Goal: Task Accomplishment & Management: Manage account settings

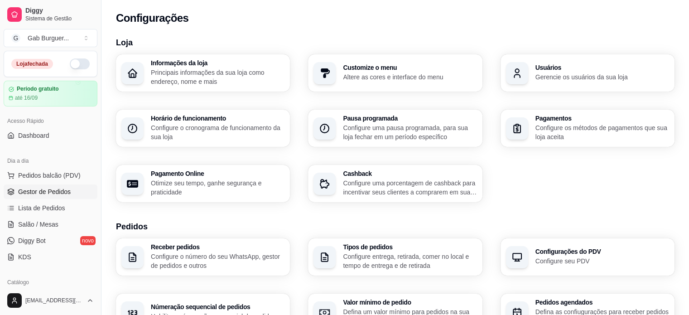
click at [63, 187] on span "Gestor de Pedidos" at bounding box center [44, 191] width 53 height 9
click at [65, 187] on span "Gestor de Pedidos" at bounding box center [44, 191] width 53 height 9
drag, startPoint x: 31, startPoint y: 30, endPoint x: 20, endPoint y: 189, distance: 159.3
click at [20, 189] on span "Gestor de Pedidos" at bounding box center [44, 191] width 53 height 9
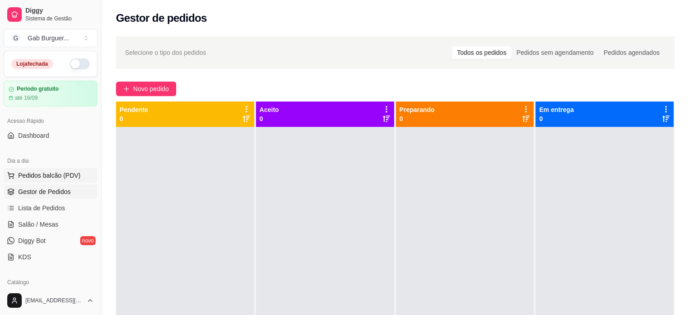
click at [83, 174] on button "Pedidos balcão (PDV)" at bounding box center [51, 175] width 94 height 14
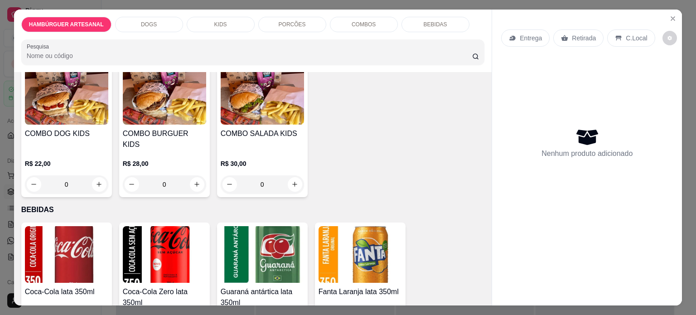
scroll to position [1087, 0]
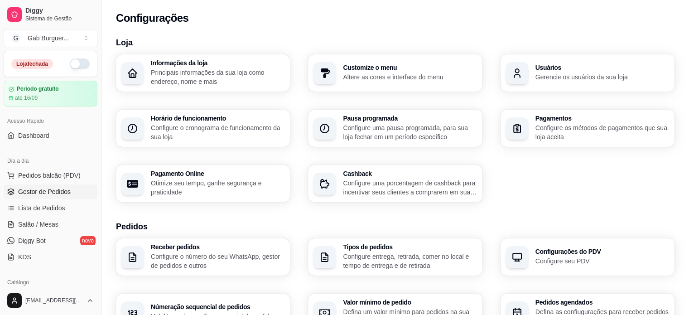
click at [69, 197] on link "Gestor de Pedidos" at bounding box center [51, 191] width 94 height 14
click at [43, 192] on span "Gestor de Pedidos" at bounding box center [44, 191] width 53 height 9
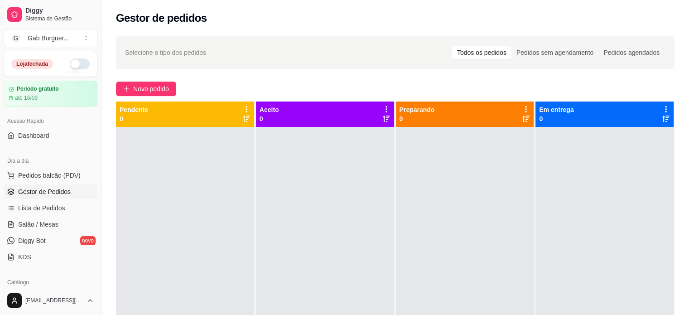
click at [77, 63] on button "button" at bounding box center [80, 63] width 20 height 11
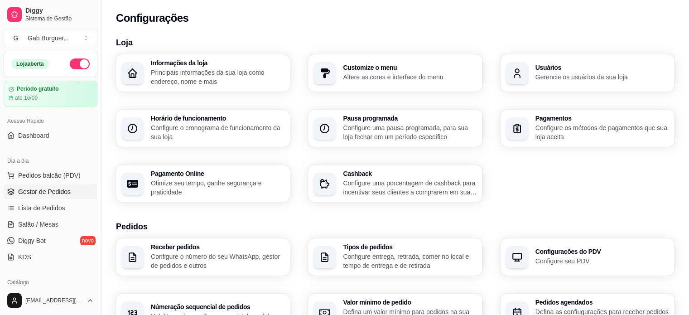
click at [51, 193] on span "Gestor de Pedidos" at bounding box center [44, 191] width 53 height 9
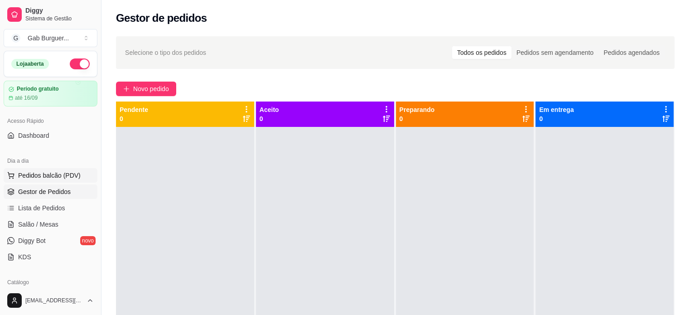
click at [76, 178] on span "Pedidos balcão (PDV)" at bounding box center [49, 175] width 62 height 9
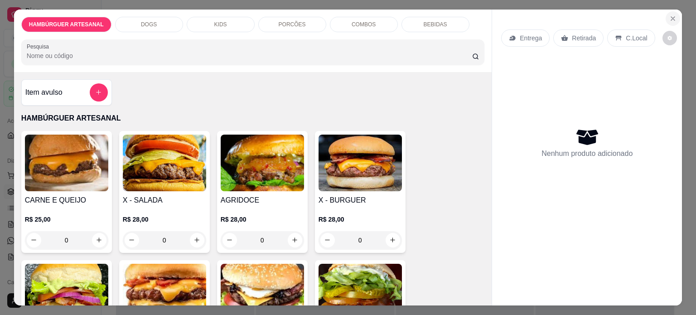
click at [670, 11] on button "Close" at bounding box center [672, 18] width 14 height 14
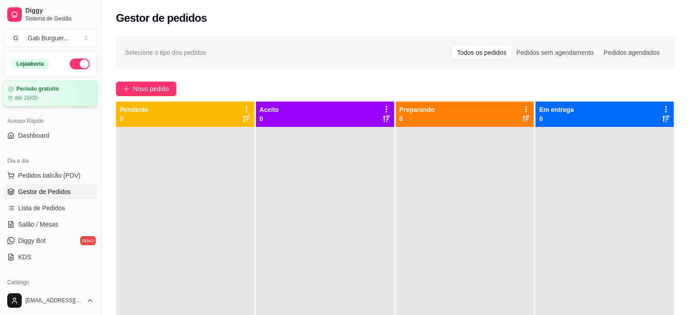
click at [70, 91] on div "Período gratuito" at bounding box center [50, 89] width 85 height 7
click at [72, 210] on link "Lista de Pedidos" at bounding box center [51, 208] width 94 height 14
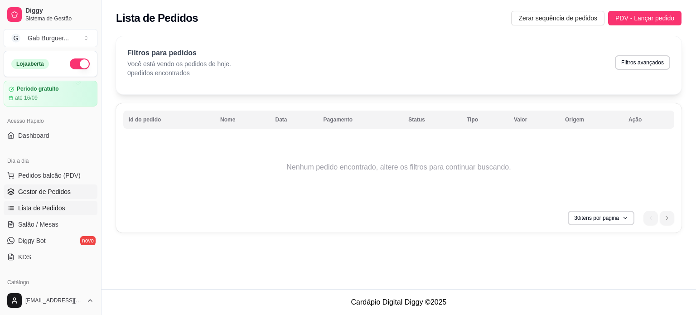
click at [34, 193] on span "Gestor de Pedidos" at bounding box center [44, 191] width 53 height 9
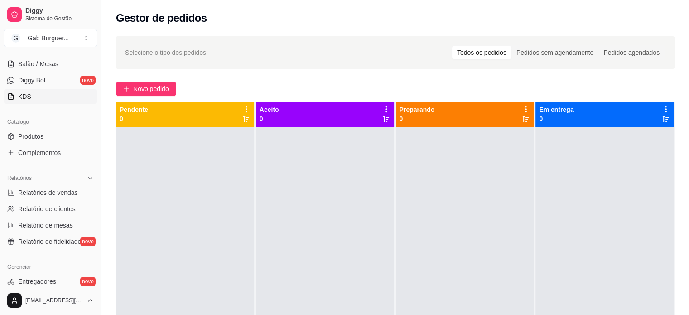
scroll to position [181, 0]
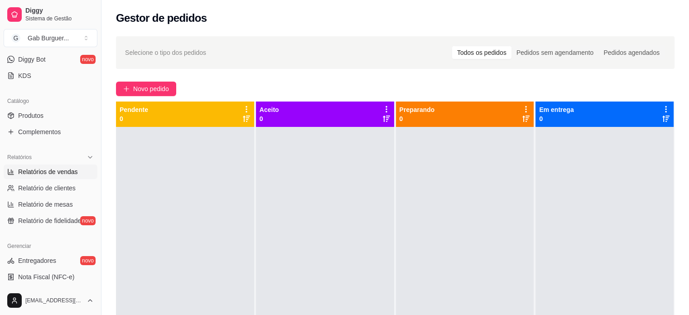
click at [72, 173] on span "Relatórios de vendas" at bounding box center [48, 171] width 60 height 9
select select "ALL"
select select "0"
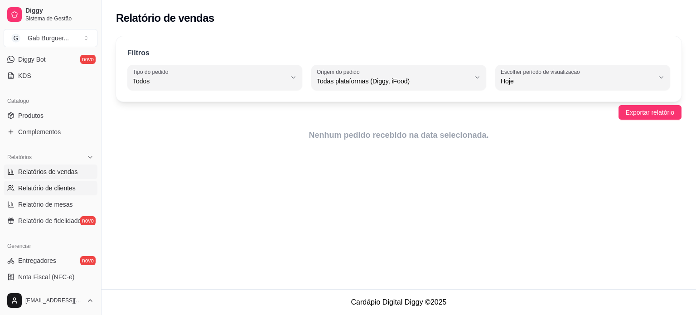
click at [51, 191] on span "Relatório de clientes" at bounding box center [47, 187] width 58 height 9
select select "30"
select select "HIGHEST_TOTAL_SPENT_WITH_ORDERS"
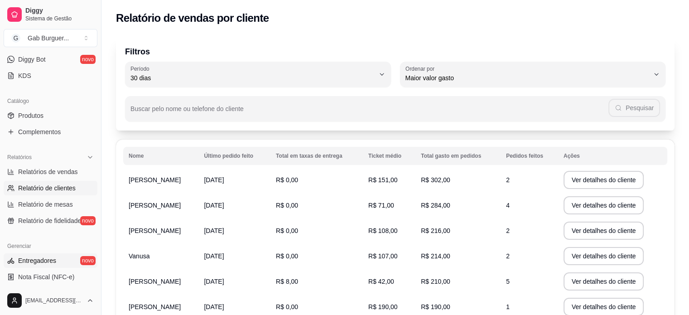
click at [49, 262] on span "Entregadores" at bounding box center [37, 260] width 38 height 9
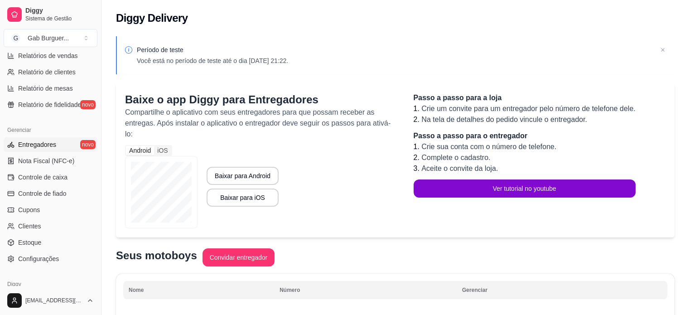
scroll to position [336, 0]
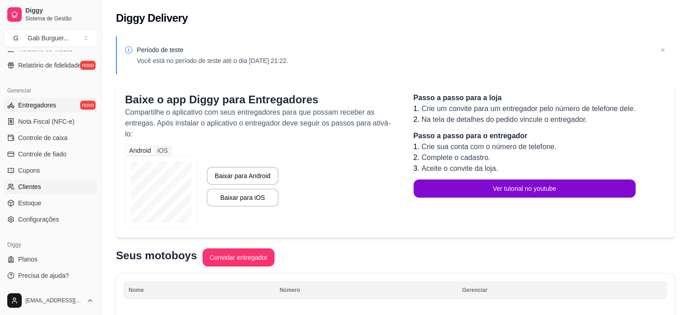
click at [25, 191] on link "Clientes" at bounding box center [51, 186] width 94 height 14
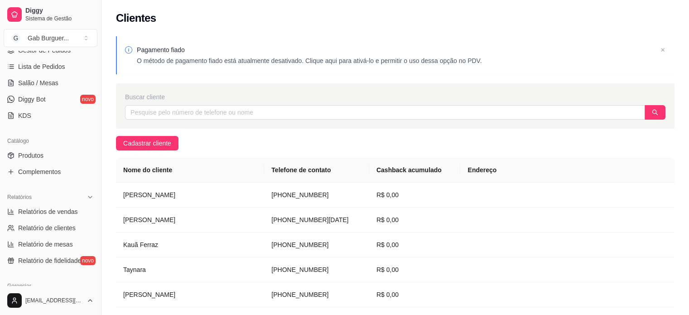
scroll to position [65, 0]
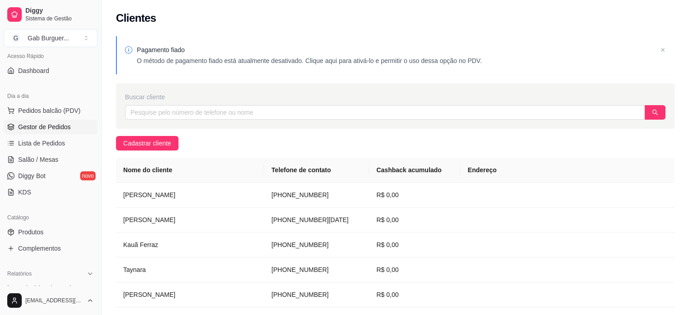
click at [57, 130] on span "Gestor de Pedidos" at bounding box center [44, 126] width 53 height 9
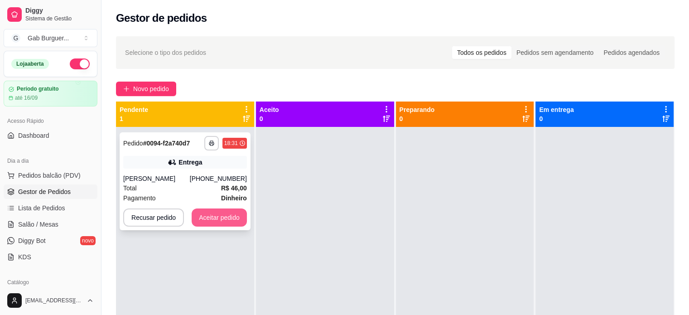
click at [219, 214] on button "Aceitar pedido" at bounding box center [219, 217] width 55 height 18
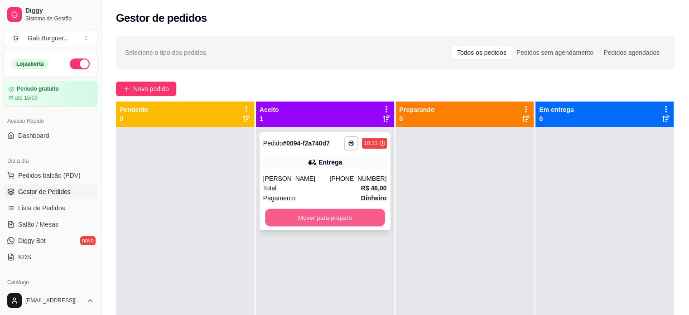
click at [298, 220] on button "Mover para preparo" at bounding box center [325, 218] width 120 height 18
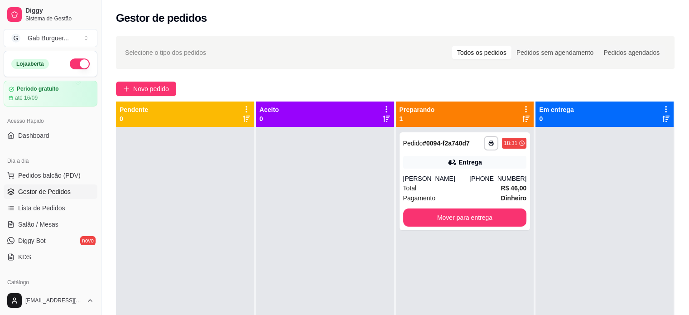
click at [555, 215] on div at bounding box center [604, 284] width 138 height 315
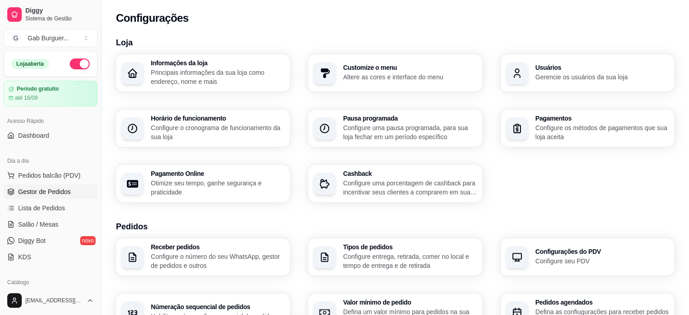
click at [43, 195] on span "Gestor de Pedidos" at bounding box center [44, 191] width 53 height 9
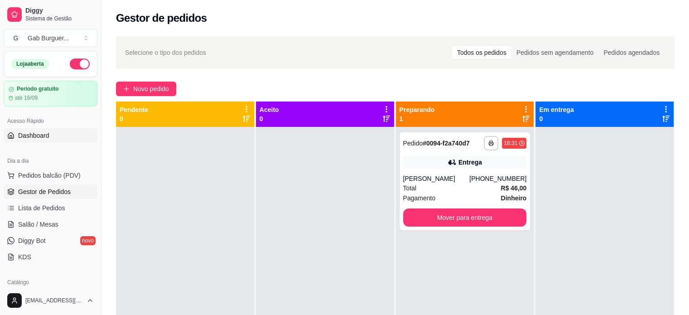
click at [51, 139] on link "Dashboard" at bounding box center [51, 135] width 94 height 14
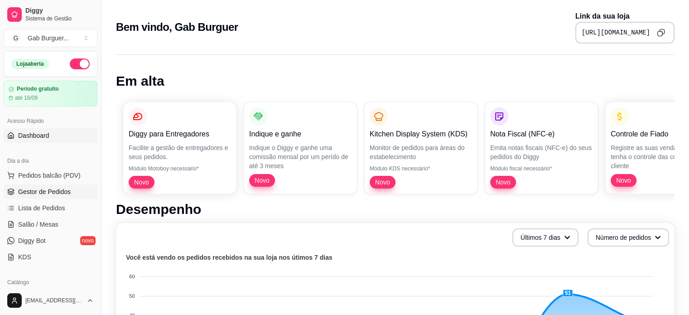
click at [71, 193] on link "Gestor de Pedidos" at bounding box center [51, 191] width 94 height 14
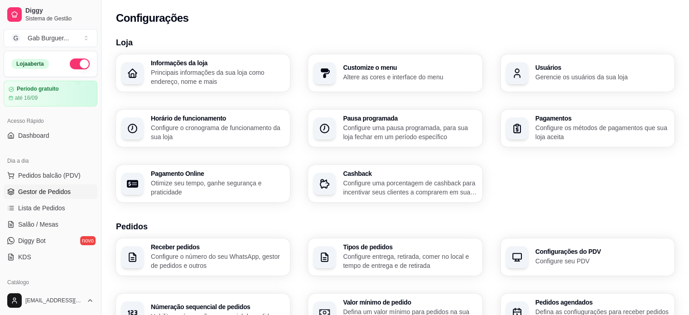
click at [25, 187] on span "Gestor de Pedidos" at bounding box center [44, 191] width 53 height 9
click at [47, 191] on span "Gestor de Pedidos" at bounding box center [44, 191] width 53 height 9
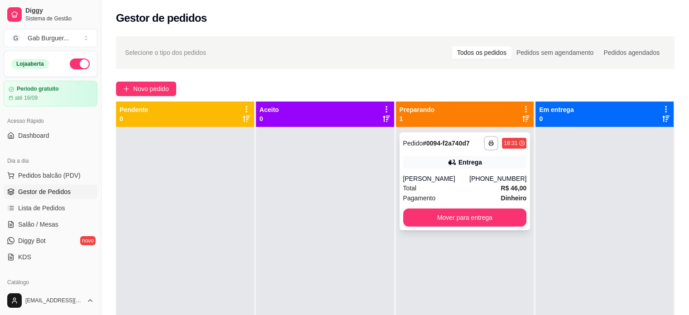
click at [513, 195] on strong "Dinheiro" at bounding box center [513, 197] width 26 height 7
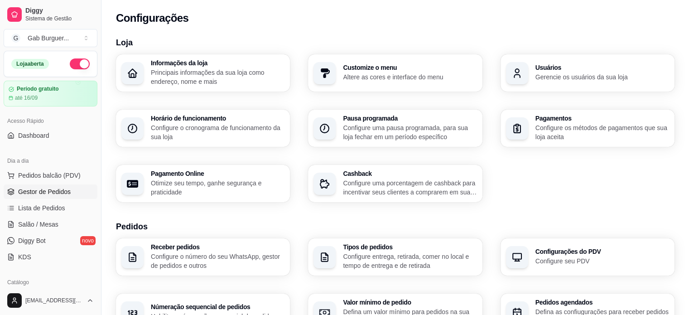
click at [43, 190] on span "Gestor de Pedidos" at bounding box center [44, 191] width 53 height 9
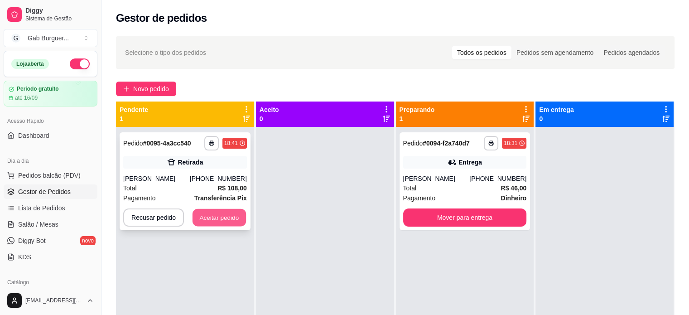
click at [226, 218] on button "Aceitar pedido" at bounding box center [218, 218] width 53 height 18
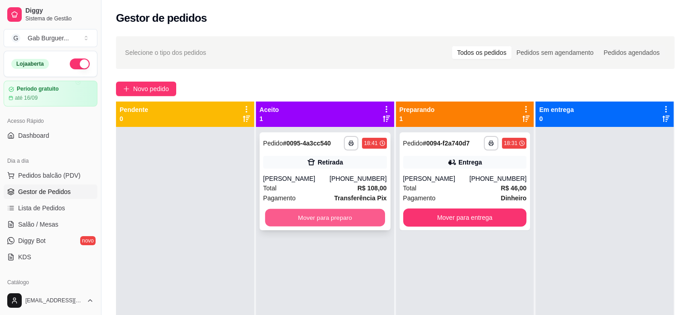
click at [332, 216] on button "Mover para preparo" at bounding box center [325, 218] width 120 height 18
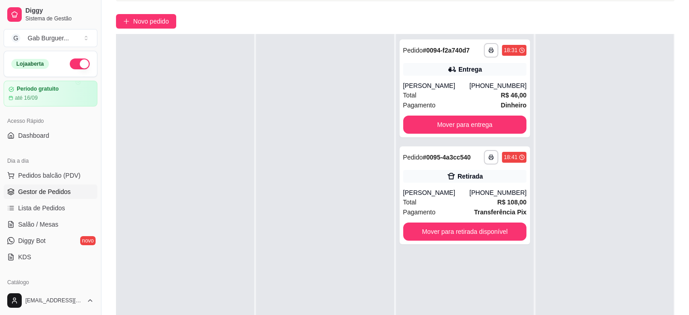
scroll to position [91, 0]
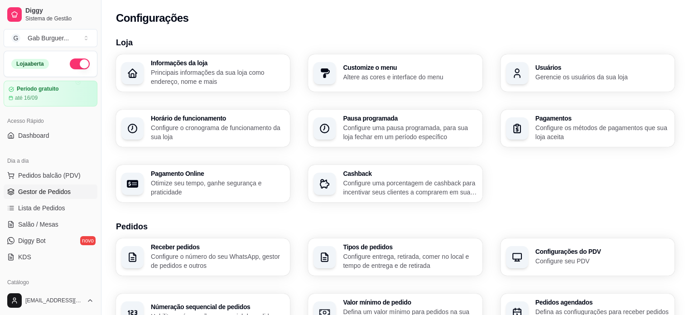
click at [60, 196] on link "Gestor de Pedidos" at bounding box center [51, 191] width 94 height 14
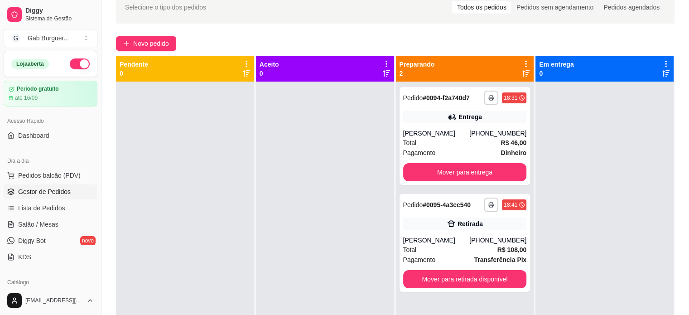
scroll to position [25, 0]
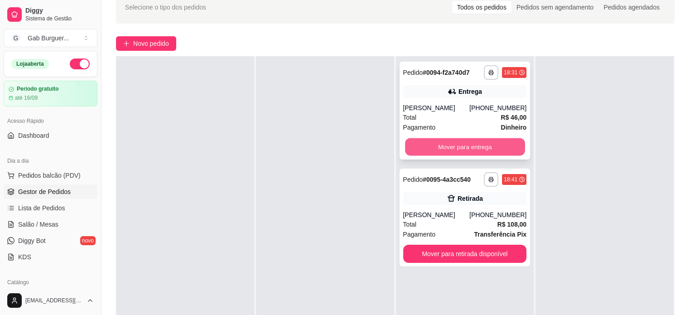
click at [469, 147] on button "Mover para entrega" at bounding box center [465, 147] width 120 height 18
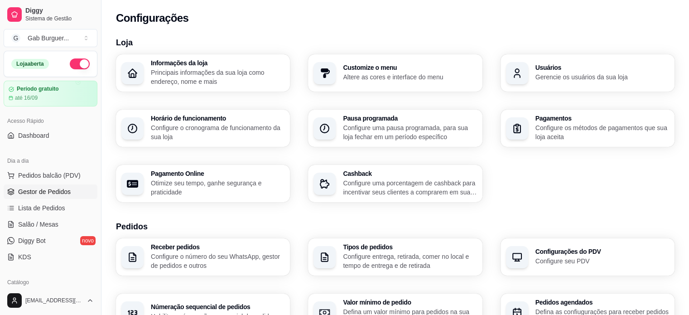
click at [43, 192] on span "Gestor de Pedidos" at bounding box center [44, 191] width 53 height 9
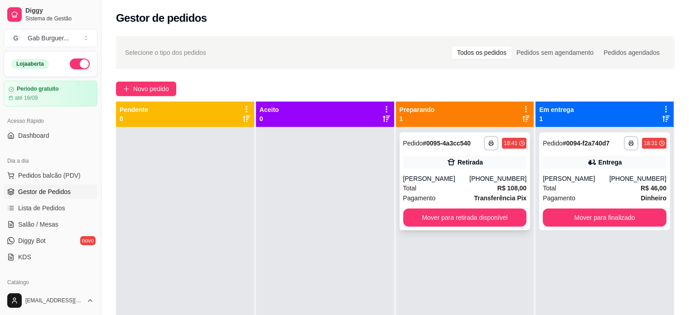
drag, startPoint x: 551, startPoint y: 193, endPoint x: 509, endPoint y: 179, distance: 44.4
drag, startPoint x: 509, startPoint y: 179, endPoint x: 341, endPoint y: 183, distance: 168.5
click at [341, 183] on div at bounding box center [325, 284] width 138 height 315
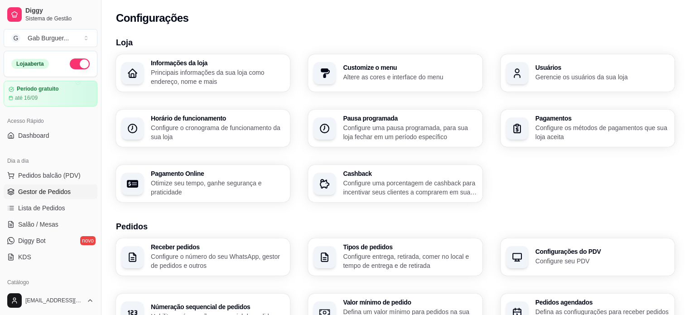
click at [36, 188] on span "Gestor de Pedidos" at bounding box center [44, 191] width 53 height 9
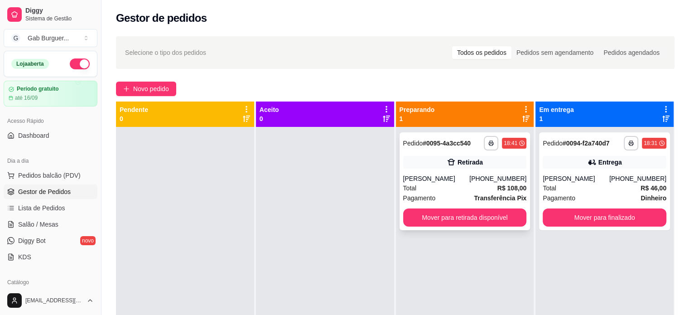
click at [407, 143] on span "Pedido" at bounding box center [413, 142] width 20 height 7
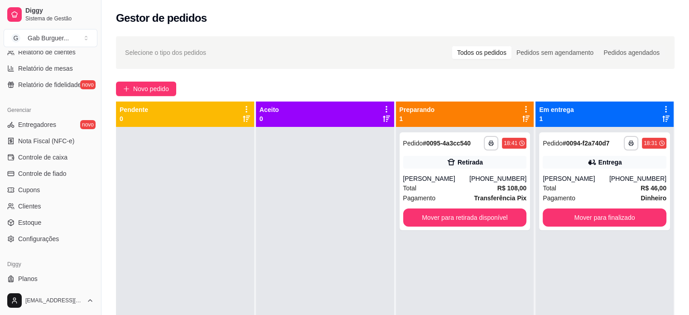
scroll to position [336, 0]
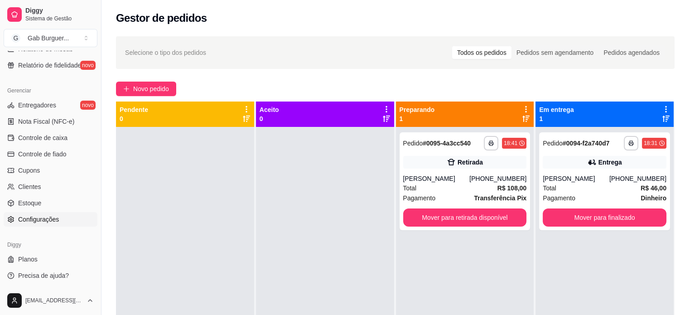
click at [56, 219] on span "Configurações" at bounding box center [38, 219] width 41 height 9
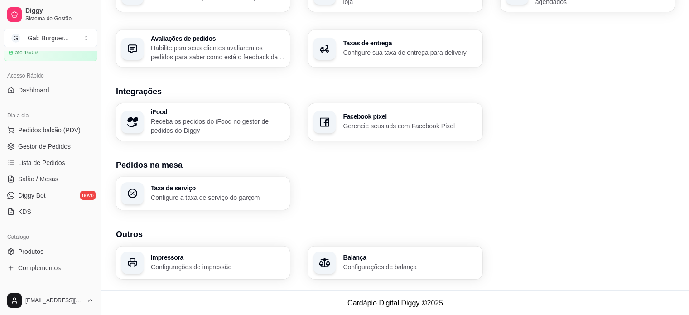
scroll to position [319, 0]
click at [226, 262] on p "Configurações de impressão" at bounding box center [218, 266] width 134 height 9
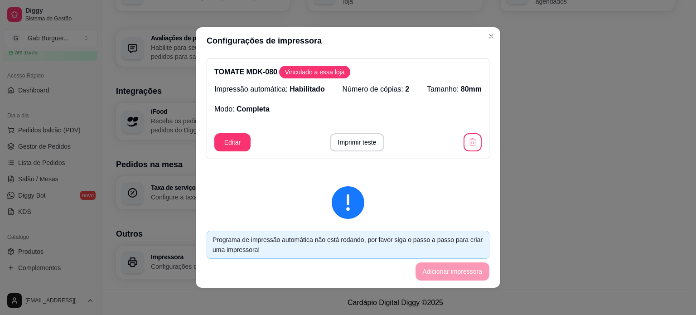
click at [405, 89] on span "2" at bounding box center [407, 89] width 4 height 8
click at [405, 88] on span "2" at bounding box center [407, 89] width 4 height 8
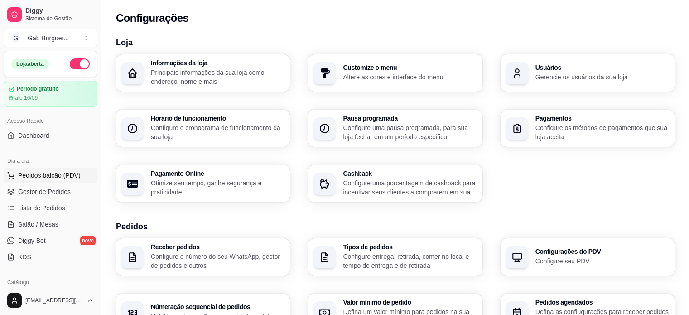
click at [51, 177] on span "Pedidos balcão (PDV)" at bounding box center [49, 175] width 62 height 9
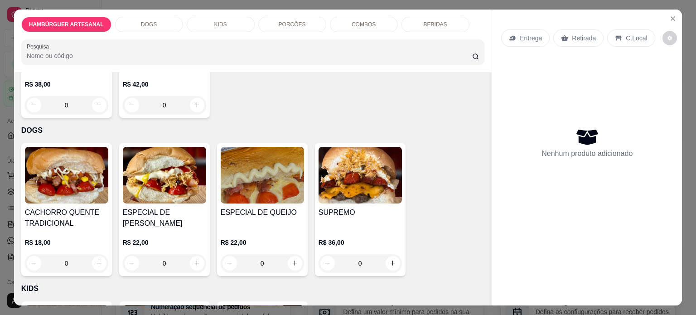
scroll to position [408, 0]
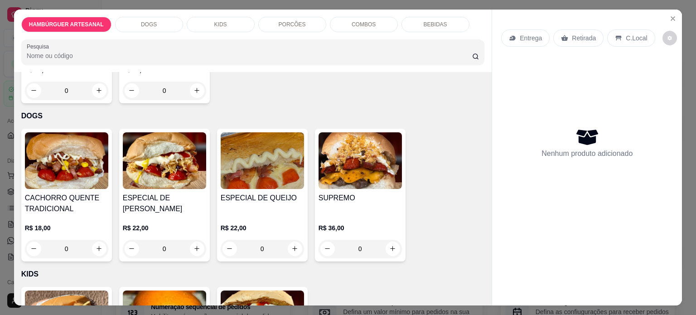
click at [98, 241] on div "0" at bounding box center [66, 249] width 83 height 18
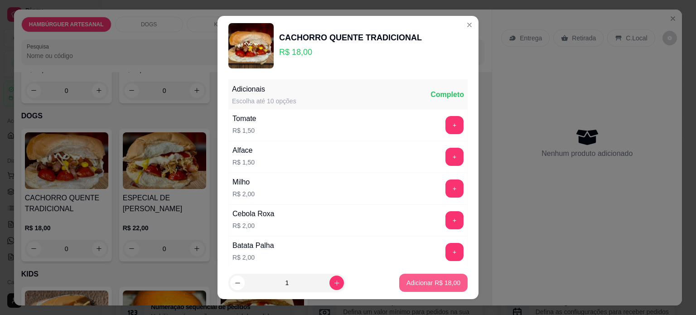
click at [414, 279] on p "Adicionar R$ 18,00" at bounding box center [433, 282] width 54 height 9
type input "1"
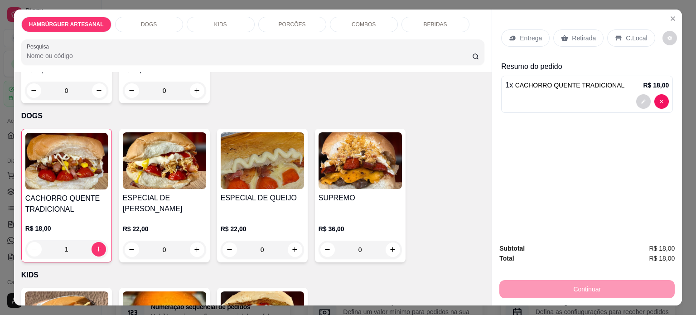
click at [93, 241] on div "1" at bounding box center [66, 249] width 82 height 18
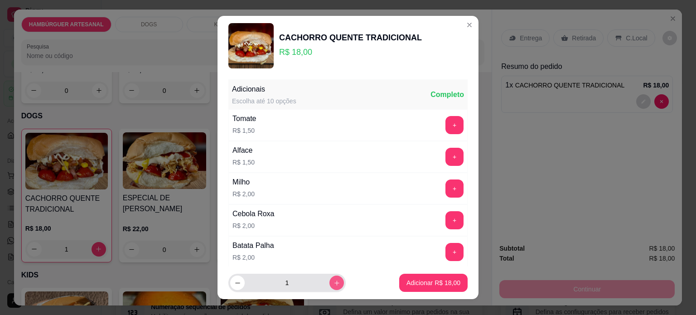
click at [334, 284] on icon "increase-product-quantity" at bounding box center [336, 282] width 5 height 5
click at [334, 283] on icon "increase-product-quantity" at bounding box center [336, 282] width 5 height 5
click at [333, 282] on icon "increase-product-quantity" at bounding box center [336, 282] width 7 height 7
type input "4"
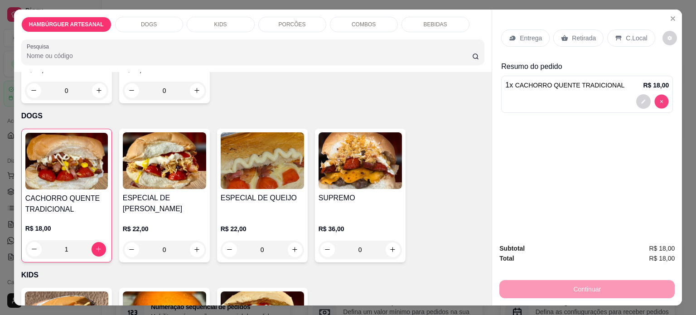
type input "0"
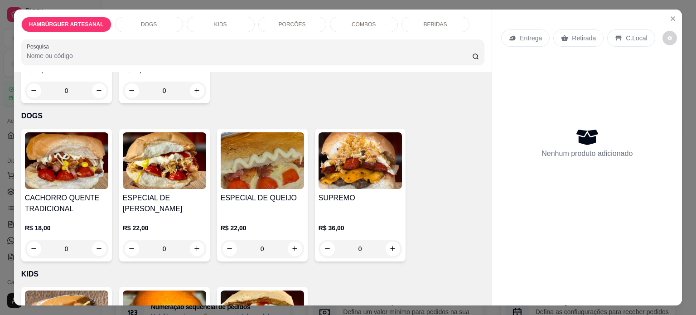
click at [95, 244] on div "0" at bounding box center [66, 249] width 83 height 18
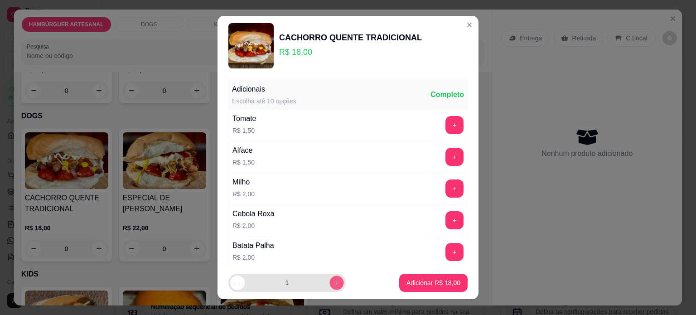
click at [333, 284] on icon "increase-product-quantity" at bounding box center [336, 282] width 7 height 7
click at [334, 284] on icon "increase-product-quantity" at bounding box center [336, 282] width 5 height 5
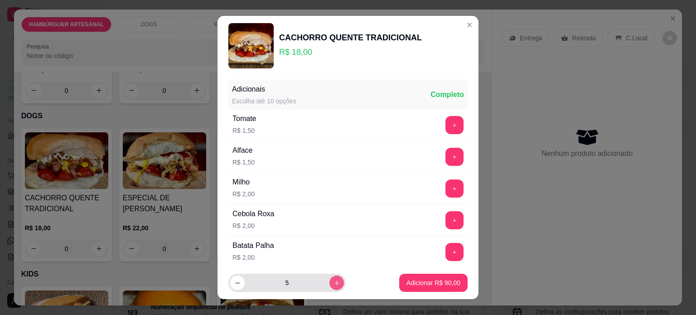
type input "6"
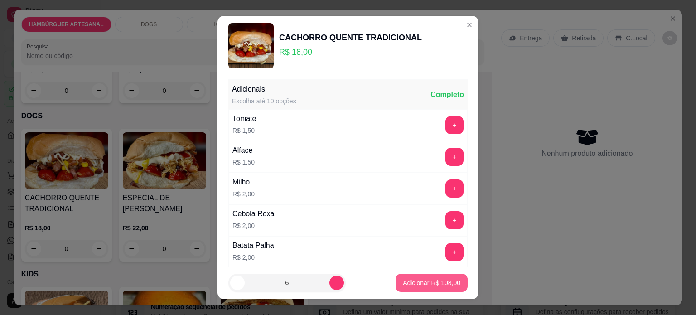
click at [414, 282] on p "Adicionar R$ 108,00" at bounding box center [432, 282] width 58 height 9
type input "6"
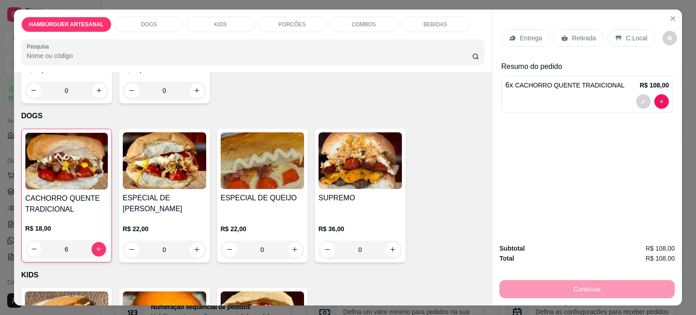
click at [530, 34] on p "Entrega" at bounding box center [530, 38] width 22 height 9
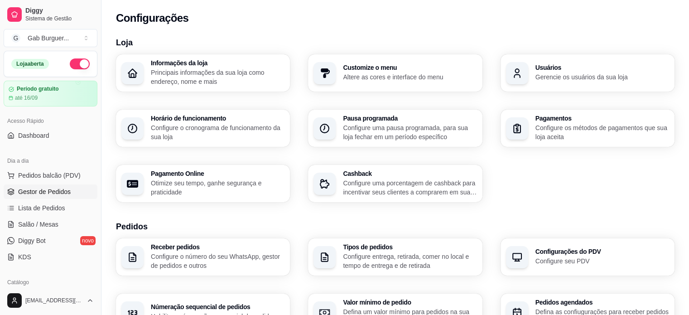
click at [57, 191] on span "Gestor de Pedidos" at bounding box center [44, 191] width 53 height 9
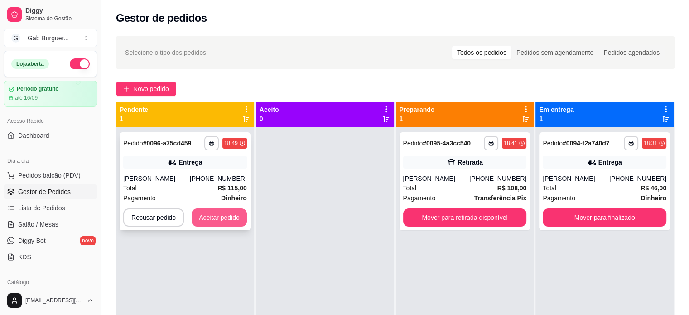
click at [214, 217] on button "Aceitar pedido" at bounding box center [219, 217] width 55 height 18
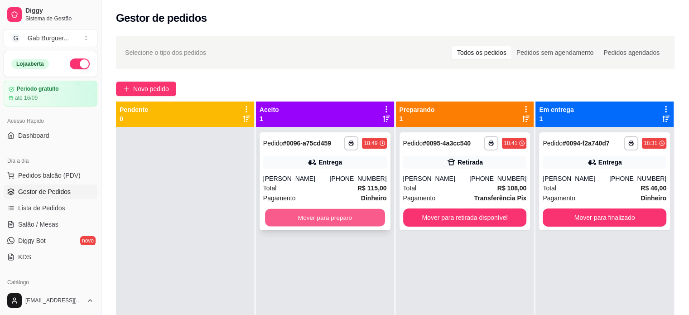
click at [312, 218] on button "Mover para preparo" at bounding box center [325, 218] width 120 height 18
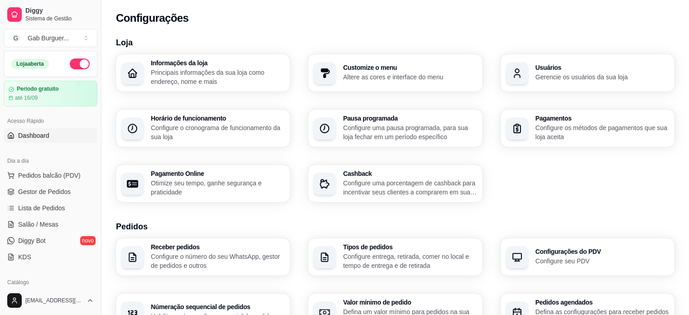
click at [45, 135] on span "Dashboard" at bounding box center [33, 135] width 31 height 9
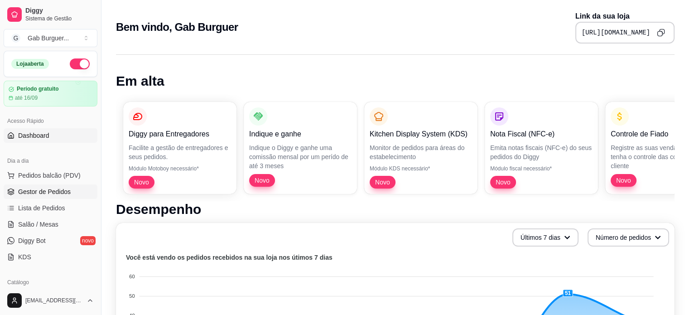
click at [55, 195] on span "Gestor de Pedidos" at bounding box center [44, 191] width 53 height 9
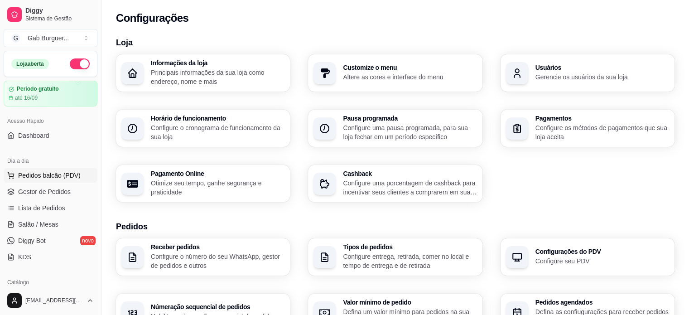
click at [44, 175] on span "Pedidos balcão (PDV)" at bounding box center [49, 175] width 62 height 9
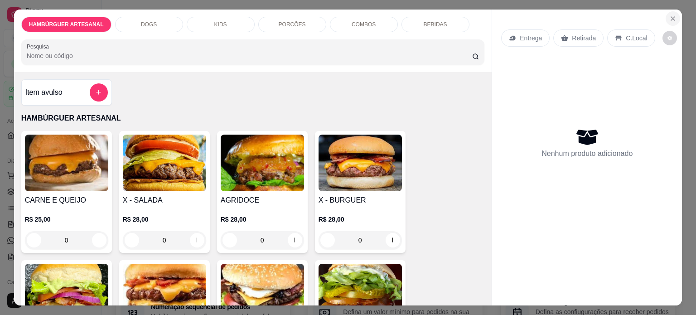
click at [669, 18] on icon "Close" at bounding box center [672, 18] width 7 height 7
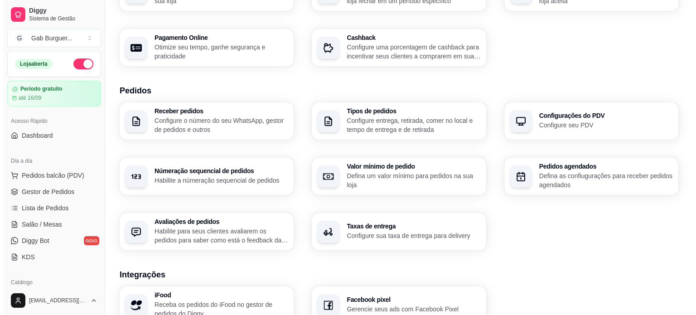
scroll to position [226, 0]
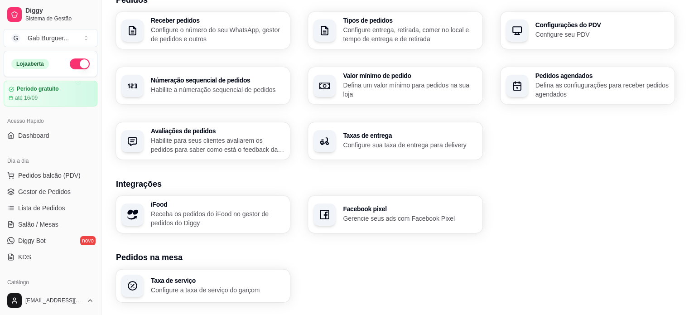
click at [401, 147] on p "Configure sua taxa de entrega para delivery" at bounding box center [410, 144] width 134 height 9
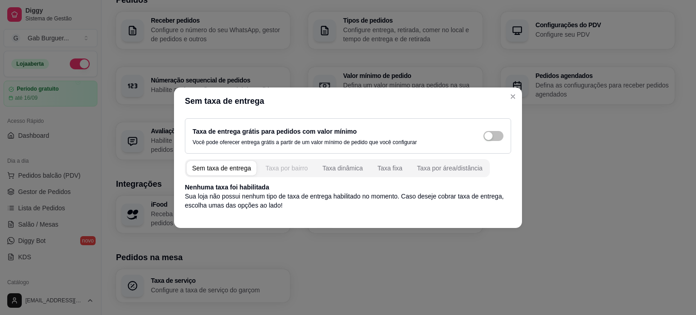
click at [285, 173] on button "Taxa por bairro" at bounding box center [286, 168] width 53 height 14
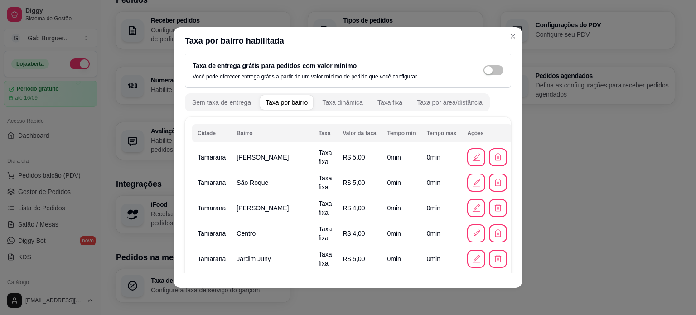
scroll to position [0, 0]
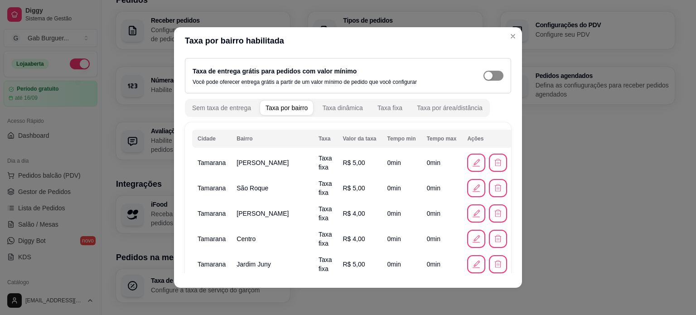
click at [484, 76] on span "button" at bounding box center [493, 76] width 20 height 10
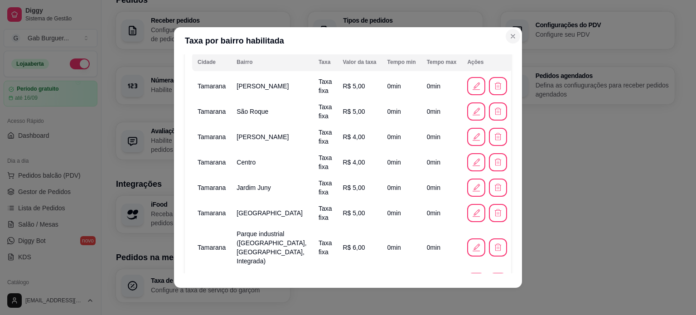
scroll to position [126, 0]
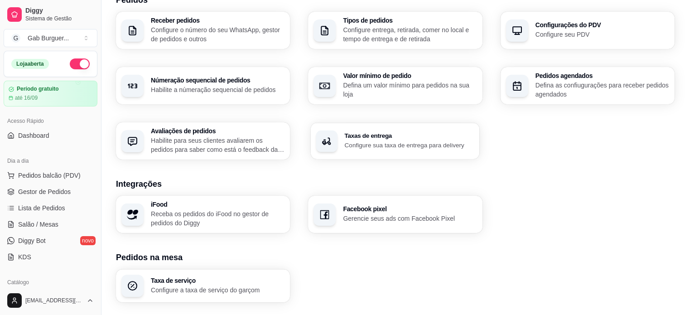
click at [386, 134] on h3 "Taxas de entrega" at bounding box center [410, 136] width 130 height 6
click at [42, 177] on span "Pedidos balcão (PDV)" at bounding box center [49, 175] width 62 height 9
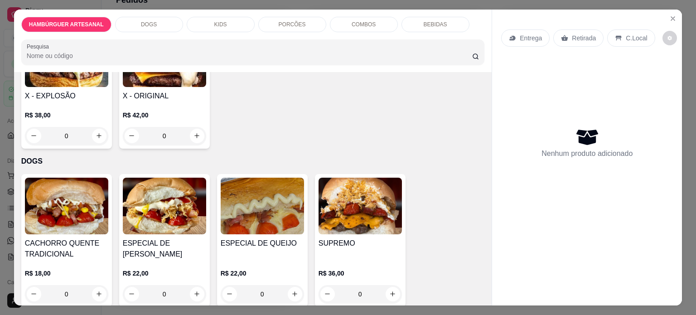
scroll to position [453, 0]
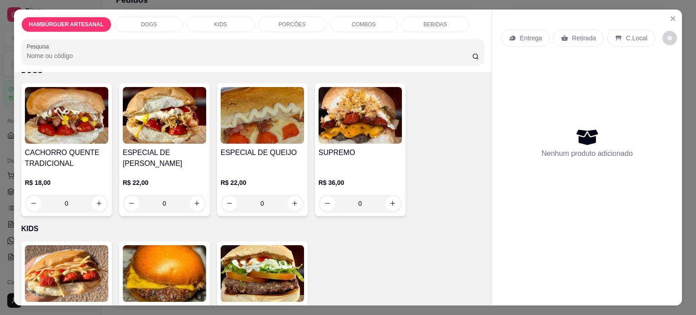
click at [95, 197] on div "0" at bounding box center [66, 203] width 83 height 18
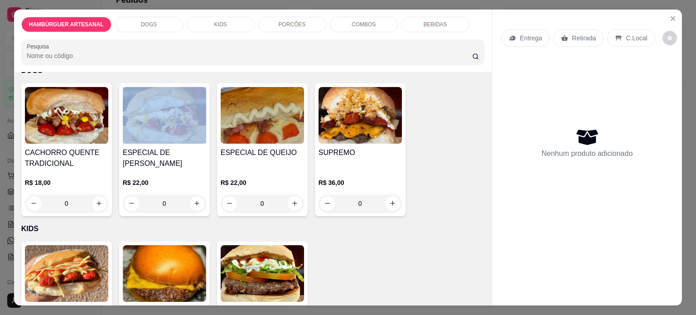
click at [95, 197] on div "0" at bounding box center [66, 203] width 83 height 18
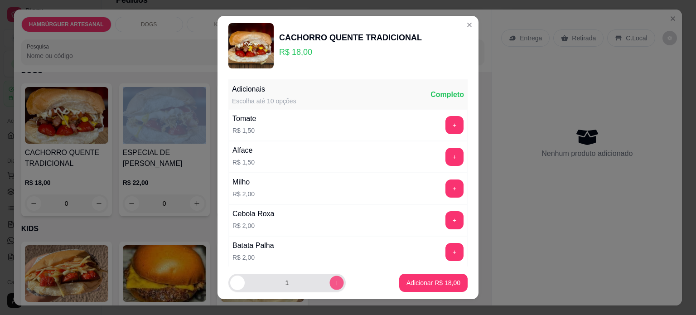
click at [333, 284] on icon "increase-product-quantity" at bounding box center [336, 282] width 7 height 7
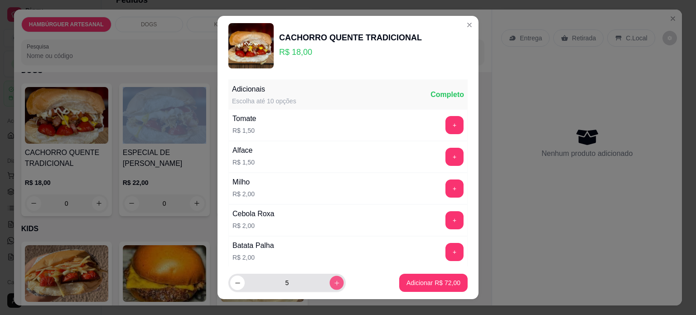
type input "6"
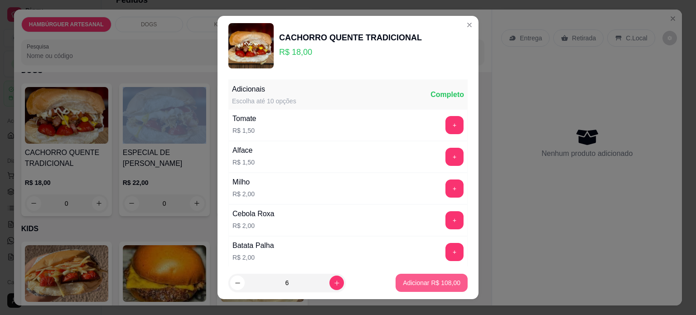
click at [444, 288] on button "Adicionar R$ 108,00" at bounding box center [431, 283] width 72 height 18
type input "6"
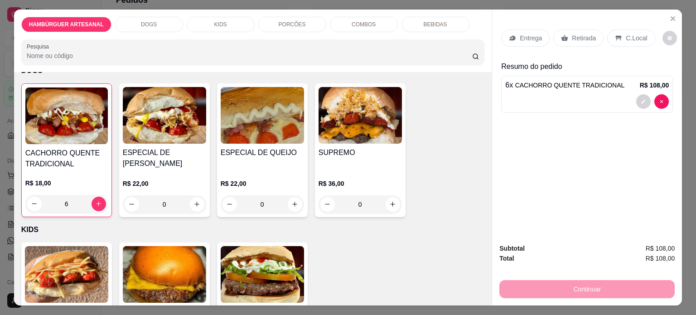
click at [529, 38] on p "Entrega" at bounding box center [530, 38] width 22 height 9
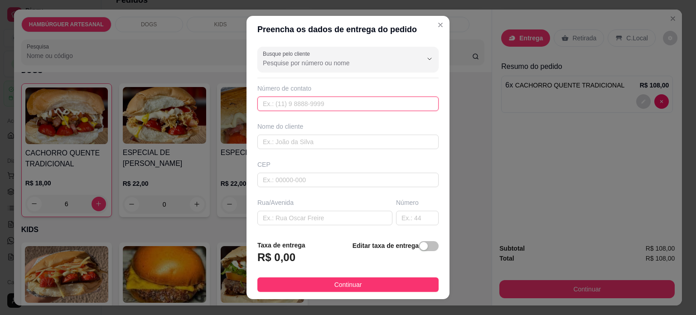
click at [319, 103] on input "text" at bounding box center [347, 103] width 181 height 14
type input "(43) 9842-8535"
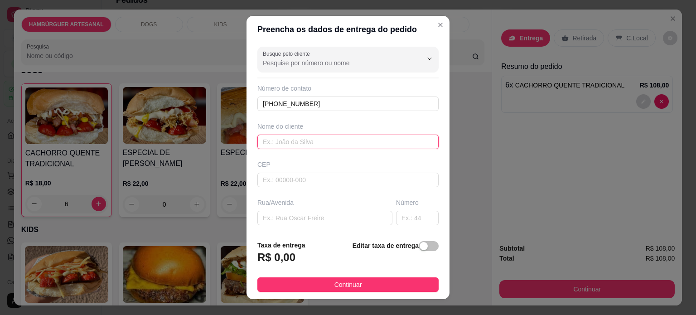
click at [328, 141] on input "text" at bounding box center [347, 142] width 181 height 14
type input "Rosangela"
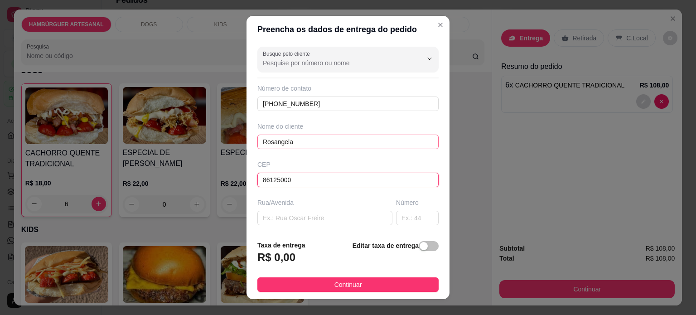
type input "86125000"
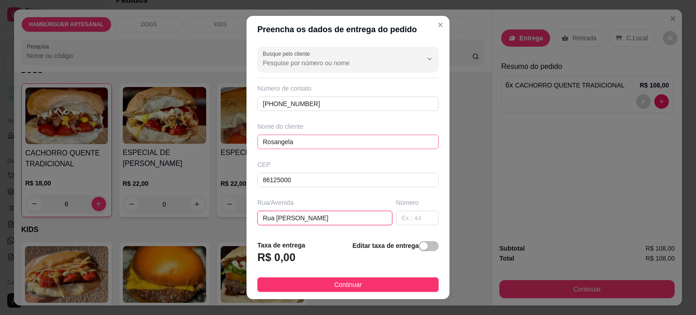
type input "Rua [PERSON_NAME]"
type input "154"
click at [312, 215] on input "text" at bounding box center [324, 218] width 135 height 14
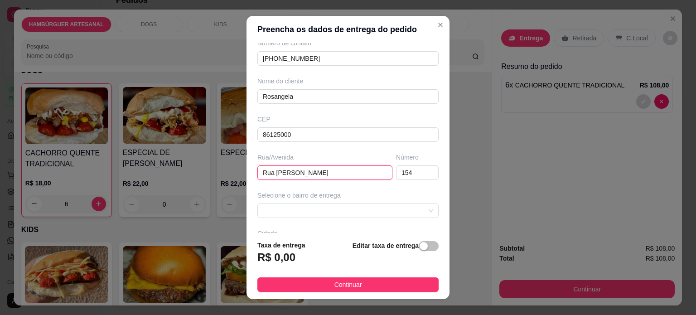
scroll to position [91, 0]
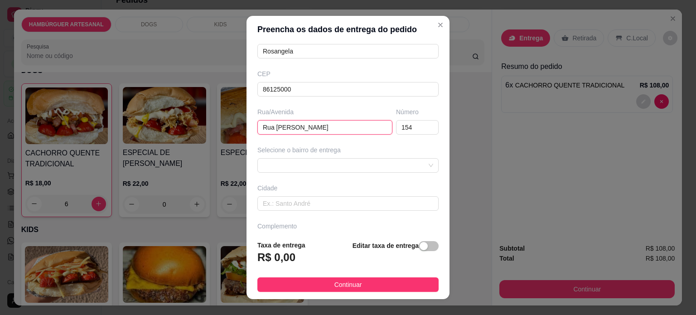
type input "Rua [PERSON_NAME]"
click at [307, 173] on div "Busque pelo cliente Número de contato (43) 9842-8535 Nome do cliente Rosangela …" at bounding box center [347, 138] width 203 height 190
click at [311, 162] on span at bounding box center [348, 166] width 170 height 14
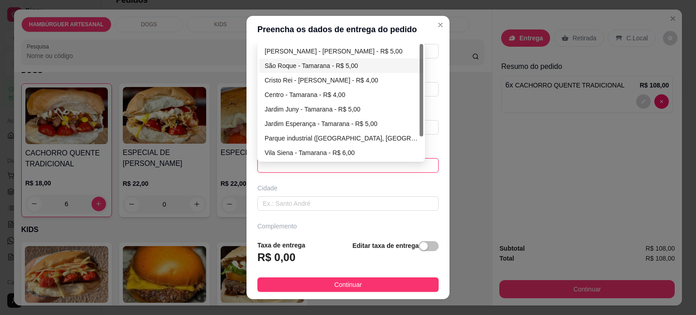
drag, startPoint x: 325, startPoint y: 65, endPoint x: 321, endPoint y: 81, distance: 16.9
click at [325, 65] on div "São Roque - Tamarana - R$ 5,00" at bounding box center [340, 66] width 153 height 10
type input "Tamarana"
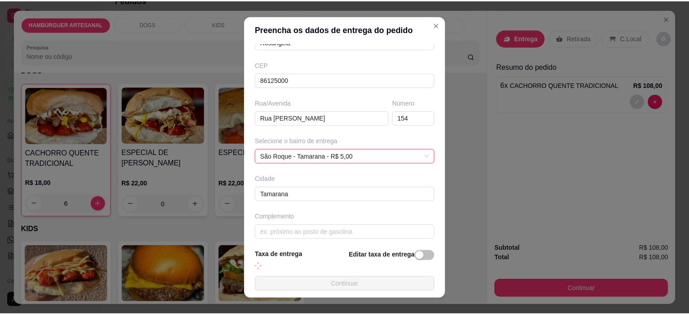
scroll to position [103, 0]
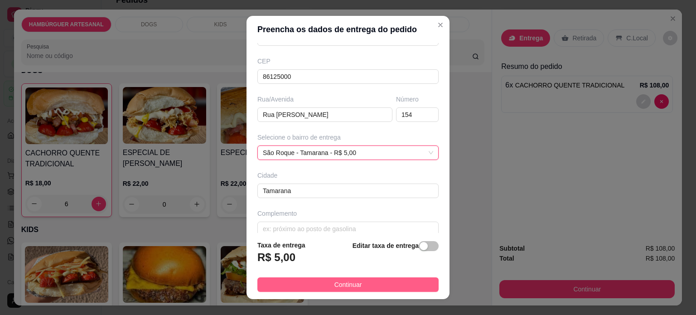
click at [349, 282] on span "Continuar" at bounding box center [348, 284] width 28 height 10
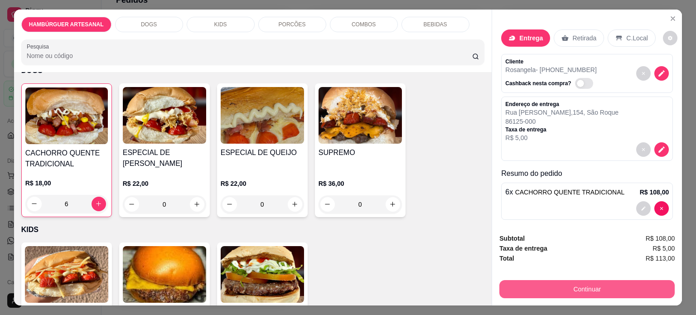
click at [567, 280] on button "Continuar" at bounding box center [586, 289] width 175 height 18
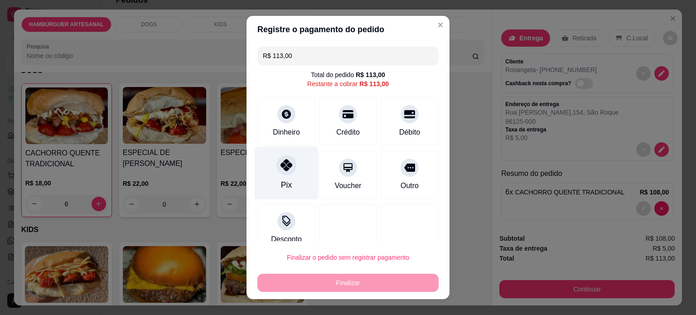
click at [287, 168] on div at bounding box center [286, 165] width 20 height 20
type input "R$ 0,00"
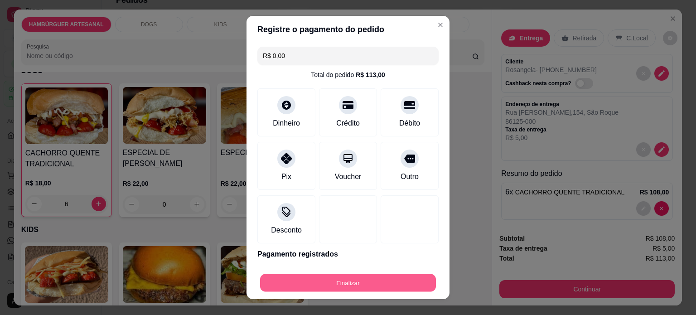
click at [344, 288] on button "Finalizar" at bounding box center [348, 283] width 176 height 18
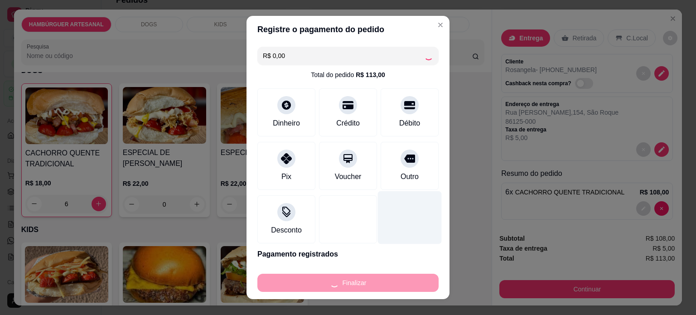
type input "0"
type input "-R$ 113,00"
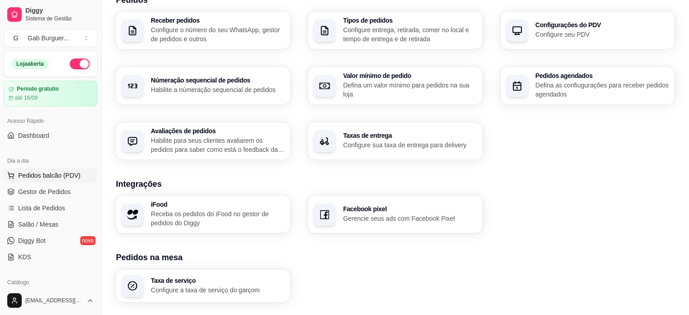
click at [50, 174] on span "Pedidos balcão (PDV)" at bounding box center [49, 175] width 62 height 9
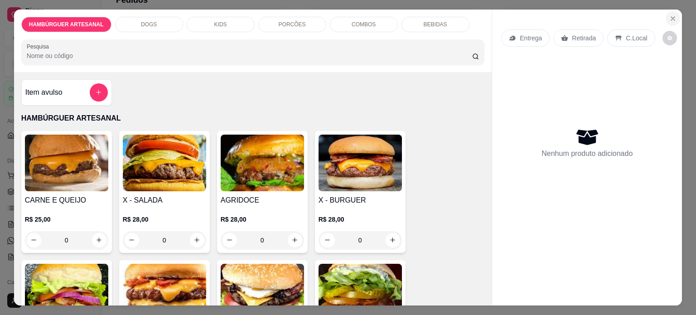
click at [669, 15] on icon "Close" at bounding box center [672, 18] width 7 height 7
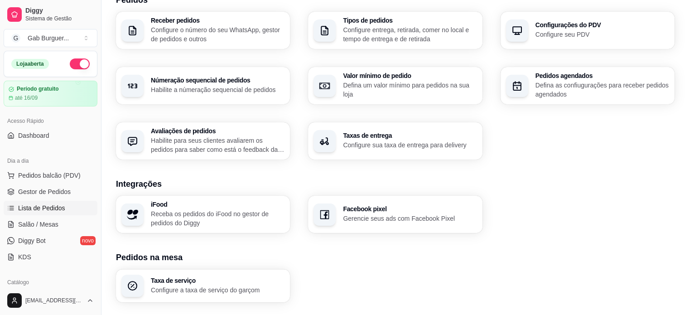
click at [51, 202] on link "Lista de Pedidos" at bounding box center [51, 208] width 94 height 14
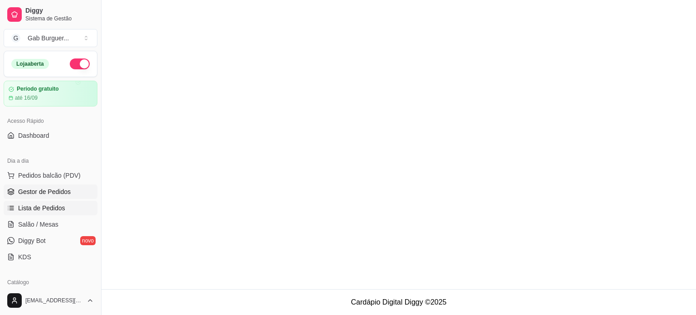
click at [53, 193] on span "Gestor de Pedidos" at bounding box center [44, 191] width 53 height 9
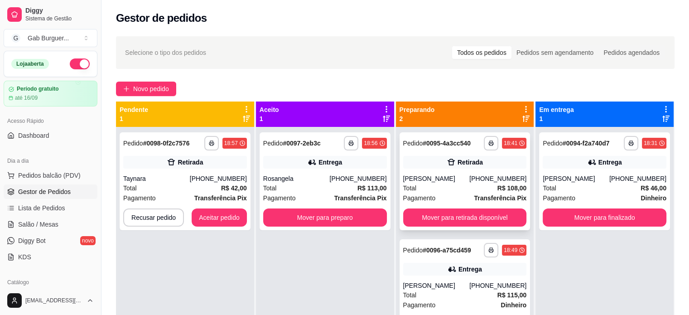
scroll to position [25, 0]
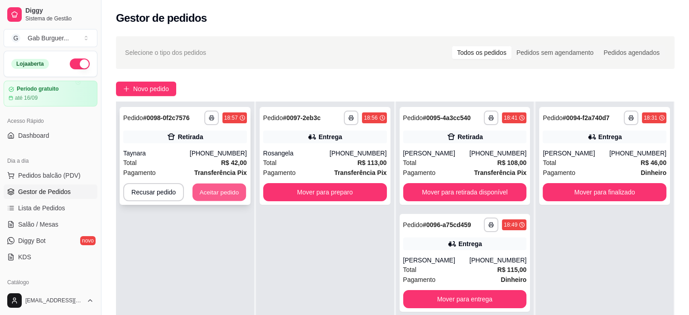
click at [221, 189] on button "Aceitar pedido" at bounding box center [218, 192] width 53 height 18
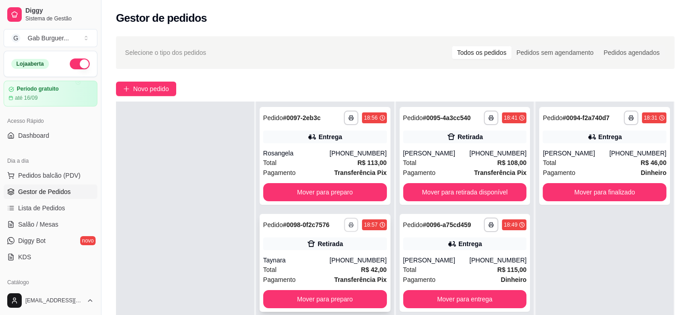
click at [349, 221] on button "button" at bounding box center [351, 224] width 14 height 14
click at [335, 258] on button "TOMATE MDK-080" at bounding box center [323, 256] width 63 height 14
click at [350, 225] on rect "button" at bounding box center [351, 226] width 3 height 2
click at [310, 256] on button "TOMATE MDK-080" at bounding box center [324, 256] width 63 height 14
click at [173, 190] on div at bounding box center [185, 258] width 138 height 315
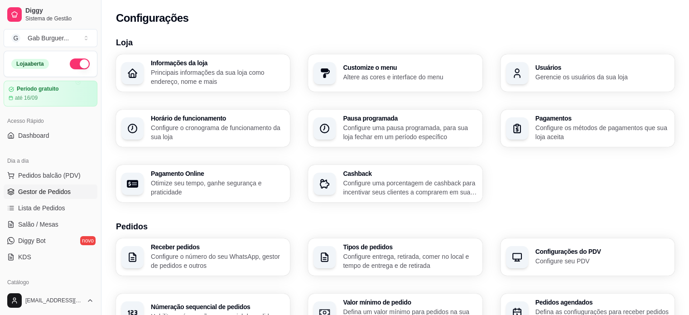
click at [33, 187] on span "Gestor de Pedidos" at bounding box center [44, 191] width 53 height 9
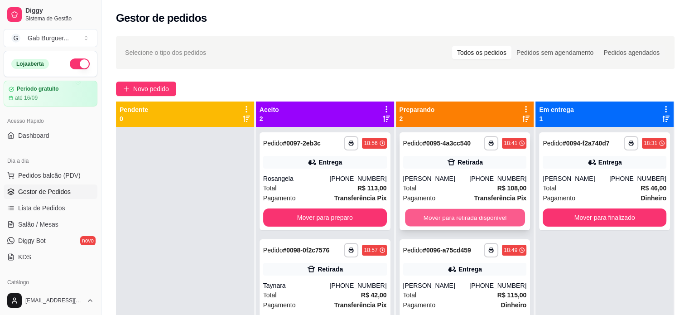
click at [440, 217] on button "Mover para retirada disponível" at bounding box center [465, 218] width 120 height 18
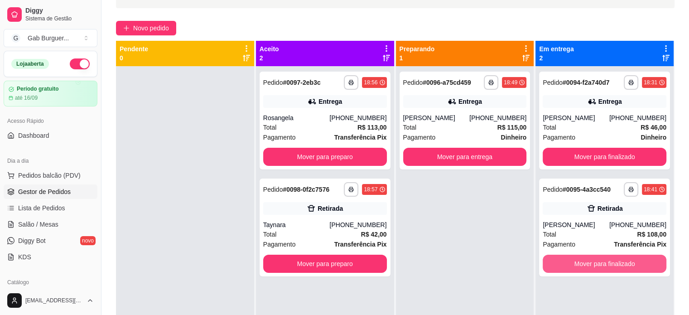
scroll to position [45, 0]
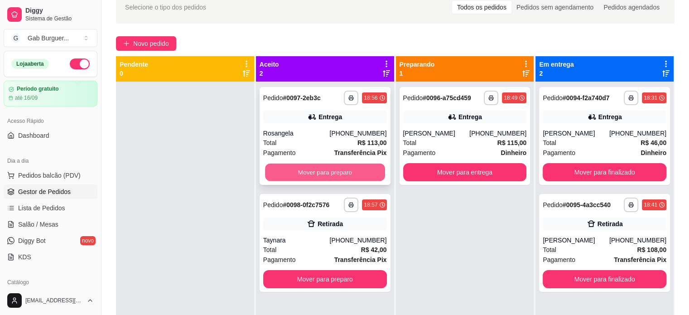
click at [294, 172] on button "Mover para preparo" at bounding box center [325, 172] width 120 height 18
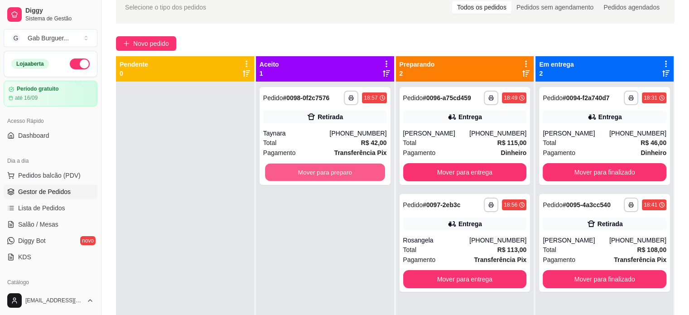
click at [294, 172] on button "Mover para preparo" at bounding box center [325, 172] width 120 height 18
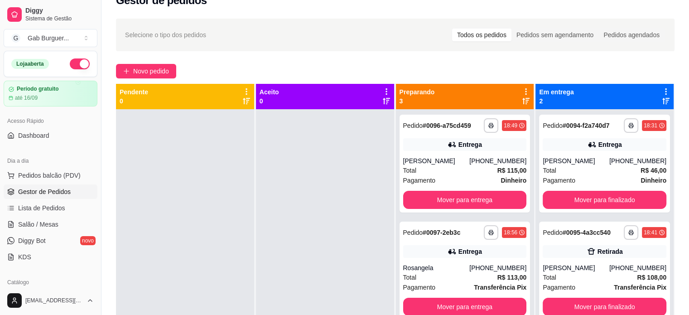
scroll to position [0, 0]
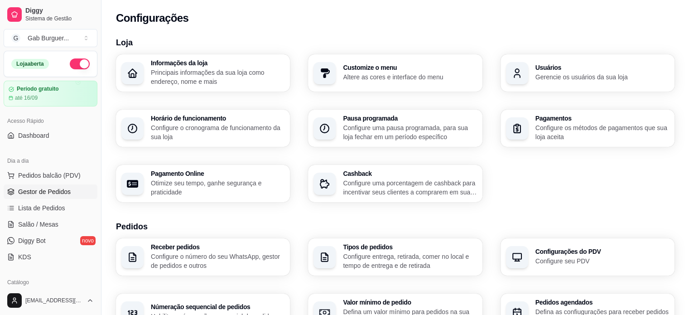
click at [56, 187] on span "Gestor de Pedidos" at bounding box center [44, 191] width 53 height 9
click at [56, 192] on span "Gestor de Pedidos" at bounding box center [44, 191] width 53 height 9
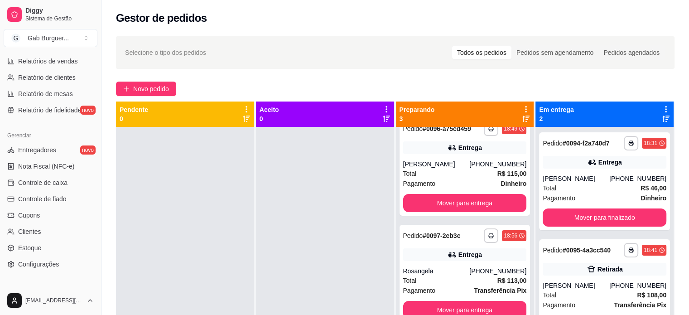
scroll to position [336, 0]
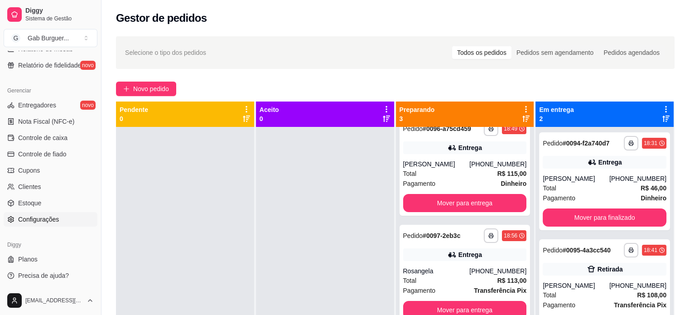
click at [61, 222] on link "Configurações" at bounding box center [51, 219] width 94 height 14
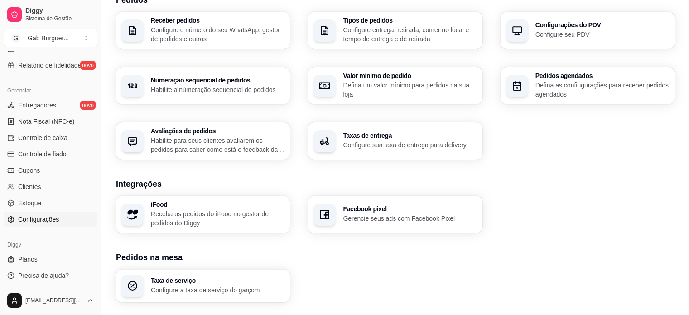
scroll to position [319, 0]
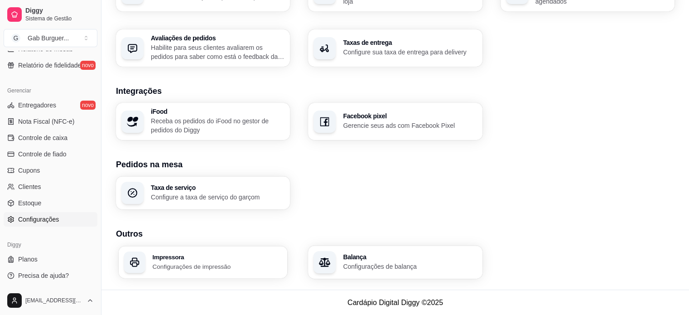
click at [202, 256] on h3 "Impressora" at bounding box center [217, 257] width 130 height 6
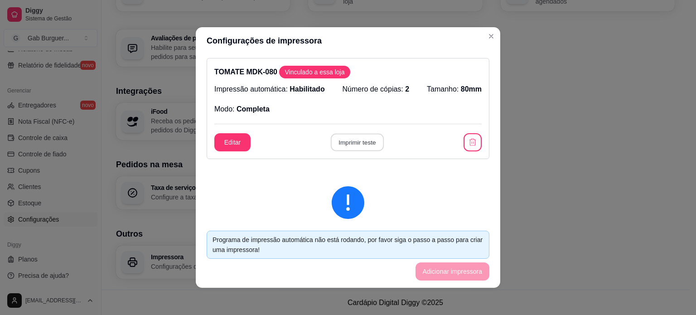
click at [366, 145] on button "Imprimir teste" at bounding box center [356, 143] width 53 height 18
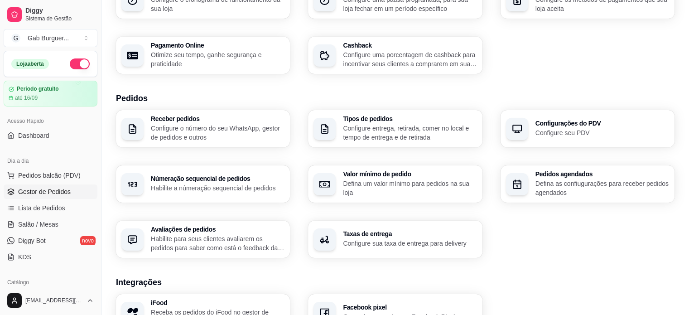
scroll to position [93, 0]
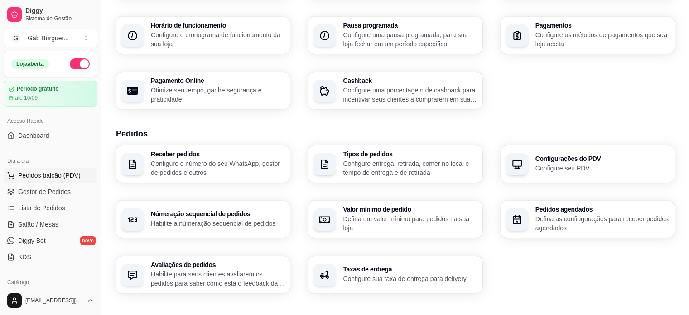
click at [54, 178] on span "Pedidos balcão (PDV)" at bounding box center [49, 175] width 62 height 9
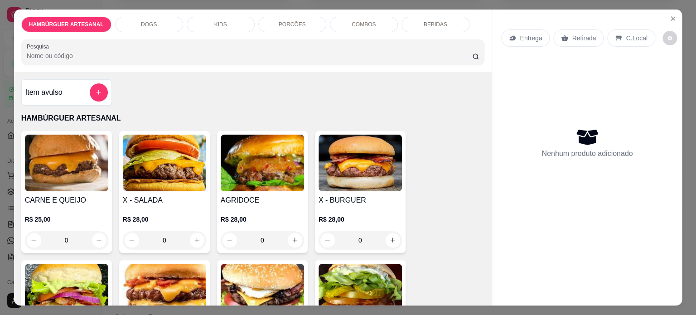
click at [53, 195] on h4 "CARNE E QUEIJO" at bounding box center [65, 200] width 83 height 11
click at [672, 16] on icon "Close" at bounding box center [672, 18] width 7 height 7
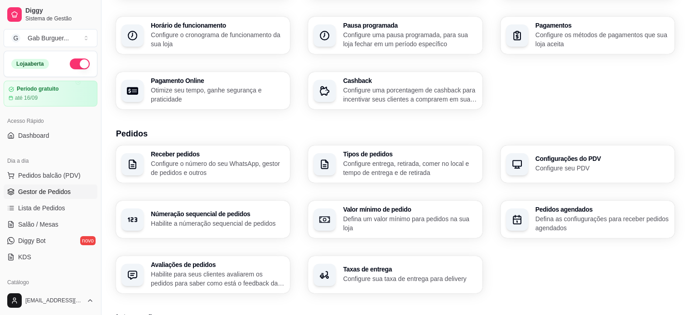
click at [59, 193] on span "Gestor de Pedidos" at bounding box center [44, 191] width 53 height 9
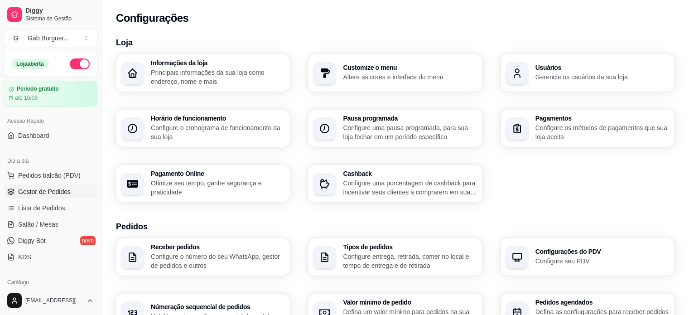
click at [61, 191] on span "Gestor de Pedidos" at bounding box center [44, 191] width 53 height 9
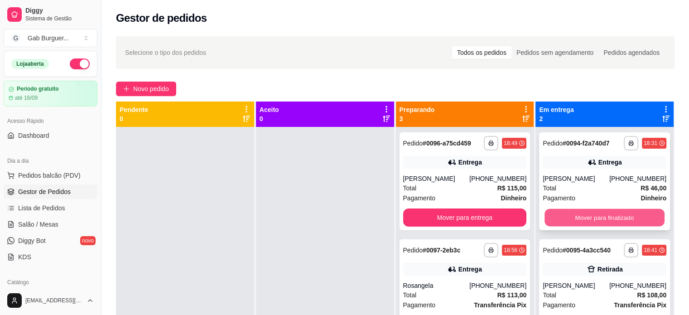
click at [567, 211] on button "Mover para finalizado" at bounding box center [604, 218] width 120 height 18
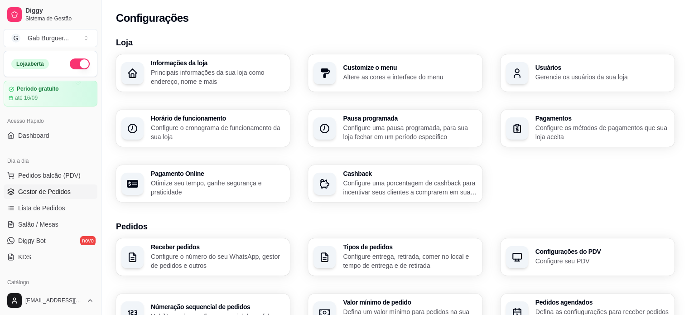
click at [51, 194] on span "Gestor de Pedidos" at bounding box center [44, 191] width 53 height 9
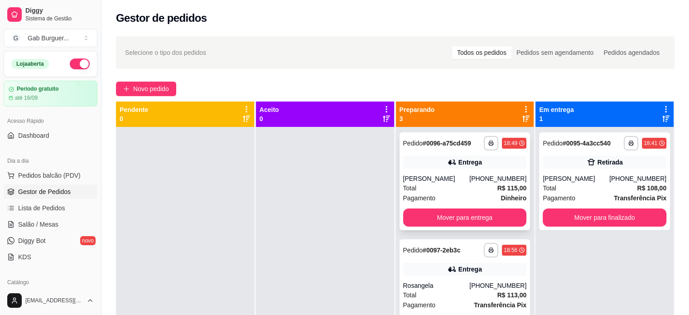
click at [406, 143] on span "Pedido" at bounding box center [413, 142] width 20 height 7
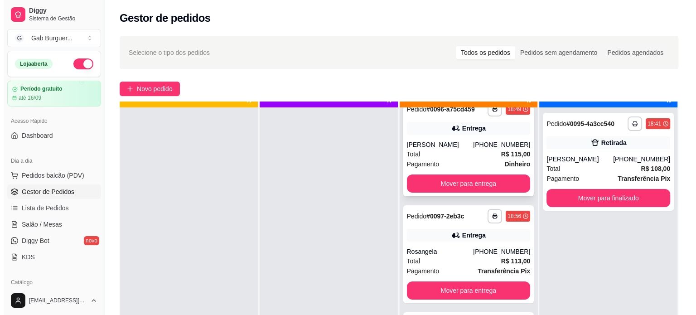
scroll to position [25, 0]
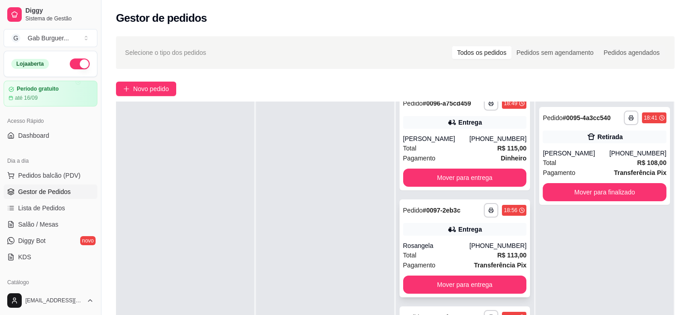
click at [416, 208] on span "Pedido" at bounding box center [413, 210] width 20 height 7
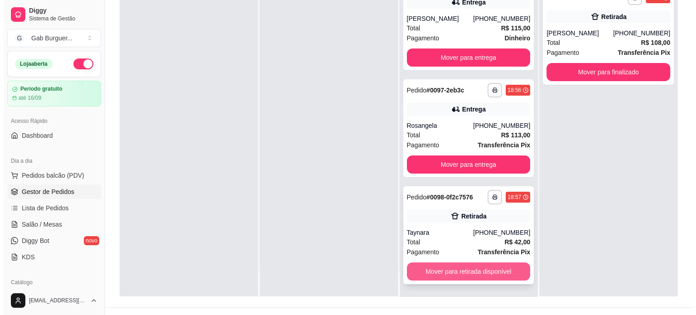
scroll to position [136, 0]
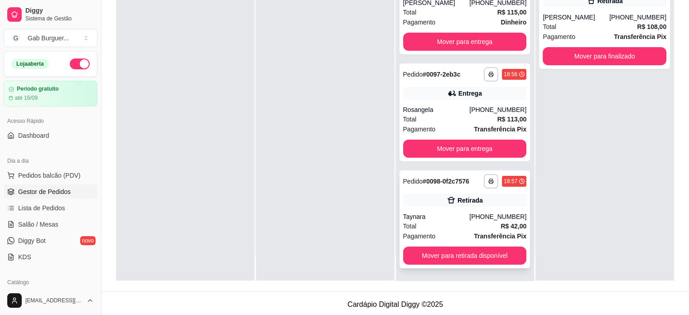
click at [423, 178] on strong "# 0098-0f2c7576" at bounding box center [446, 181] width 47 height 7
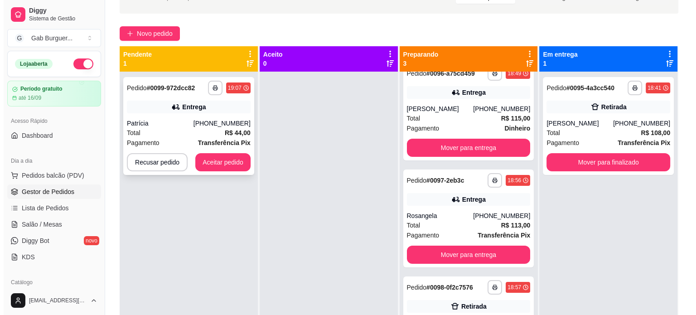
scroll to position [45, 0]
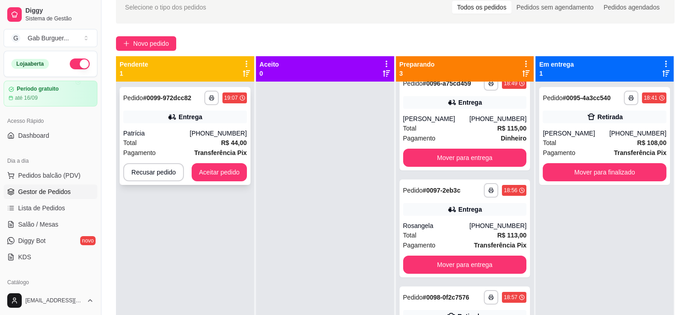
click at [138, 97] on span "Pedido" at bounding box center [133, 97] width 20 height 7
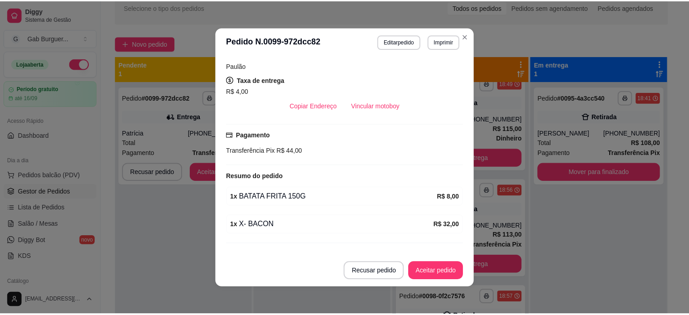
scroll to position [197, 0]
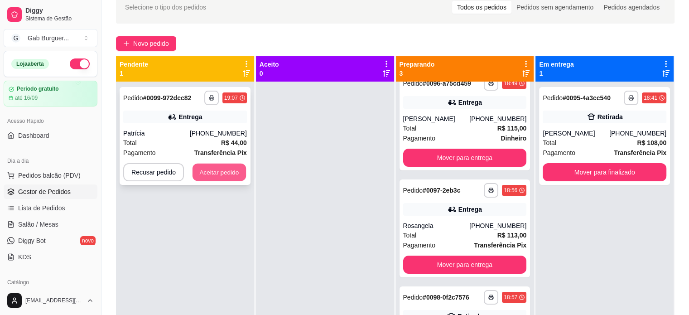
click at [216, 170] on button "Aceitar pedido" at bounding box center [218, 172] width 53 height 18
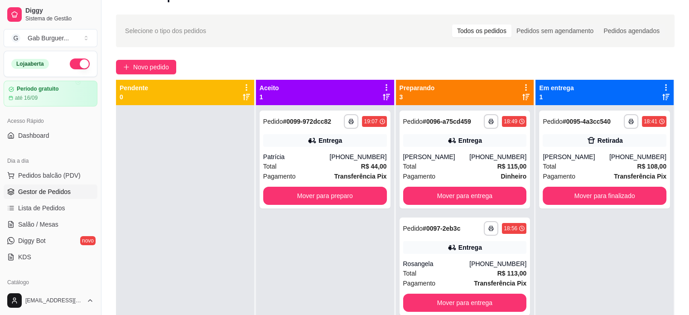
scroll to position [0, 0]
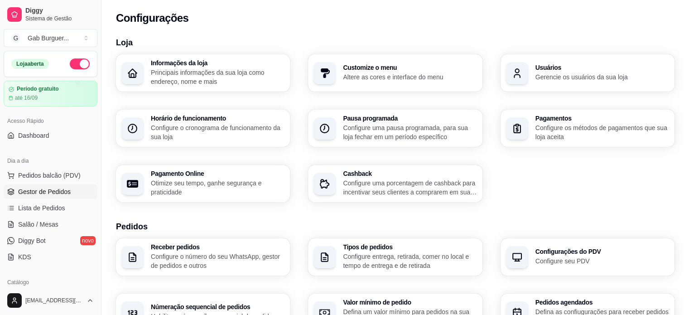
click at [65, 187] on span "Gestor de Pedidos" at bounding box center [44, 191] width 53 height 9
click at [46, 239] on link "Diggy Bot novo" at bounding box center [51, 240] width 94 height 14
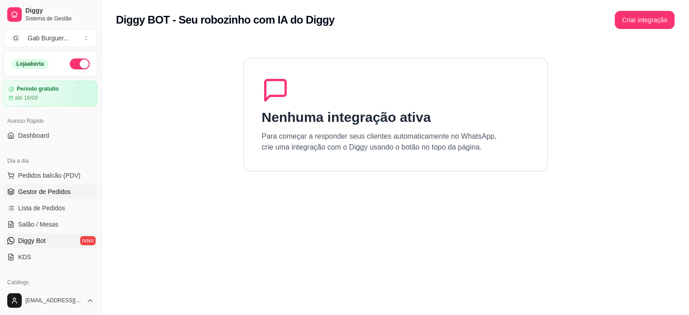
click at [72, 190] on link "Gestor de Pedidos" at bounding box center [51, 191] width 94 height 14
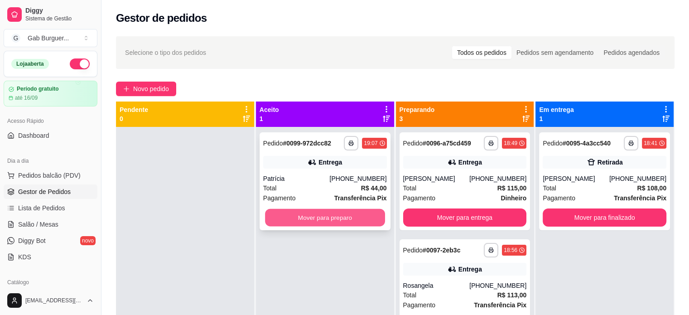
click at [328, 218] on button "Mover para preparo" at bounding box center [325, 218] width 120 height 18
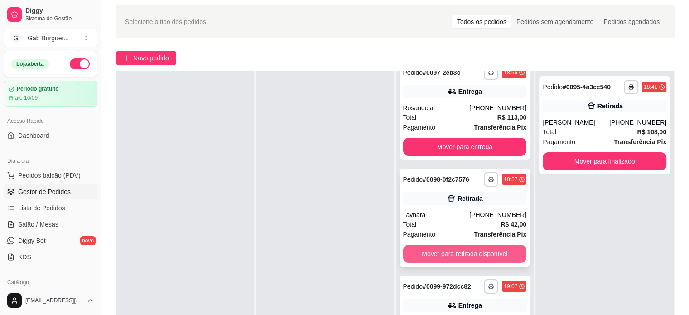
scroll to position [45, 0]
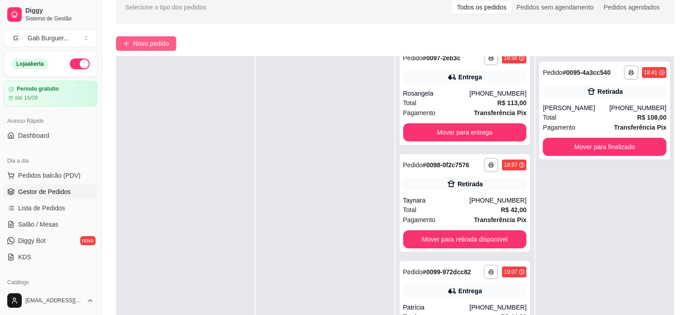
click at [162, 39] on span "Novo pedido" at bounding box center [151, 43] width 36 height 10
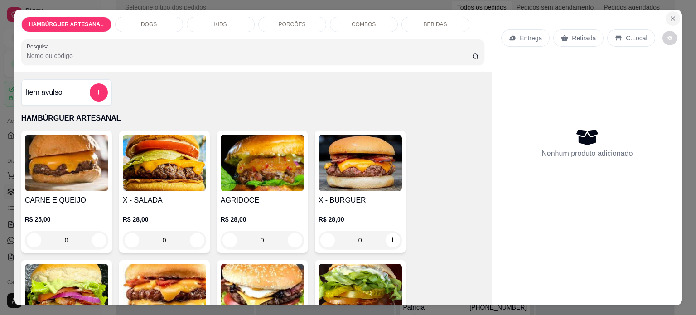
click at [669, 15] on icon "Close" at bounding box center [672, 18] width 7 height 7
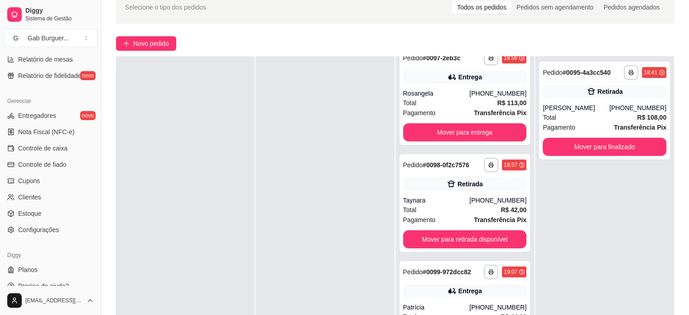
scroll to position [336, 0]
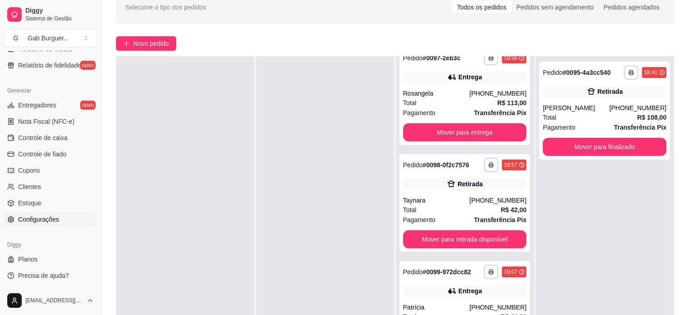
click at [71, 219] on link "Configurações" at bounding box center [51, 219] width 94 height 14
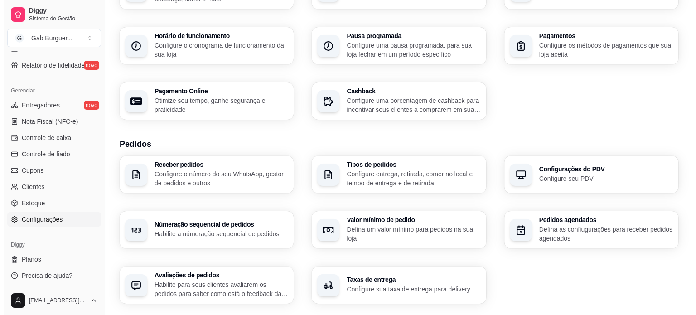
scroll to position [91, 0]
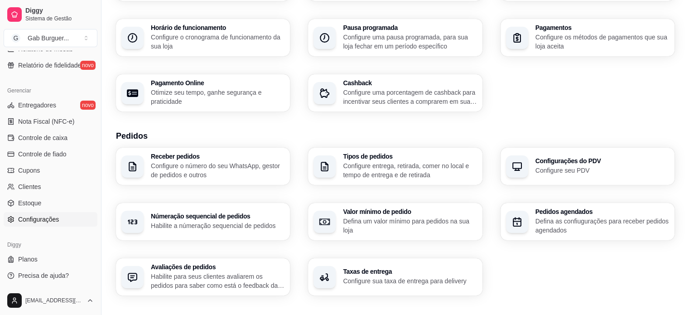
click at [214, 263] on div "Avaliações de pedidos Habilite para seus clientes avaliarem os pedidos para sab…" at bounding box center [203, 276] width 174 height 37
click at [420, 274] on h3 "Taxas de entrega" at bounding box center [410, 272] width 130 height 6
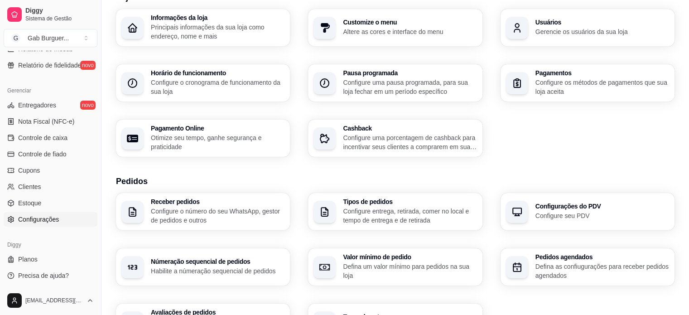
scroll to position [0, 0]
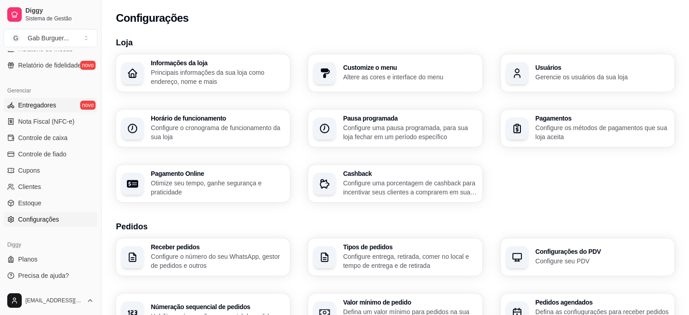
click at [53, 106] on span "Entregadores" at bounding box center [37, 105] width 38 height 9
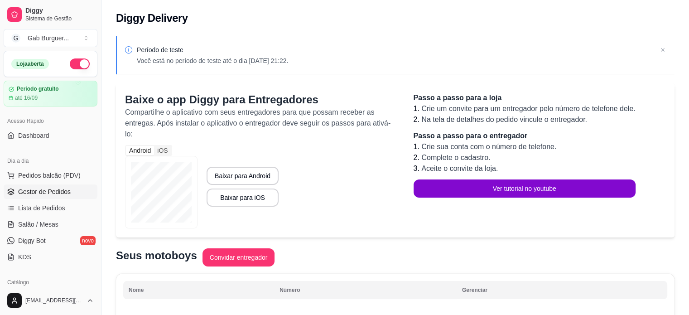
click at [47, 192] on span "Gestor de Pedidos" at bounding box center [44, 191] width 53 height 9
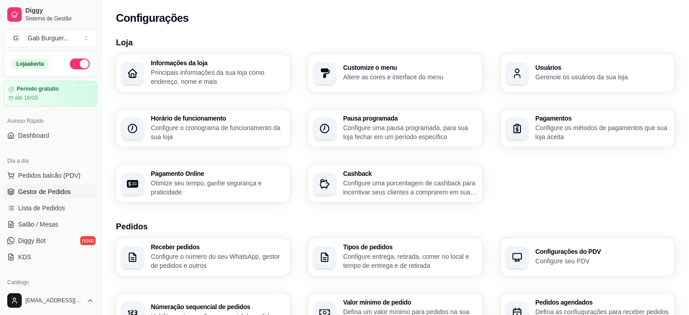
click at [25, 186] on link "Gestor de Pedidos" at bounding box center [51, 191] width 94 height 14
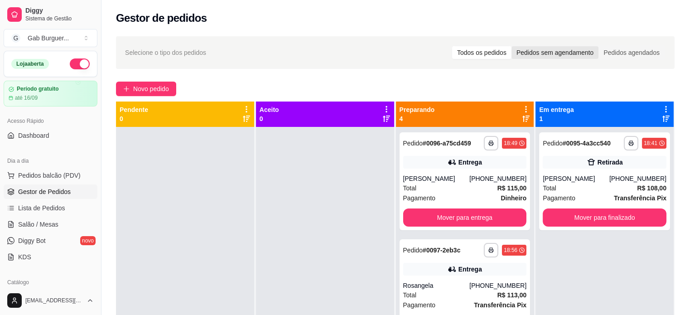
click at [554, 50] on div "Pedidos sem agendamento" at bounding box center [554, 52] width 87 height 13
click at [511, 46] on input "Pedidos sem agendamento" at bounding box center [511, 46] width 0 height 0
click at [615, 52] on div "Pedidos agendados" at bounding box center [631, 52] width 66 height 13
click at [598, 46] on input "Pedidos agendados" at bounding box center [598, 46] width 0 height 0
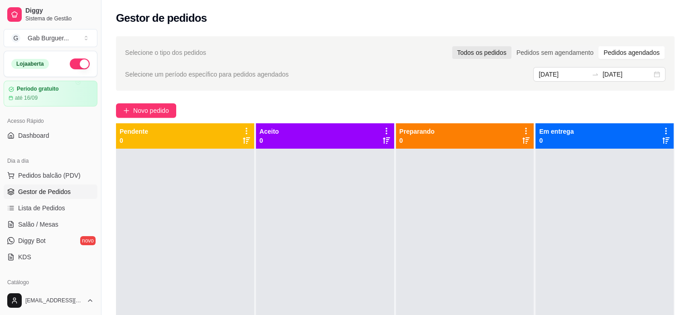
click at [484, 52] on div "Todos os pedidos" at bounding box center [481, 52] width 59 height 13
click at [452, 46] on input "Todos os pedidos" at bounding box center [452, 46] width 0 height 0
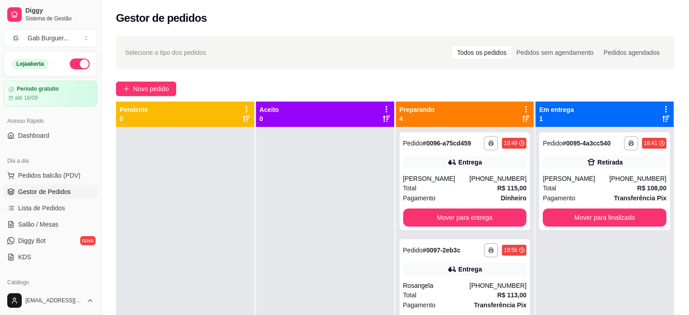
click at [573, 270] on div "**********" at bounding box center [604, 284] width 138 height 315
click at [368, 287] on div at bounding box center [325, 284] width 138 height 315
click at [422, 178] on div "[PERSON_NAME]" at bounding box center [436, 178] width 67 height 9
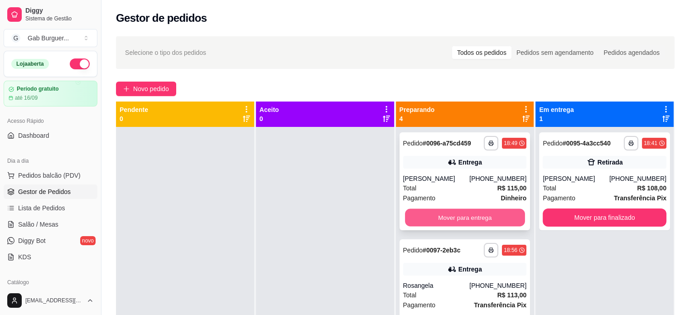
click at [449, 211] on button "Mover para entrega" at bounding box center [465, 218] width 120 height 18
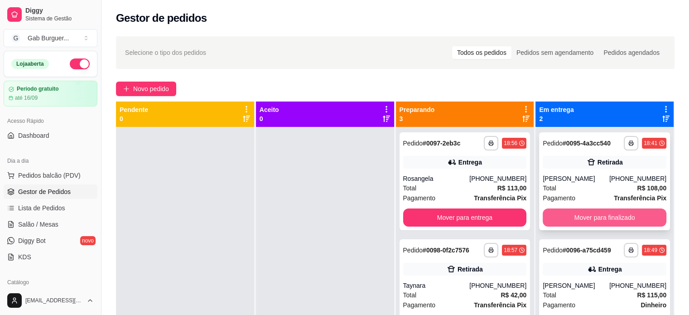
click at [608, 221] on button "Mover para finalizado" at bounding box center [605, 217] width 124 height 18
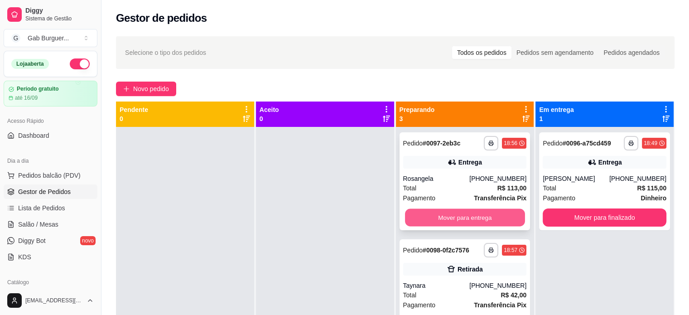
click at [467, 213] on button "Mover para entrega" at bounding box center [465, 218] width 120 height 18
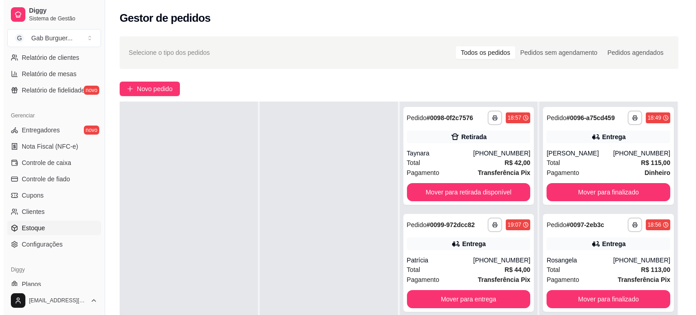
scroll to position [336, 0]
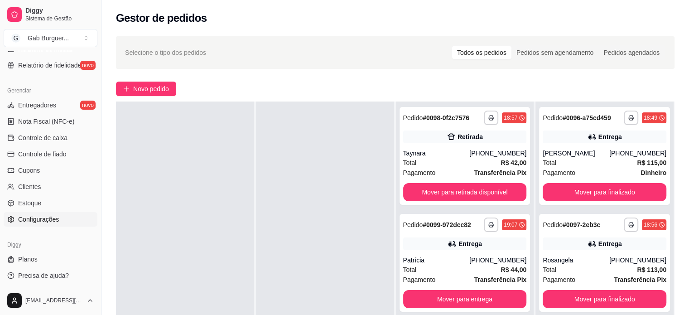
click at [53, 219] on span "Configurações" at bounding box center [38, 219] width 41 height 9
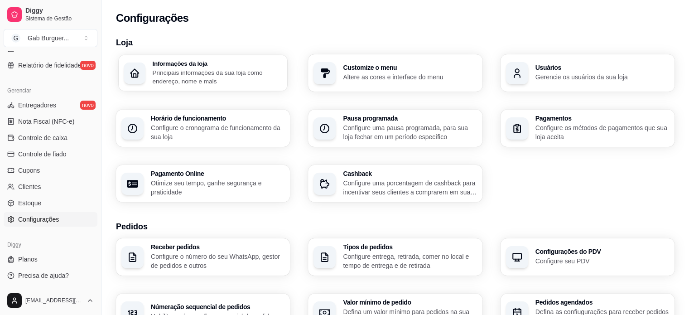
click at [211, 85] on p "Principais informações da sua loja como endereço, nome e mais" at bounding box center [217, 77] width 130 height 18
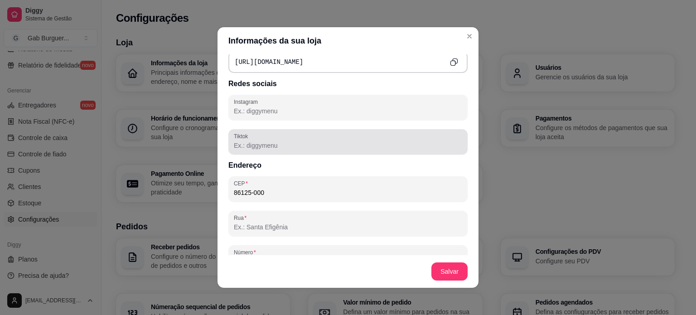
scroll to position [453, 0]
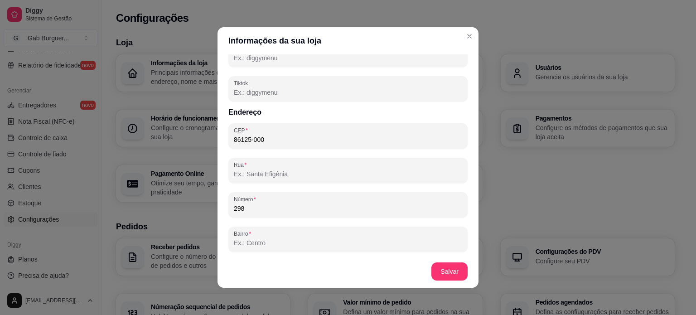
click at [274, 175] on input "Rua" at bounding box center [348, 173] width 228 height 9
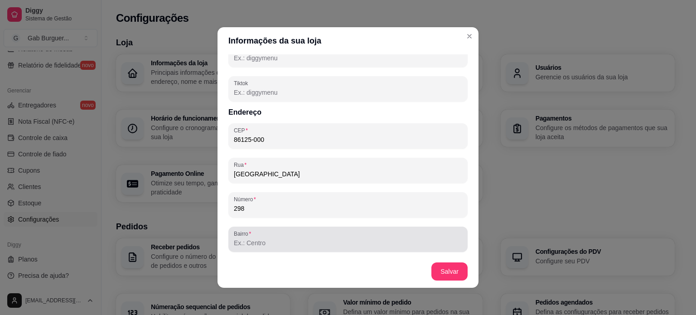
type input "[GEOGRAPHIC_DATA]"
click at [251, 252] on div "CEP 86125-000 Rua Rua Martini Siena Número 298 Bairro Cidade Tamarana Estado PR…" at bounding box center [347, 239] width 239 height 232
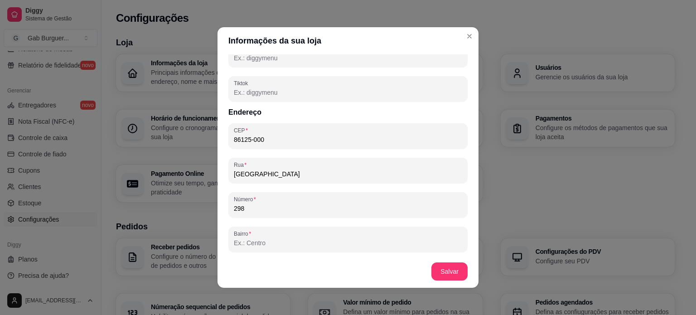
click at [255, 246] on input "Bairro" at bounding box center [348, 242] width 228 height 9
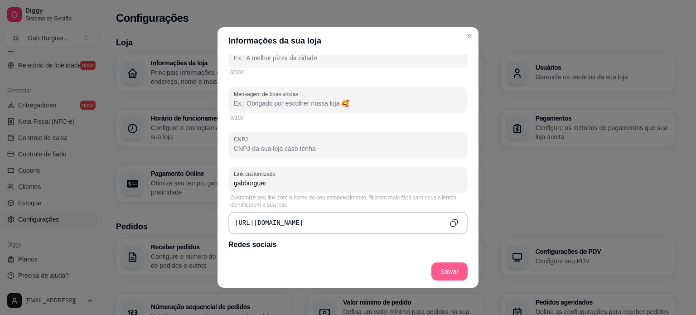
scroll to position [239, 0]
type input "[PERSON_NAME]"
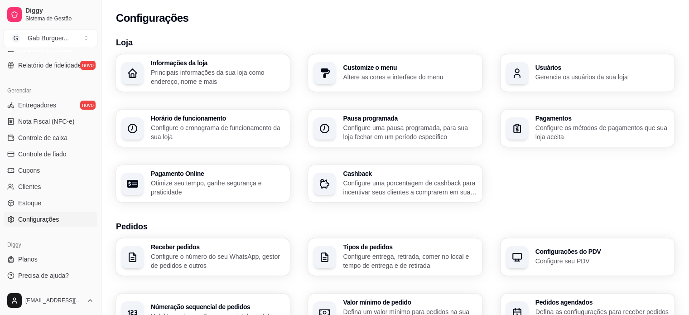
click at [276, 149] on div "Informações da loja Principais informações da sua loja como endereço, nome e ma…" at bounding box center [395, 128] width 558 height 148
click at [194, 81] on p "Principais informações da sua loja como endereço, nome e mais" at bounding box center [218, 77] width 134 height 18
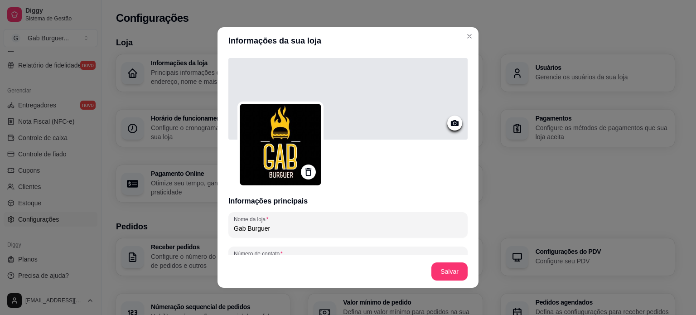
scroll to position [136, 0]
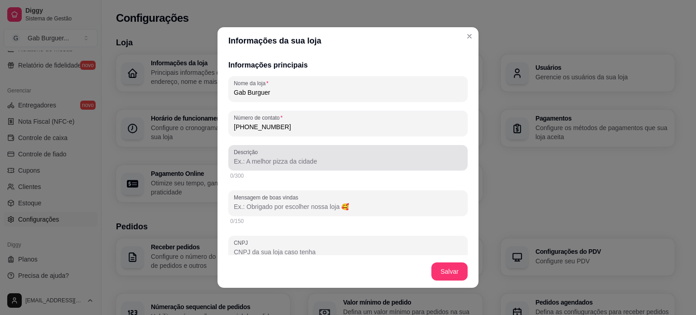
click at [266, 163] on input "Descrição" at bounding box center [348, 161] width 228 height 9
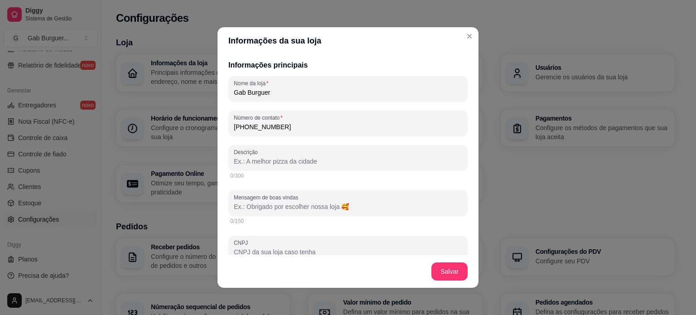
click at [264, 247] on input "CNPJ" at bounding box center [348, 251] width 228 height 9
click at [273, 246] on div at bounding box center [348, 248] width 228 height 18
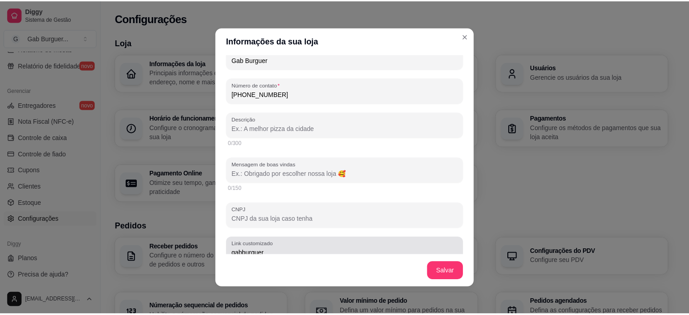
scroll to position [183, 0]
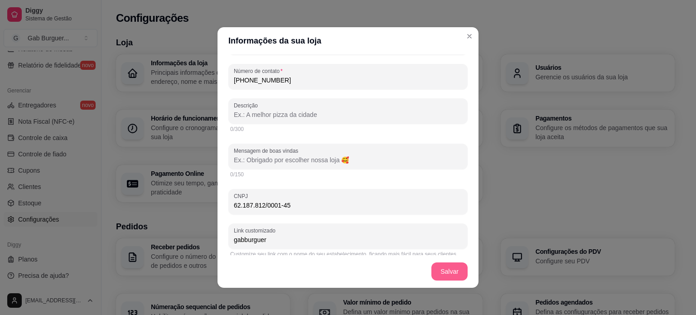
type input "62.187.812/0001-45"
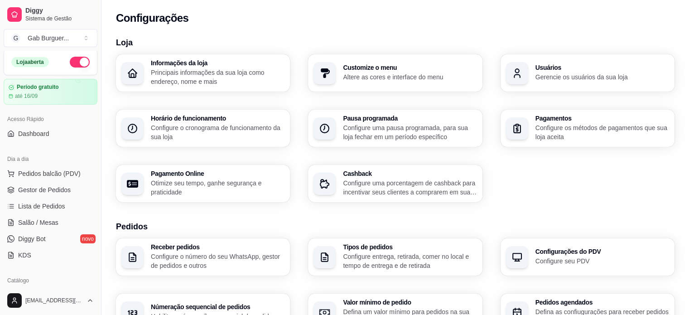
scroll to position [0, 0]
click at [50, 185] on link "Gestor de Pedidos" at bounding box center [51, 191] width 94 height 14
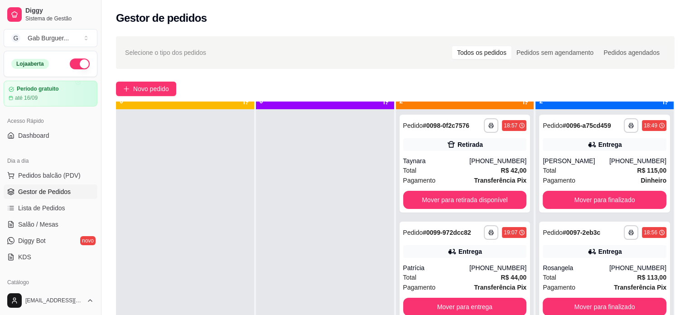
scroll to position [25, 0]
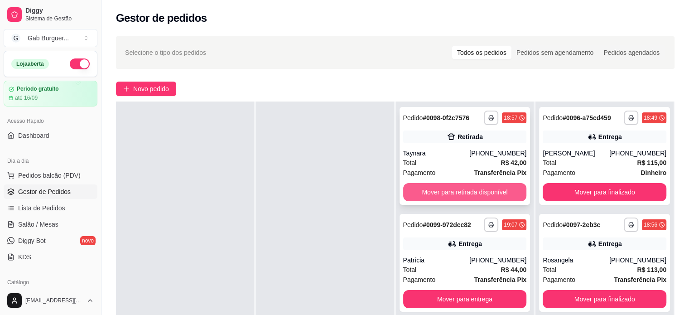
click at [428, 192] on button "Mover para retirada disponível" at bounding box center [465, 192] width 124 height 18
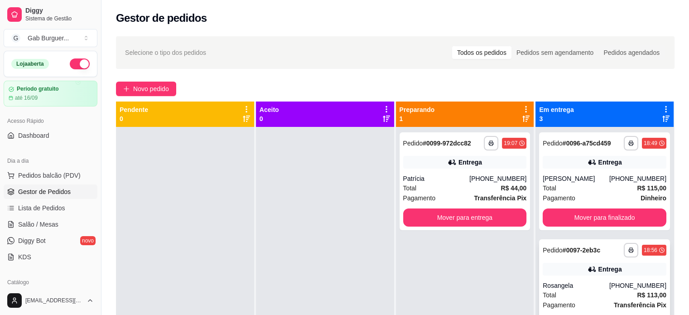
scroll to position [14, 0]
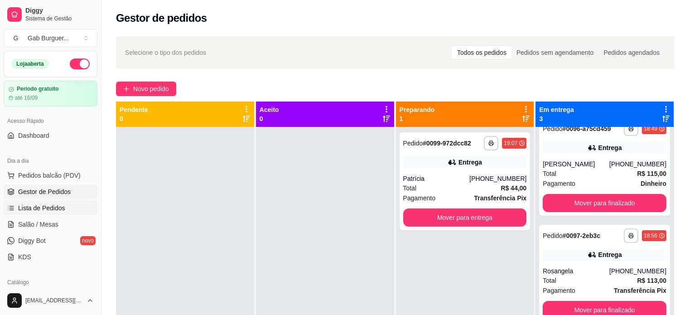
click at [56, 204] on span "Lista de Pedidos" at bounding box center [41, 207] width 47 height 9
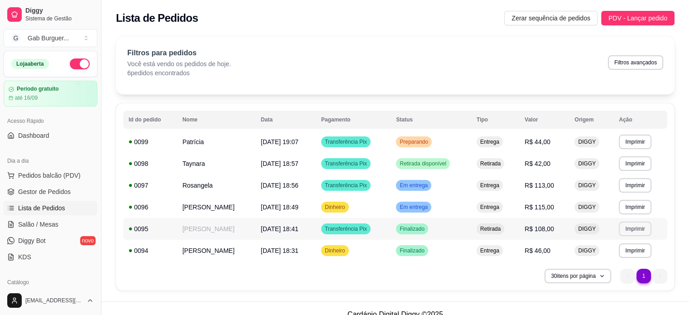
click at [640, 226] on button "Imprimir" at bounding box center [635, 228] width 32 height 14
click at [613, 259] on button "TOMATE MDK-080" at bounding box center [621, 260] width 66 height 14
click at [38, 192] on span "Gestor de Pedidos" at bounding box center [44, 191] width 53 height 9
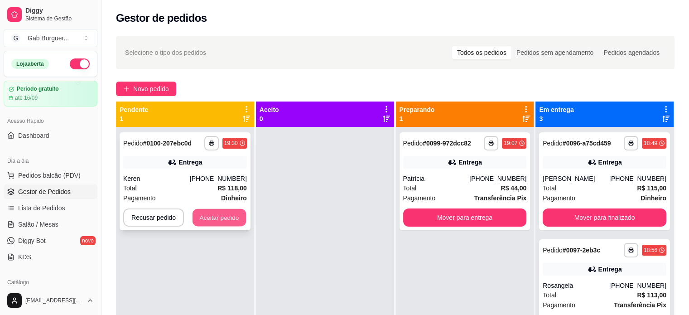
click at [224, 224] on button "Aceitar pedido" at bounding box center [218, 218] width 53 height 18
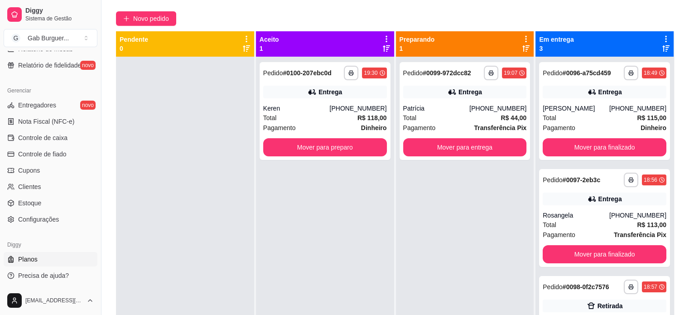
scroll to position [138, 0]
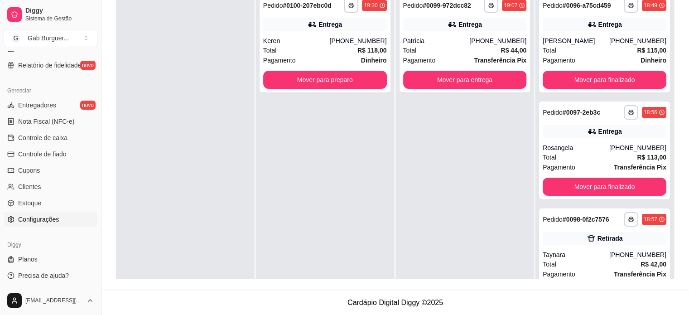
click at [56, 219] on span "Configurações" at bounding box center [38, 219] width 41 height 9
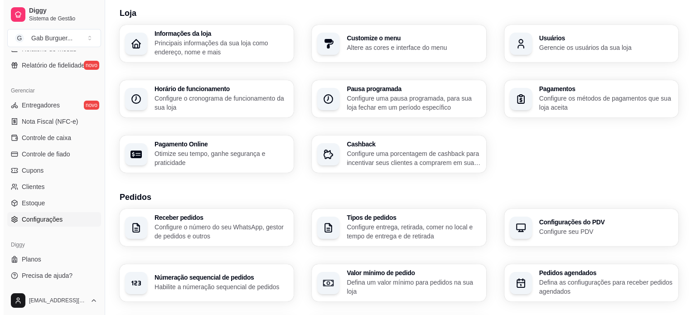
scroll to position [91, 0]
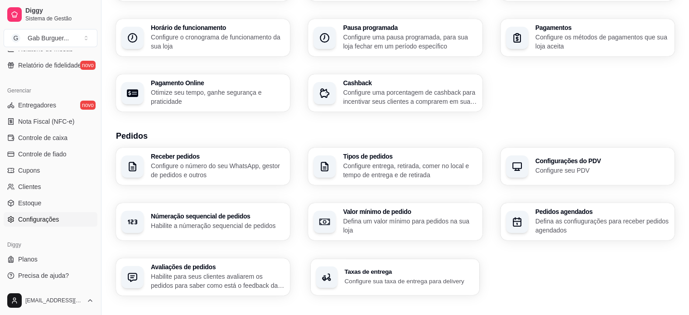
click at [371, 281] on p "Configure sua taxa de entrega para delivery" at bounding box center [410, 280] width 130 height 9
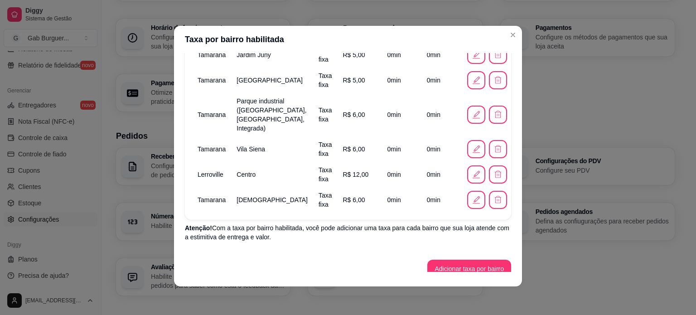
scroll to position [2, 0]
click at [446, 259] on button "Adicionar taxa por bairro" at bounding box center [468, 268] width 81 height 18
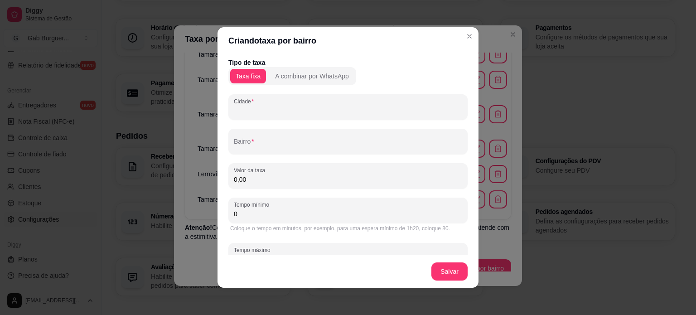
click at [279, 111] on input "Cidade" at bounding box center [348, 110] width 228 height 9
type input "Tamarana"
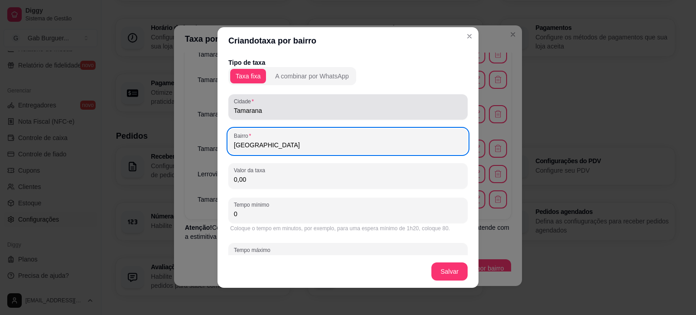
type input "Jardim Europa"
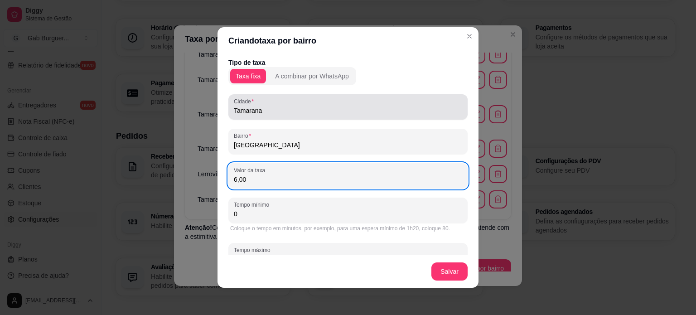
type input "6,00"
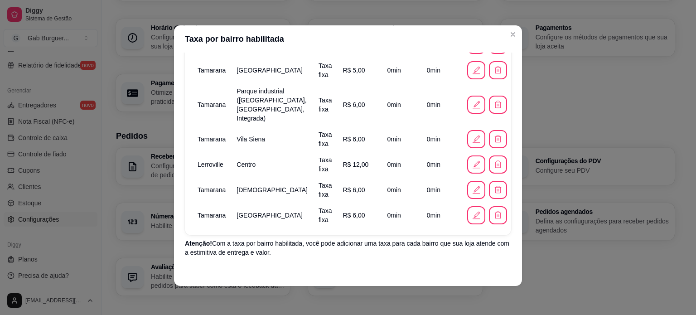
scroll to position [233, 0]
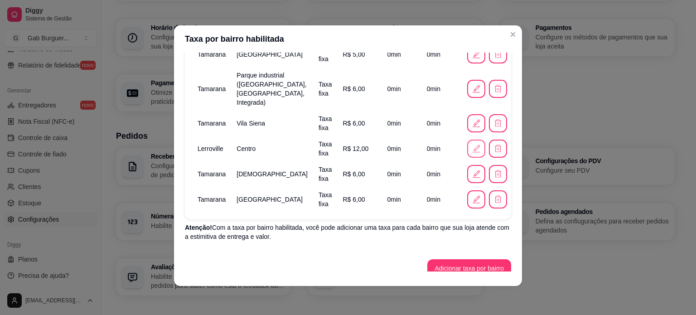
click at [471, 144] on icon "button" at bounding box center [476, 149] width 10 height 10
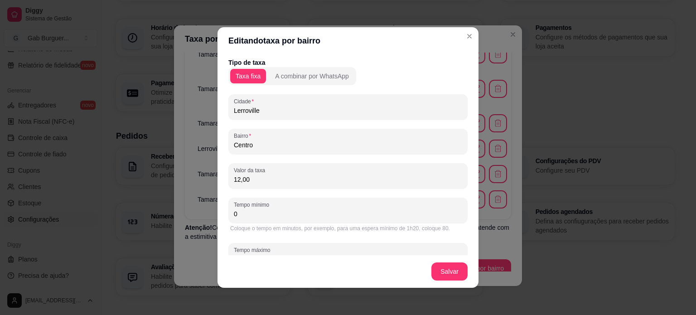
drag, startPoint x: 258, startPoint y: 182, endPoint x: 139, endPoint y: 149, distance: 122.6
click at [139, 150] on div "Editando taxa por bairro Tipo de taxa Taxa fixa A combinar por WhatsApp Cidade …" at bounding box center [348, 157] width 696 height 315
type input "10,00"
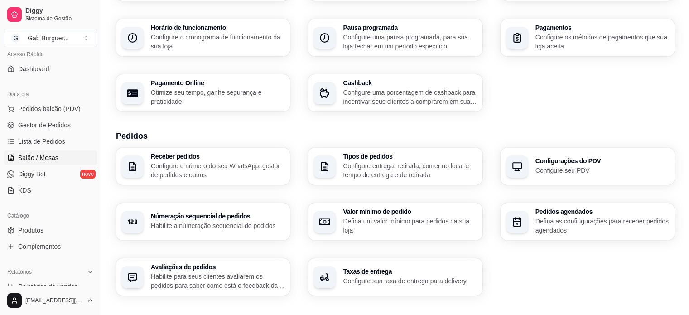
scroll to position [65, 0]
click at [56, 123] on span "Gestor de Pedidos" at bounding box center [44, 126] width 53 height 9
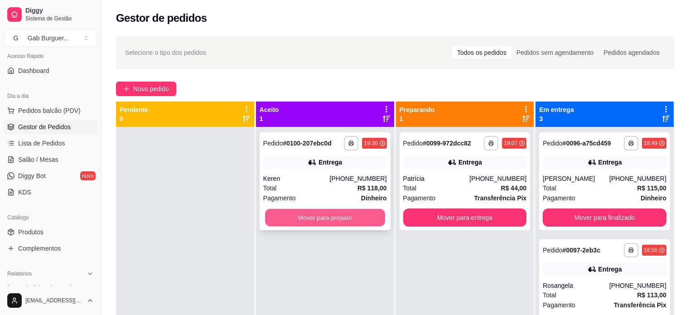
click at [325, 222] on button "Mover para preparo" at bounding box center [325, 218] width 120 height 18
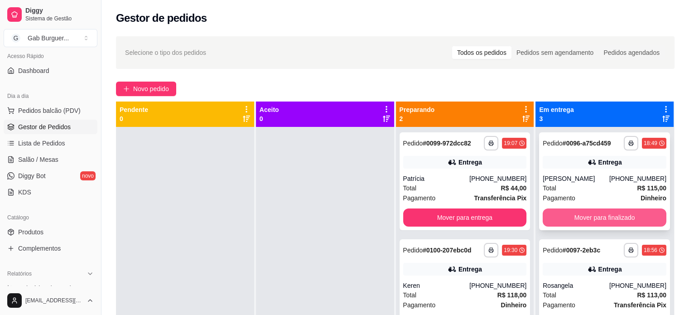
click at [589, 212] on button "Mover para finalizado" at bounding box center [605, 217] width 124 height 18
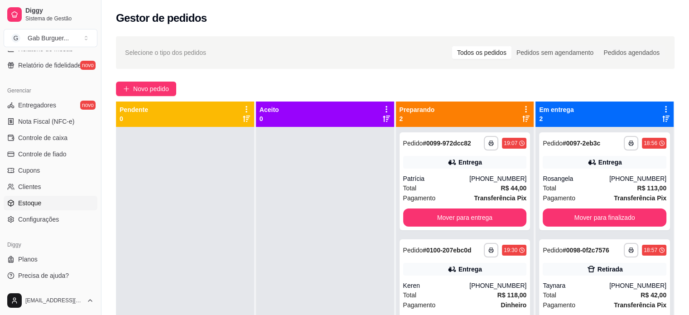
scroll to position [45, 0]
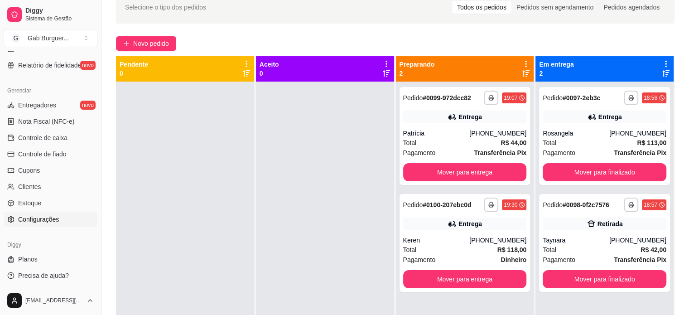
click at [49, 217] on span "Configurações" at bounding box center [38, 219] width 41 height 9
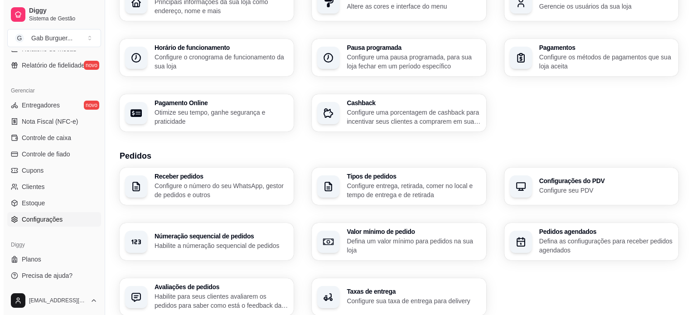
scroll to position [136, 0]
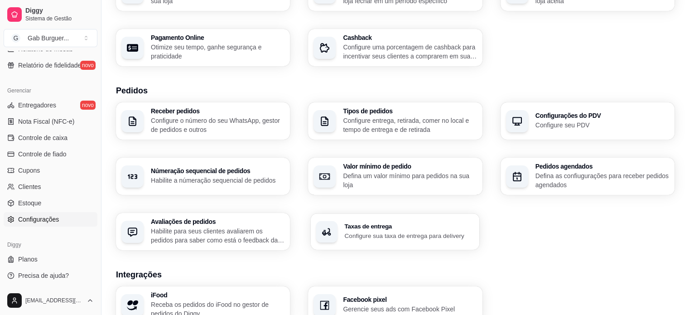
click at [389, 242] on div "Taxas de entrega Configure sua taxa de entrega para delivery" at bounding box center [395, 231] width 169 height 36
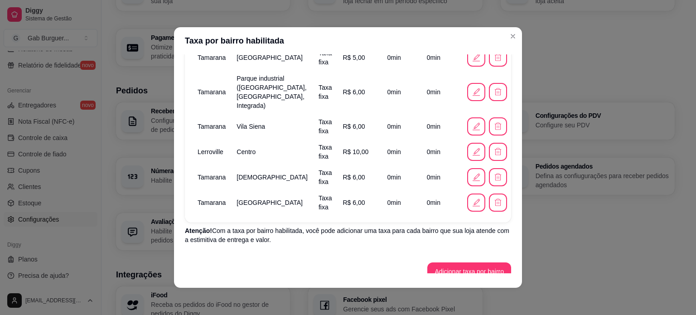
scroll to position [233, 0]
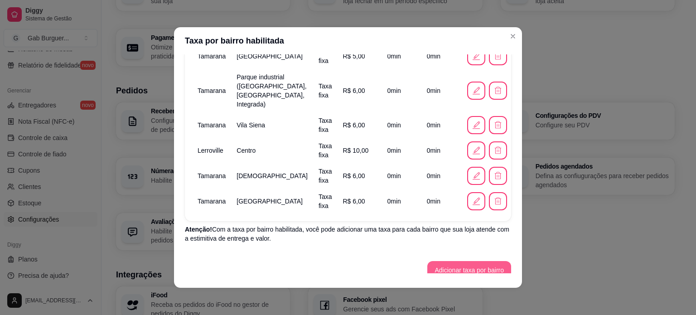
click at [441, 261] on button "Adicionar taxa por bairro" at bounding box center [469, 270] width 84 height 18
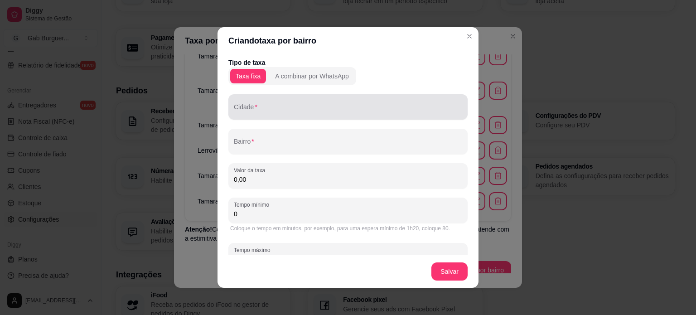
click at [290, 117] on div "Cidade" at bounding box center [347, 106] width 239 height 25
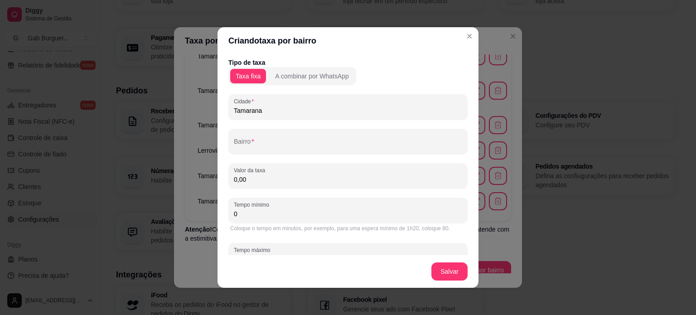
type input "Tamarana"
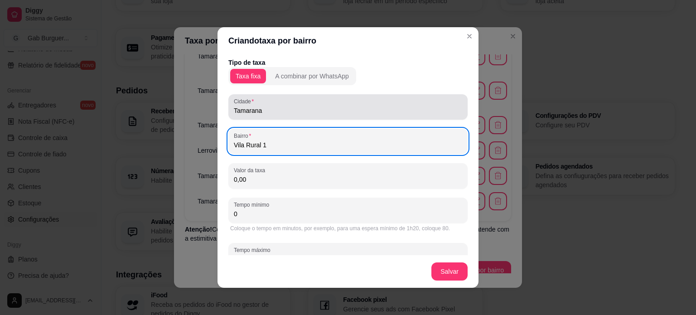
type input "Vila Rural 1"
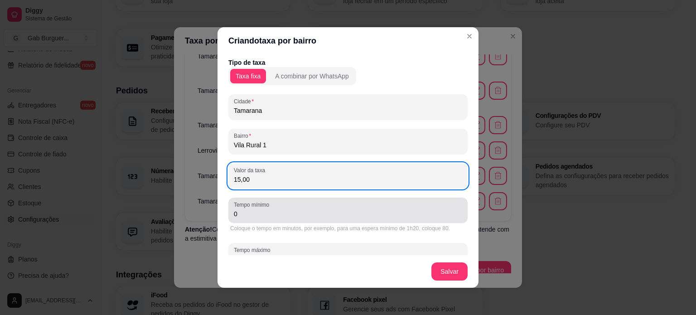
scroll to position [27, 0]
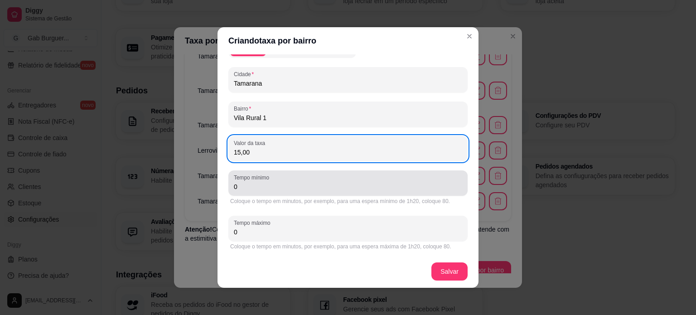
type input "15,00"
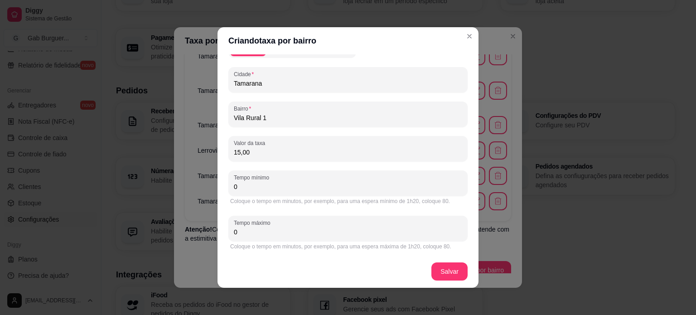
click at [333, 186] on input "0" at bounding box center [348, 186] width 228 height 9
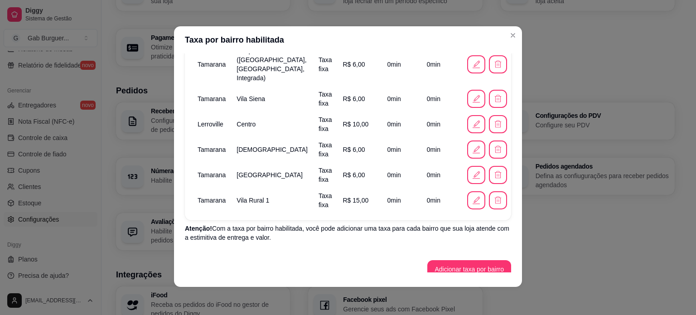
scroll to position [2, 0]
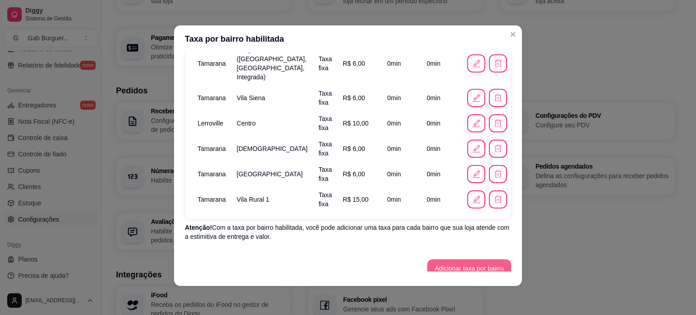
click at [460, 259] on button "Adicionar taxa por bairro" at bounding box center [469, 268] width 84 height 18
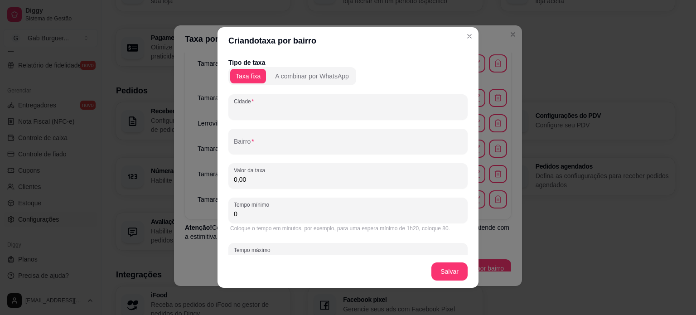
click at [284, 108] on input "Cidade" at bounding box center [348, 110] width 228 height 9
type input "Tamarana"
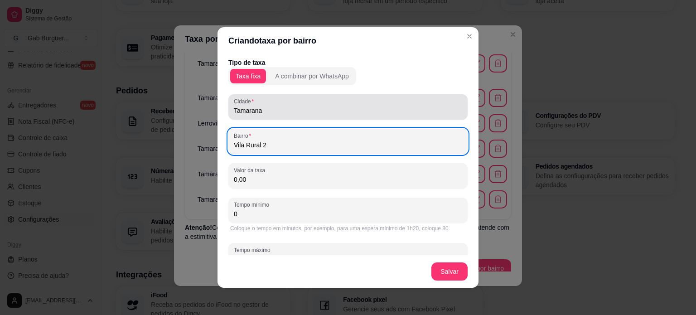
type input "Vila Rural 2"
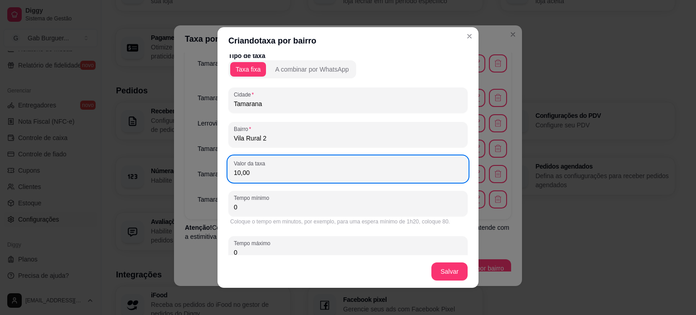
scroll to position [27, 0]
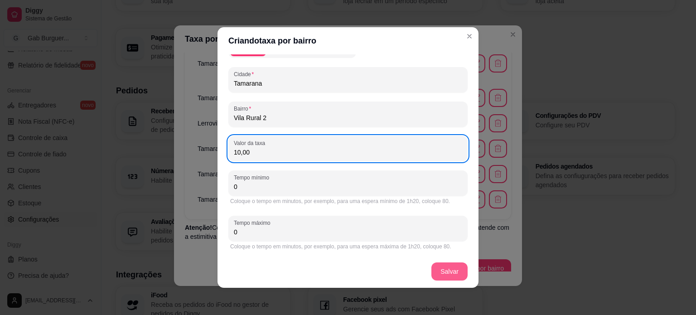
type input "10,00"
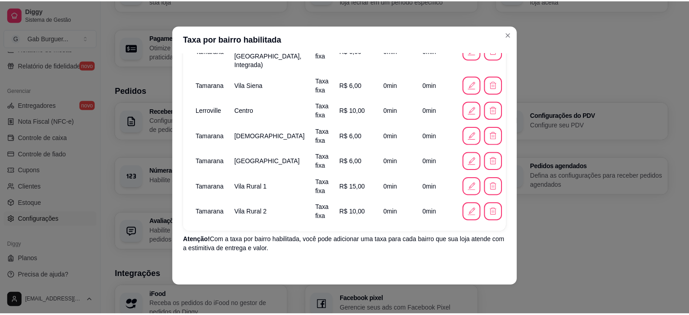
scroll to position [284, 0]
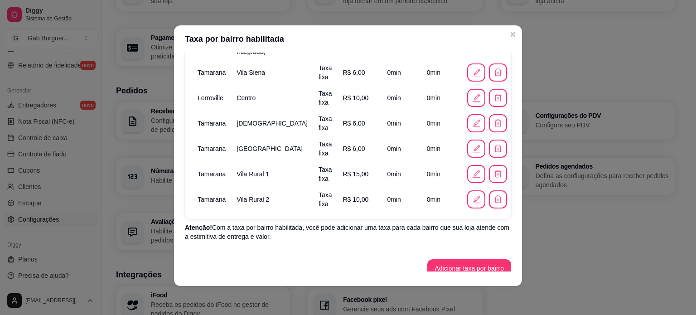
drag, startPoint x: 210, startPoint y: 217, endPoint x: 293, endPoint y: 225, distance: 83.3
click at [293, 225] on p "Atenção! Com a taxa por bairro habilitada, você pode adicionar uma taxa para ca…" at bounding box center [348, 232] width 326 height 18
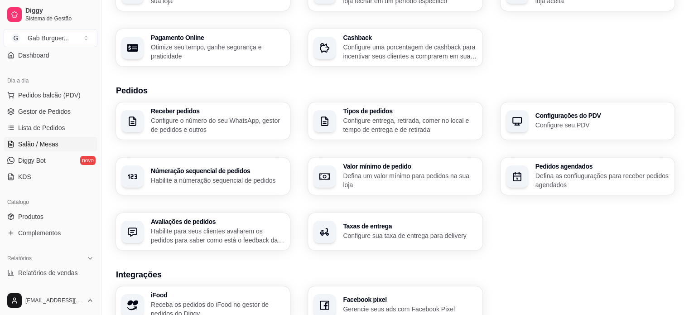
scroll to position [65, 0]
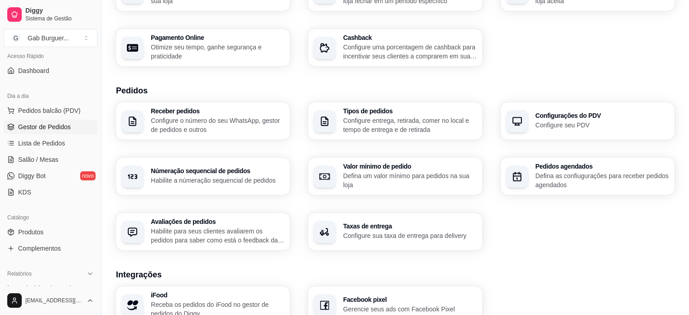
click at [56, 125] on span "Gestor de Pedidos" at bounding box center [44, 126] width 53 height 9
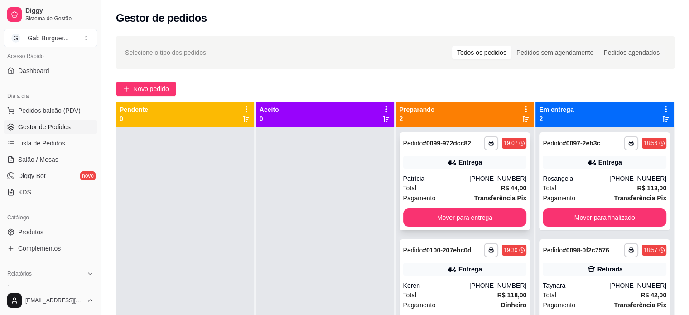
scroll to position [25, 0]
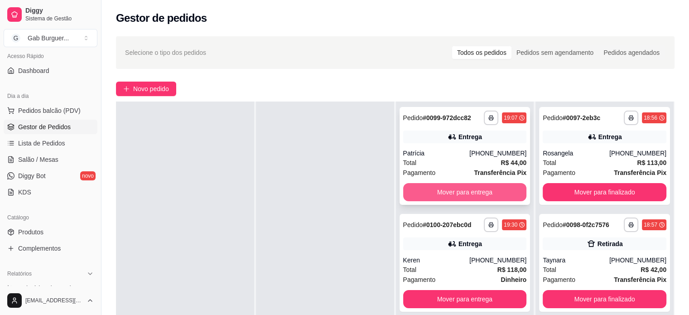
click at [437, 189] on button "Mover para entrega" at bounding box center [465, 192] width 124 height 18
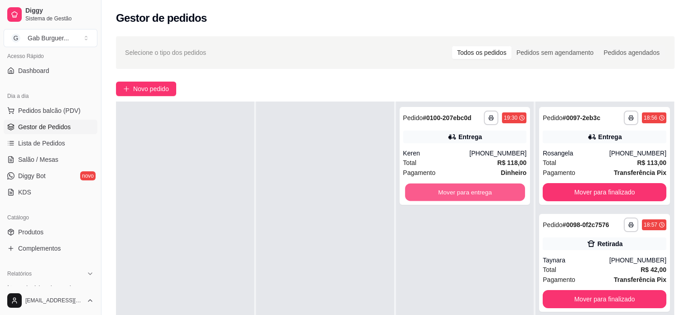
click at [437, 189] on button "Mover para entrega" at bounding box center [465, 192] width 120 height 18
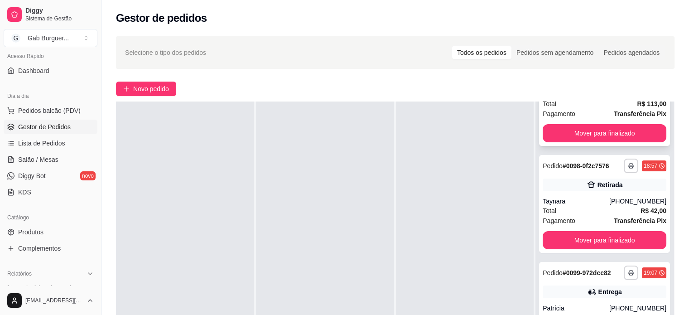
scroll to position [91, 0]
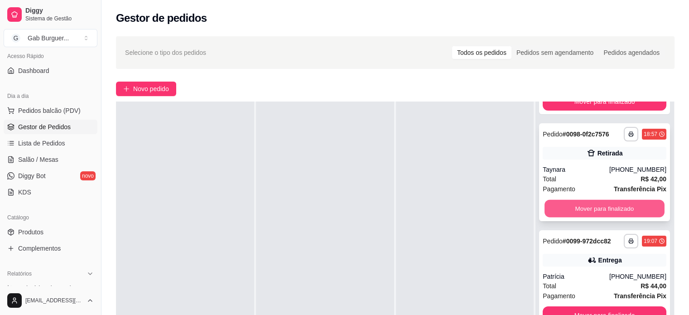
click at [582, 204] on button "Mover para finalizado" at bounding box center [604, 209] width 120 height 18
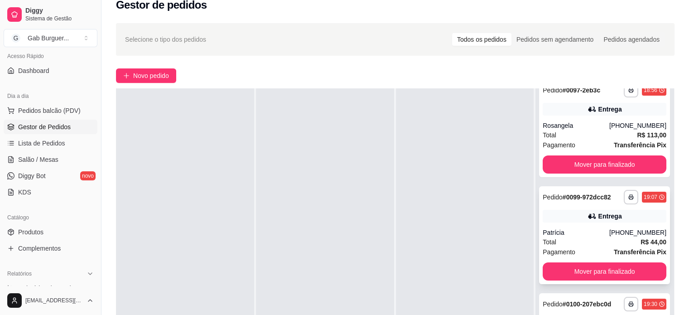
scroll to position [0, 0]
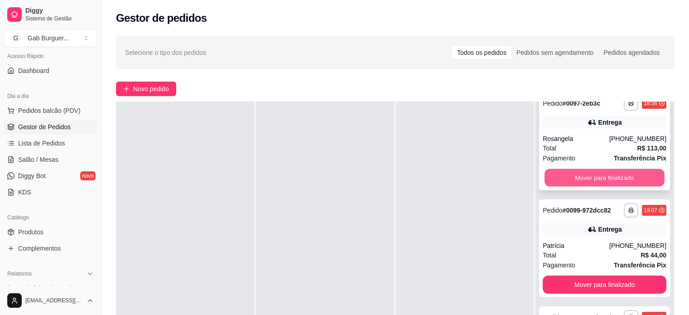
click at [603, 181] on button "Mover para finalizado" at bounding box center [604, 178] width 120 height 18
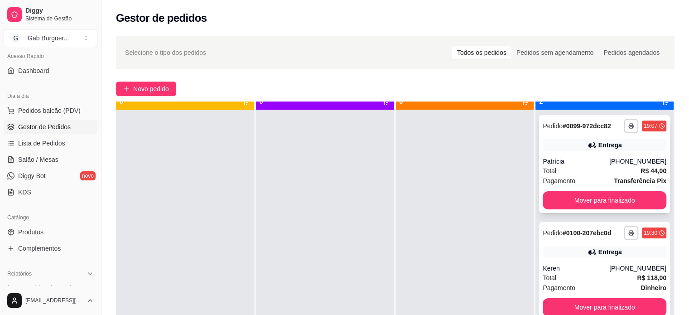
scroll to position [25, 0]
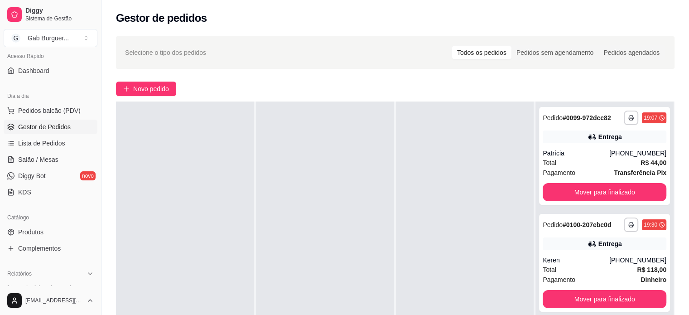
click at [470, 235] on div at bounding box center [465, 258] width 138 height 315
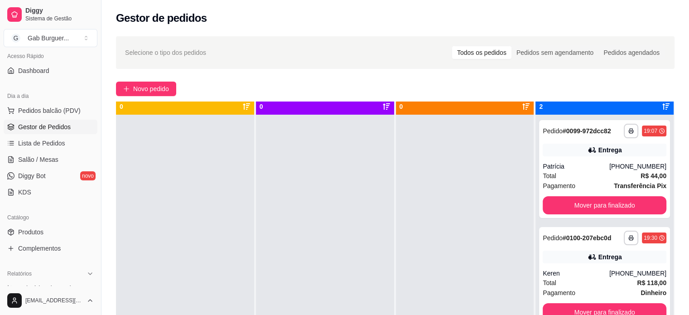
scroll to position [0, 0]
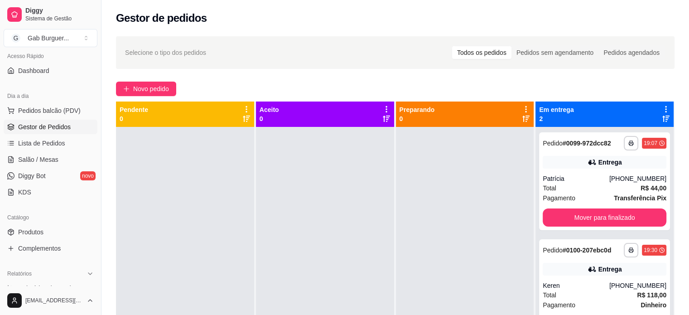
click at [195, 183] on div at bounding box center [185, 284] width 138 height 315
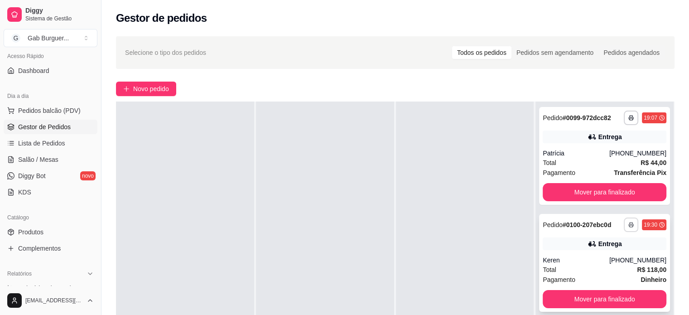
click at [629, 225] on button "button" at bounding box center [631, 224] width 14 height 14
click at [616, 255] on button "TOMATE MDK-080" at bounding box center [599, 256] width 63 height 14
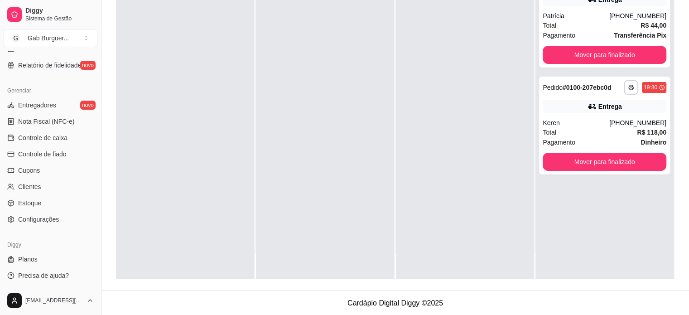
scroll to position [138, 0]
click at [54, 216] on span "Configurações" at bounding box center [38, 219] width 41 height 9
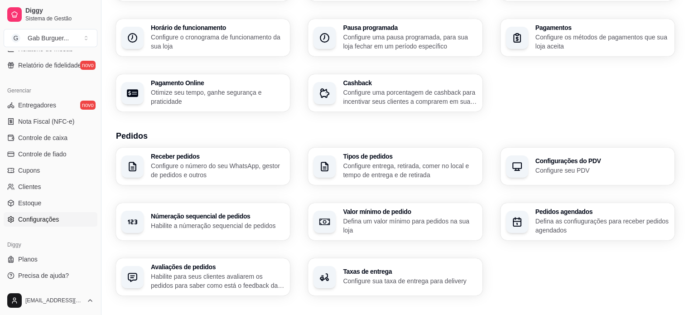
scroll to position [136, 0]
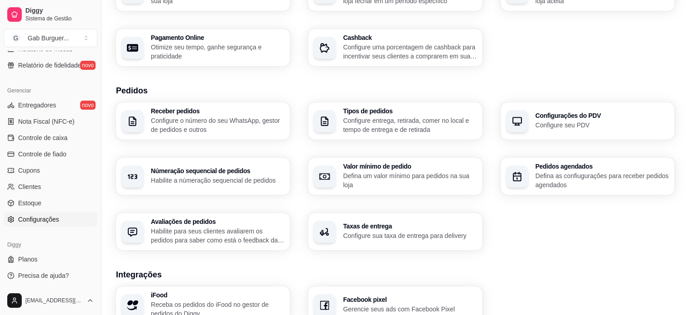
click at [408, 244] on div "Taxas de entrega Configure sua taxa de entrega para delivery" at bounding box center [395, 231] width 174 height 37
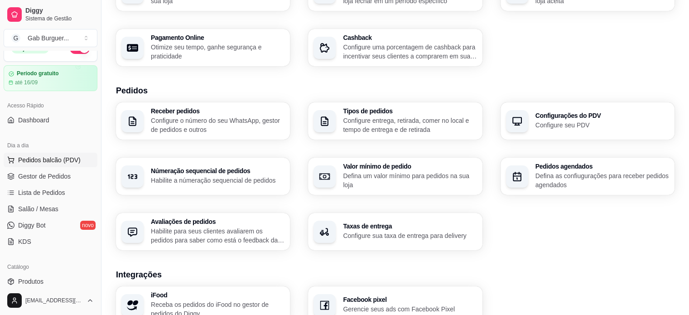
scroll to position [0, 0]
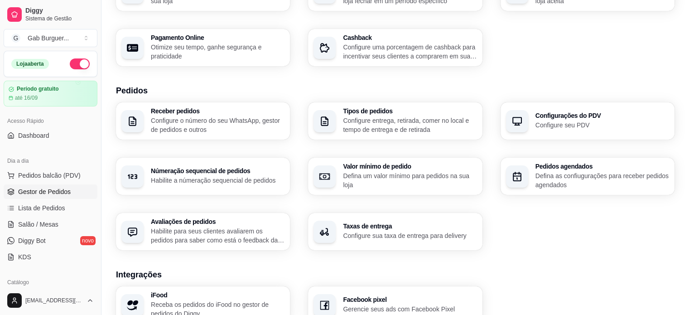
click at [72, 188] on link "Gestor de Pedidos" at bounding box center [51, 191] width 94 height 14
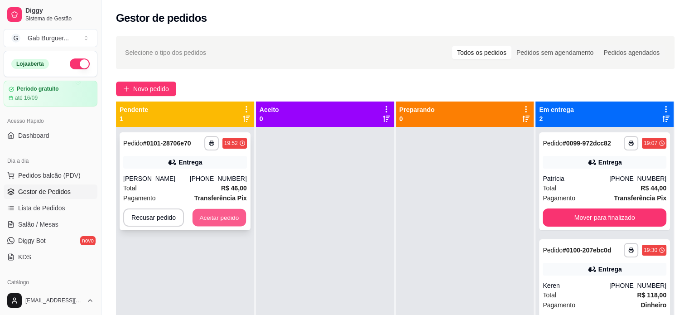
click at [205, 219] on button "Aceitar pedido" at bounding box center [218, 218] width 53 height 18
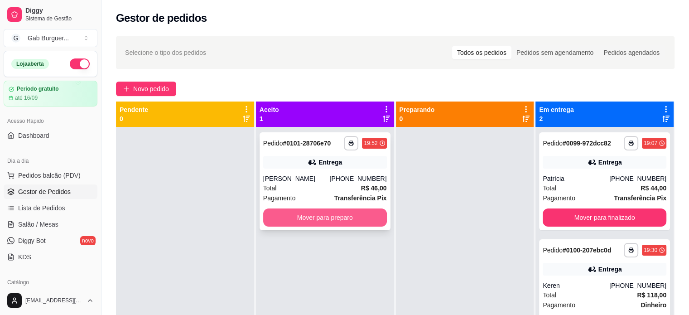
click at [313, 215] on button "Mover para preparo" at bounding box center [325, 217] width 124 height 18
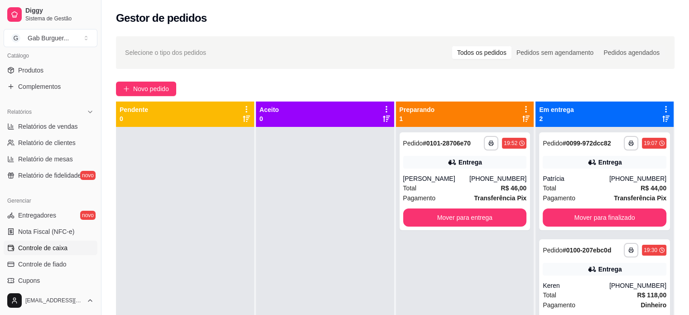
scroll to position [336, 0]
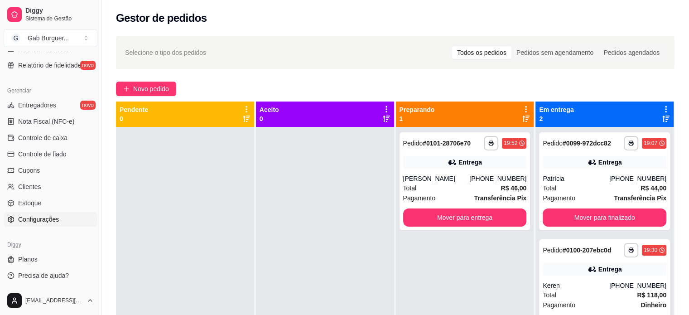
click at [26, 222] on span "Configurações" at bounding box center [38, 219] width 41 height 9
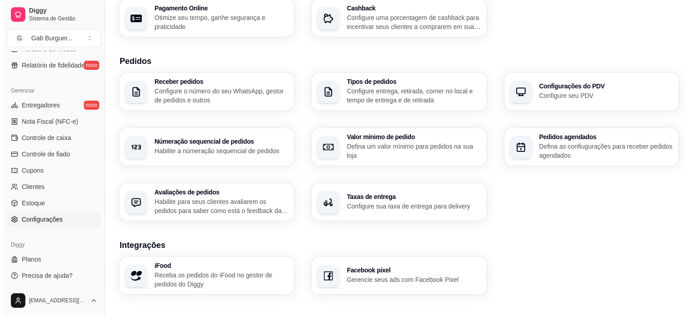
scroll to position [181, 0]
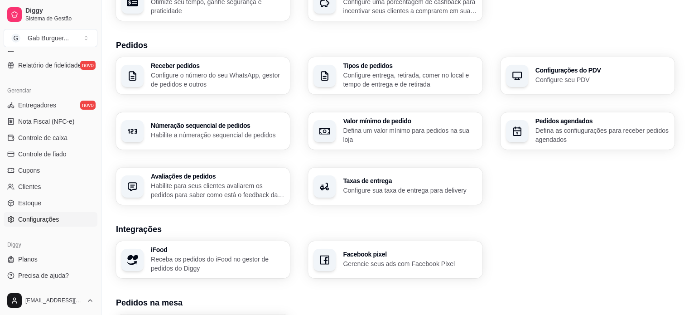
click at [380, 195] on div "Taxas de entrega Configure sua taxa de entrega para delivery" at bounding box center [395, 186] width 174 height 37
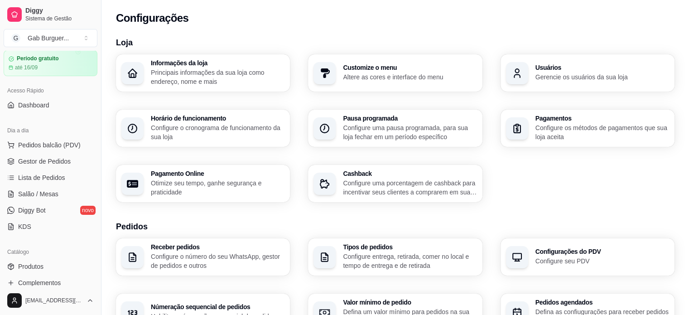
scroll to position [0, 0]
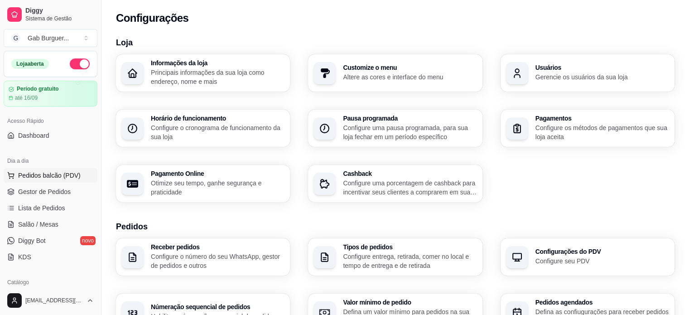
click at [43, 178] on span "Pedidos balcão (PDV)" at bounding box center [49, 175] width 62 height 9
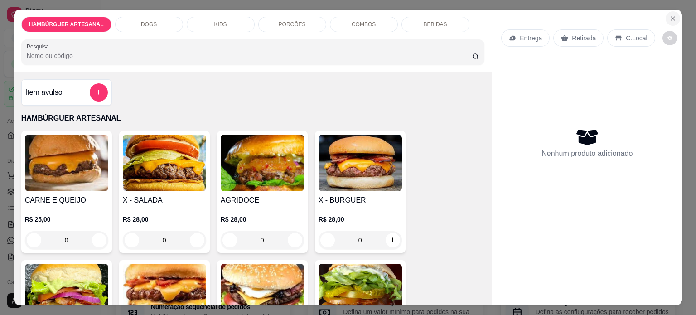
click at [665, 18] on button "Close" at bounding box center [672, 18] width 14 height 14
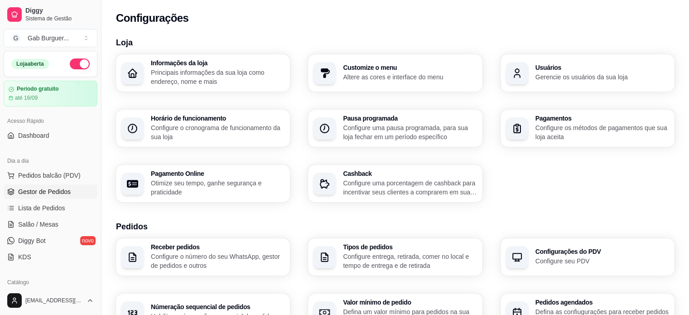
click at [32, 188] on span "Gestor de Pedidos" at bounding box center [44, 191] width 53 height 9
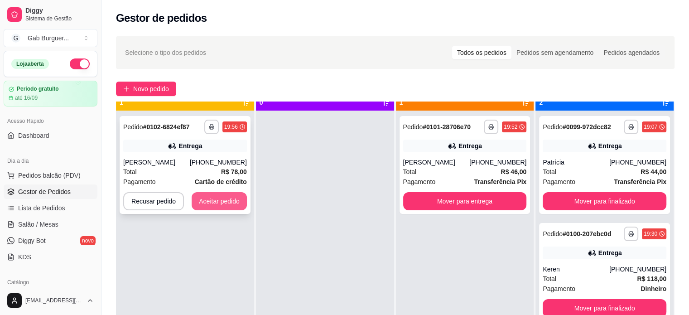
scroll to position [25, 0]
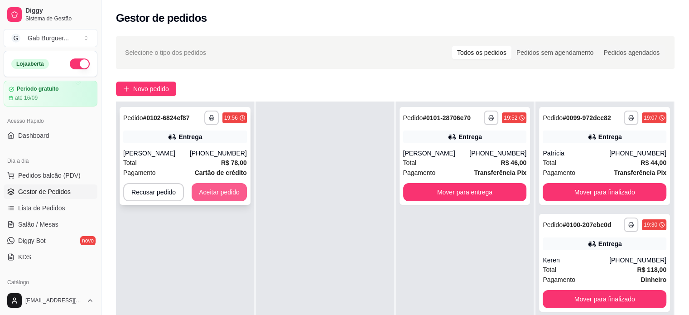
click at [226, 194] on button "Aceitar pedido" at bounding box center [219, 192] width 55 height 18
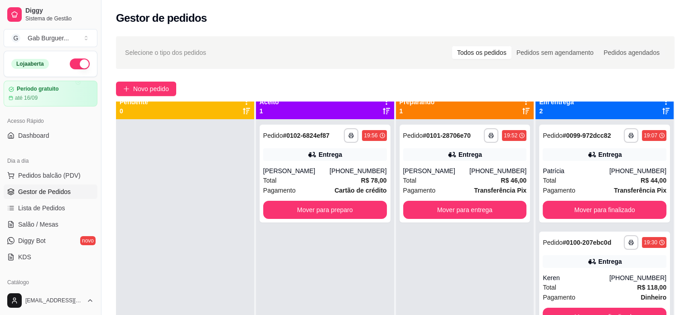
scroll to position [0, 0]
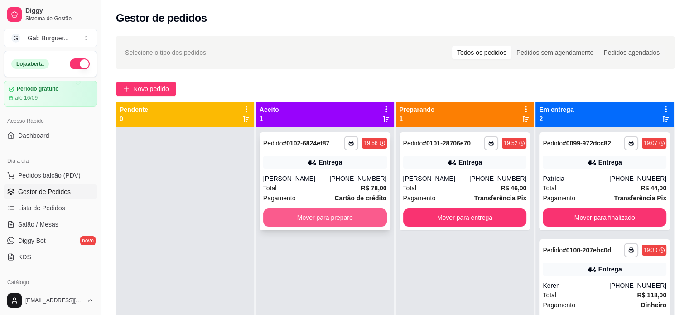
click at [349, 216] on button "Mover para preparo" at bounding box center [325, 217] width 124 height 18
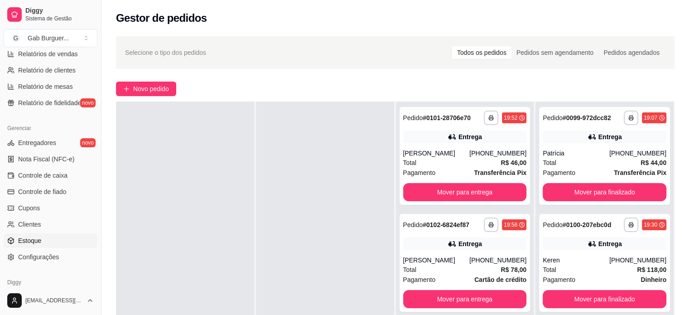
scroll to position [336, 0]
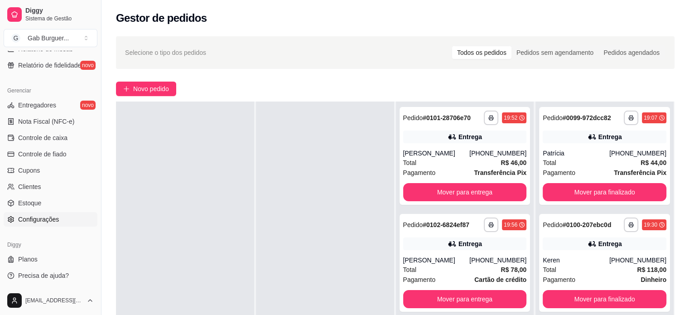
click at [50, 221] on span "Configurações" at bounding box center [38, 219] width 41 height 9
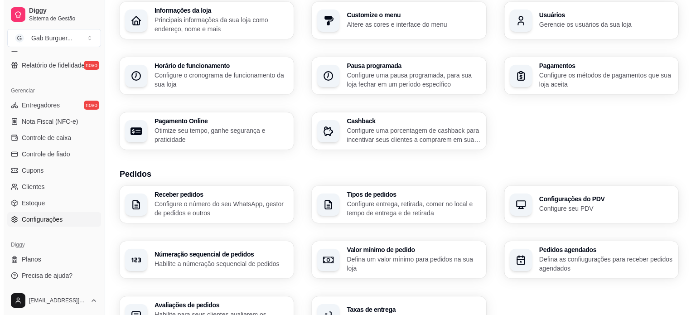
scroll to position [91, 0]
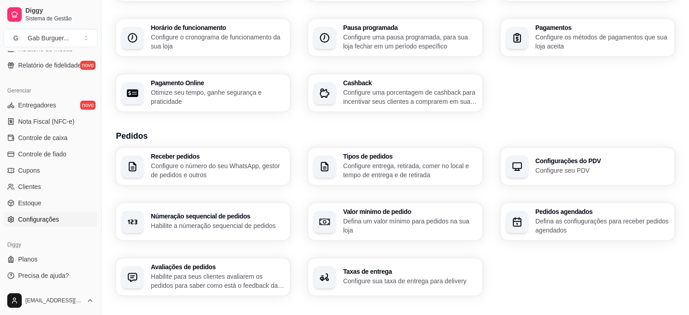
click at [400, 259] on div "Taxas de entrega Configure sua taxa de entrega para delivery" at bounding box center [395, 276] width 174 height 37
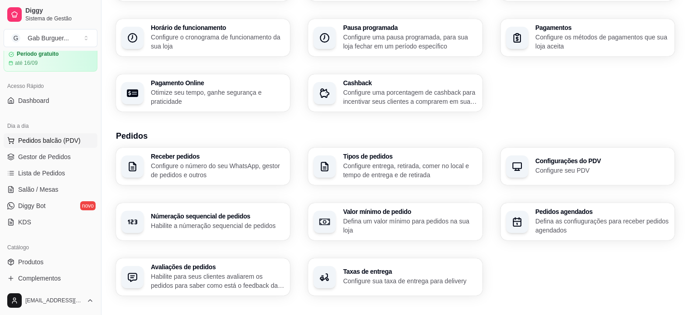
scroll to position [19, 0]
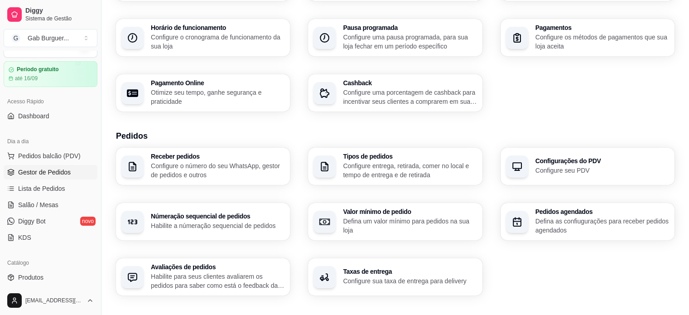
click at [53, 177] on link "Gestor de Pedidos" at bounding box center [51, 172] width 94 height 14
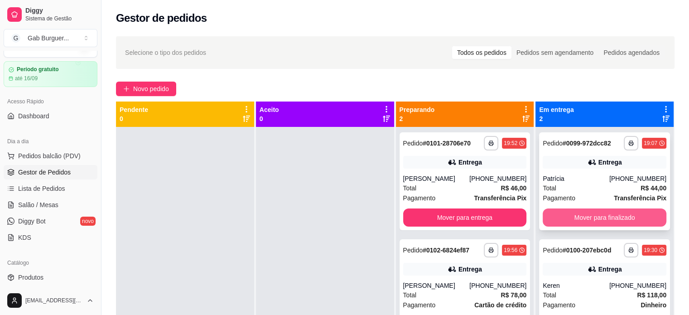
click at [610, 217] on button "Mover para finalizado" at bounding box center [605, 217] width 124 height 18
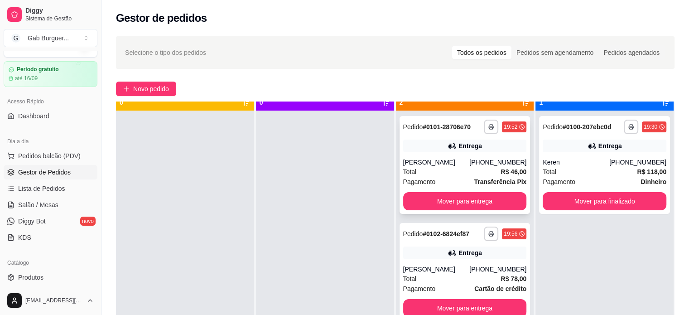
scroll to position [25, 0]
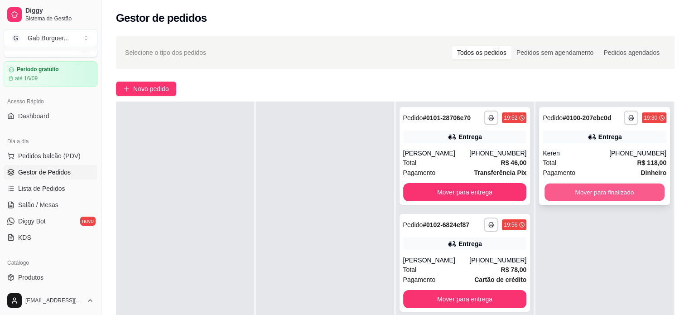
click at [618, 190] on button "Mover para finalizado" at bounding box center [604, 192] width 120 height 18
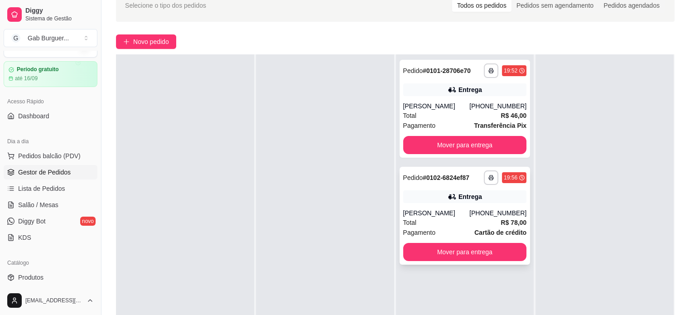
scroll to position [91, 0]
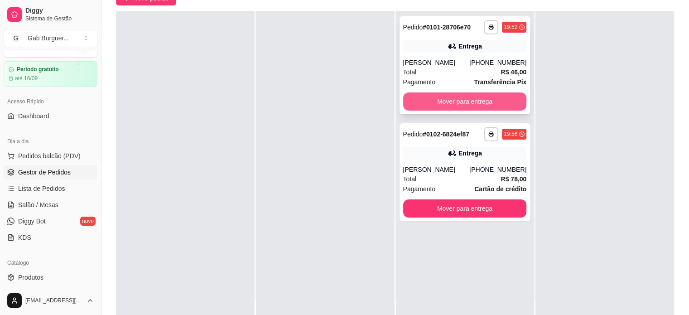
click at [471, 98] on button "Mover para entrega" at bounding box center [465, 101] width 124 height 18
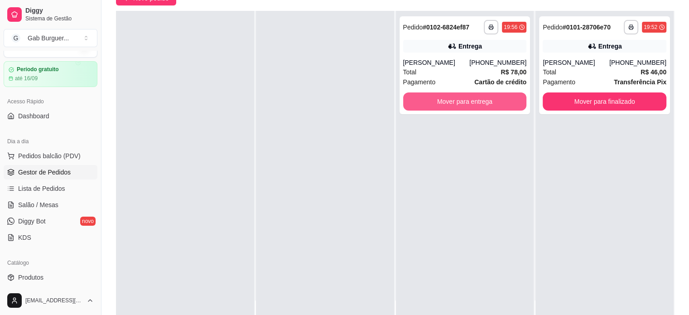
click at [471, 98] on button "Mover para entrega" at bounding box center [465, 101] width 124 height 18
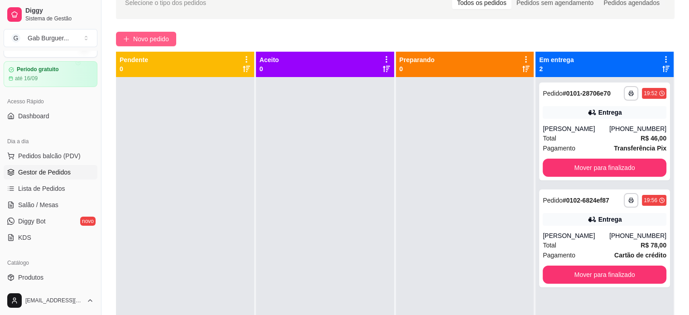
scroll to position [0, 0]
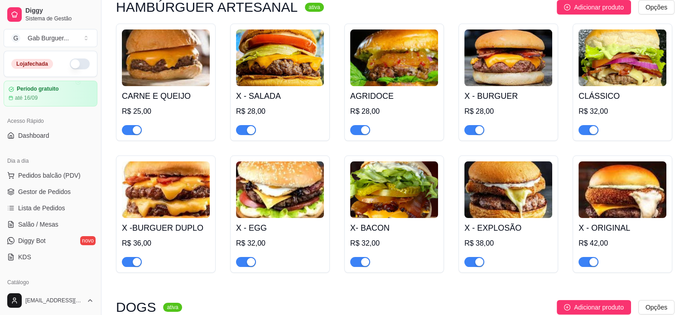
scroll to position [136, 0]
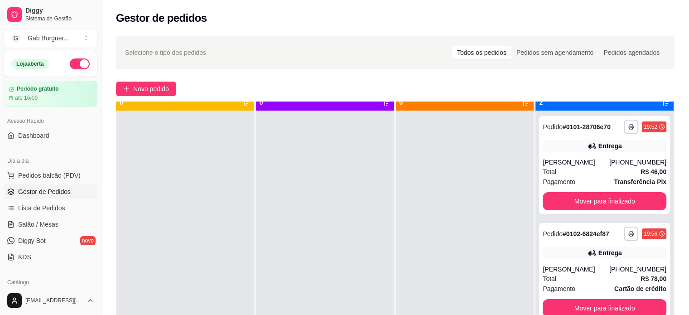
scroll to position [25, 0]
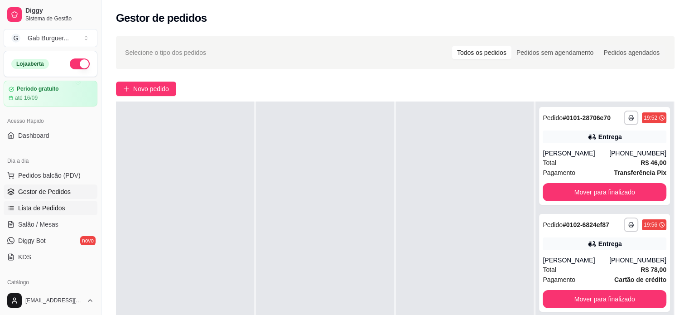
click at [40, 204] on span "Lista de Pedidos" at bounding box center [41, 207] width 47 height 9
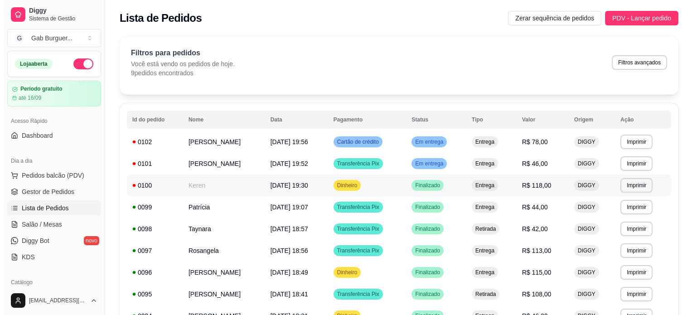
scroll to position [45, 0]
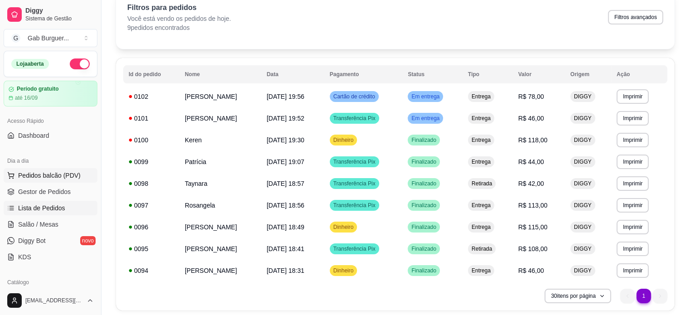
click at [50, 179] on button "Pedidos balcão (PDV)" at bounding box center [51, 175] width 94 height 14
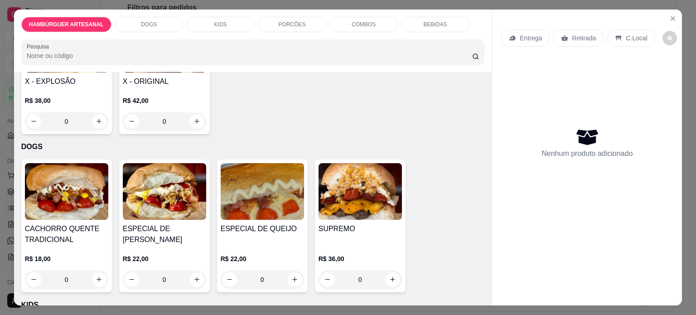
scroll to position [453, 0]
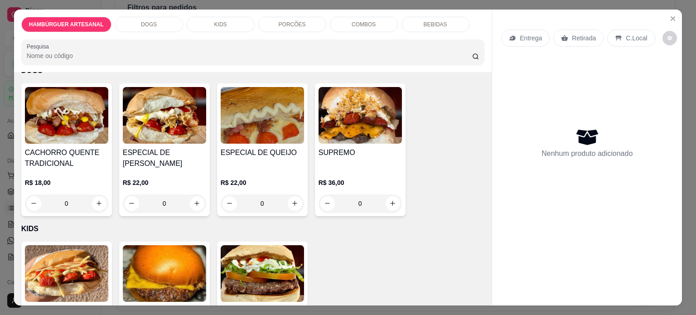
click at [185, 202] on div "0" at bounding box center [164, 203] width 83 height 18
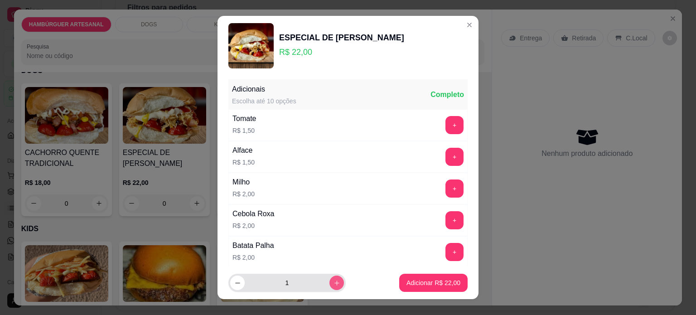
click at [333, 285] on icon "increase-product-quantity" at bounding box center [336, 282] width 7 height 7
type input "2"
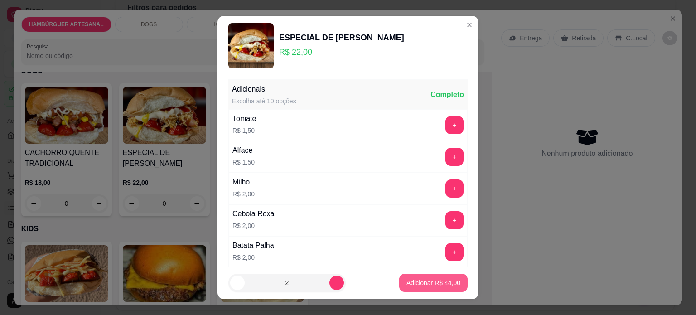
click at [411, 283] on p "Adicionar R$ 44,00" at bounding box center [433, 282] width 54 height 9
type input "2"
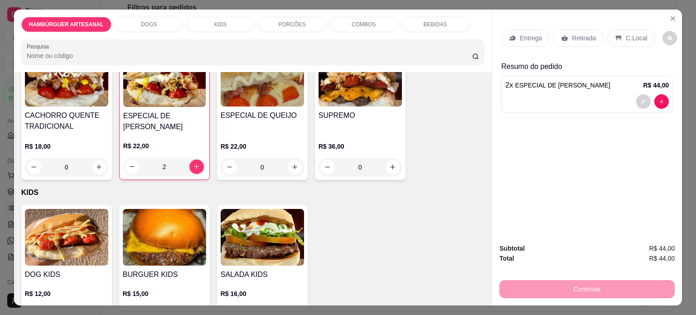
scroll to position [634, 0]
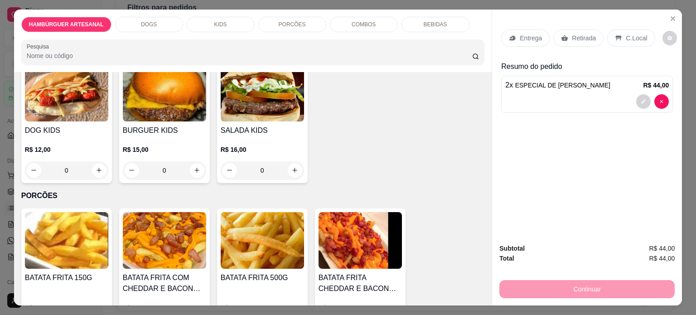
click at [102, 164] on div "0" at bounding box center [66, 170] width 83 height 18
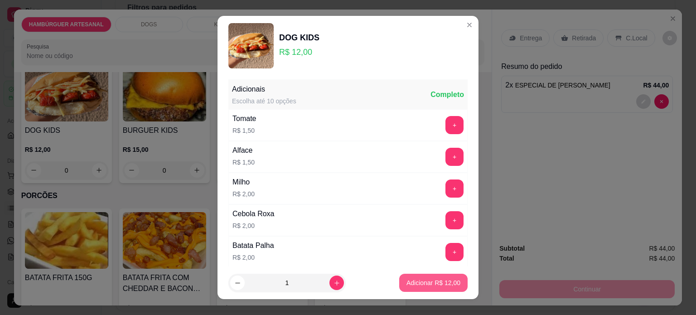
click at [423, 284] on p "Adicionar R$ 12,00" at bounding box center [433, 282] width 54 height 9
type input "1"
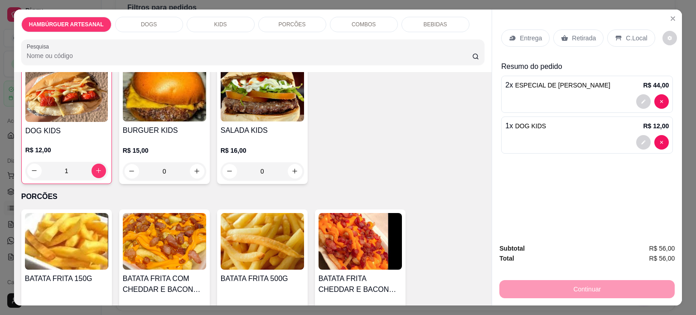
click at [572, 39] on div "Retirada" at bounding box center [578, 37] width 50 height 17
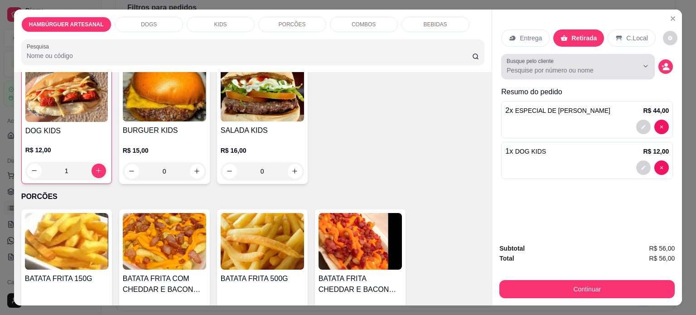
click at [580, 72] on div at bounding box center [577, 67] width 143 height 18
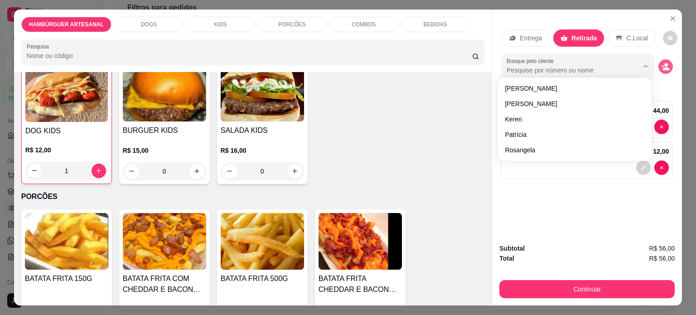
click at [663, 67] on icon "decrease-product-quantity" at bounding box center [666, 68] width 7 height 3
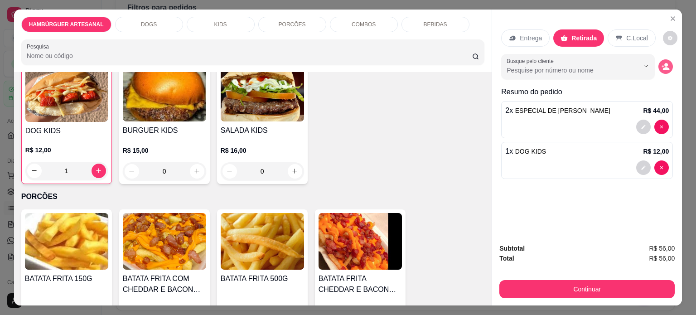
click at [663, 67] on icon "decrease-product-quantity" at bounding box center [666, 68] width 7 height 3
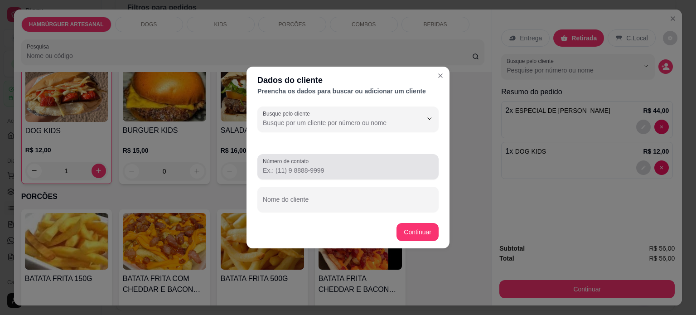
click at [321, 167] on input "Número de contato" at bounding box center [348, 170] width 170 height 9
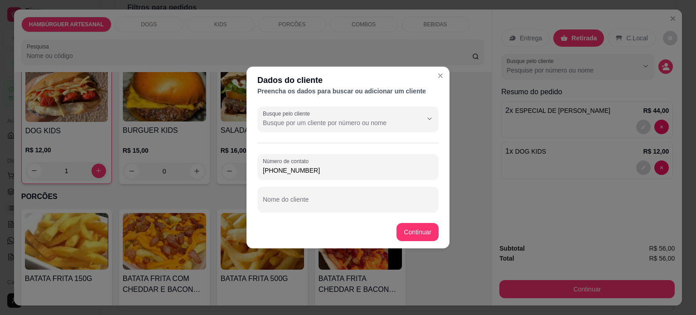
type input "[PHONE_NUMBER]"
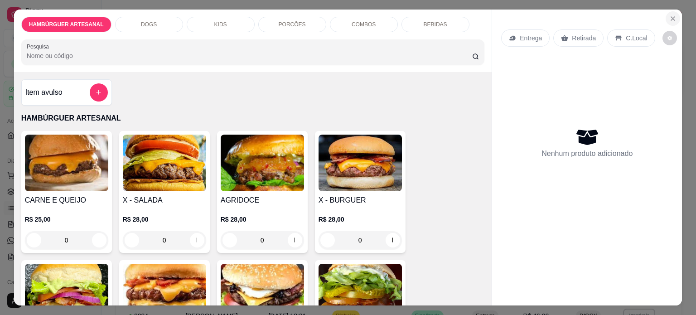
click at [669, 16] on icon "Close" at bounding box center [672, 18] width 7 height 7
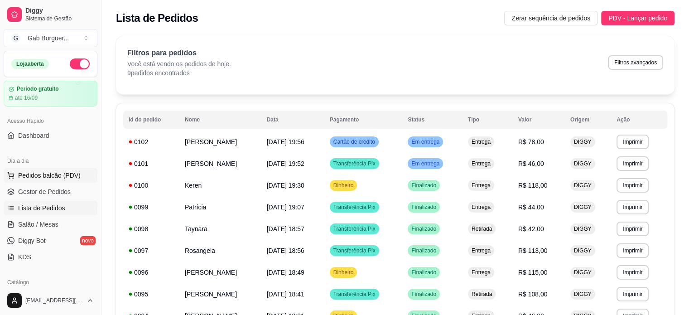
click at [44, 176] on span "Pedidos balcão (PDV)" at bounding box center [49, 175] width 62 height 9
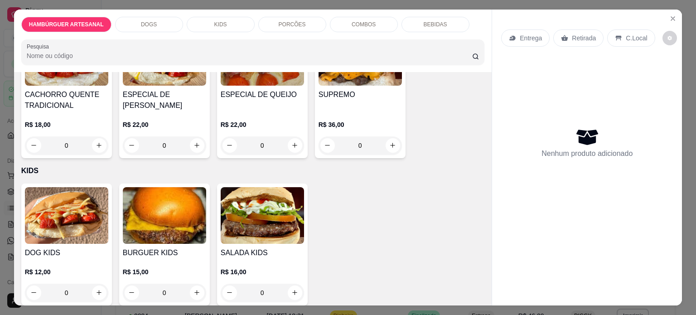
scroll to position [543, 0]
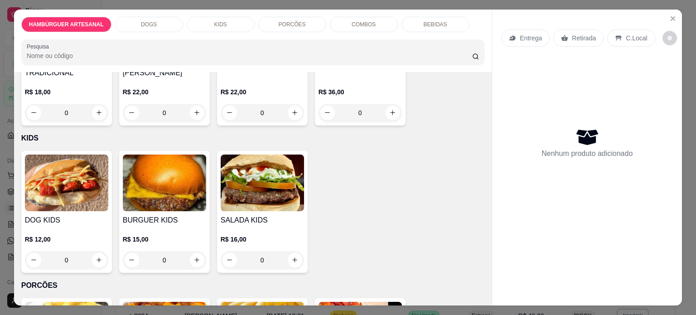
click at [100, 262] on div "0" at bounding box center [66, 260] width 83 height 18
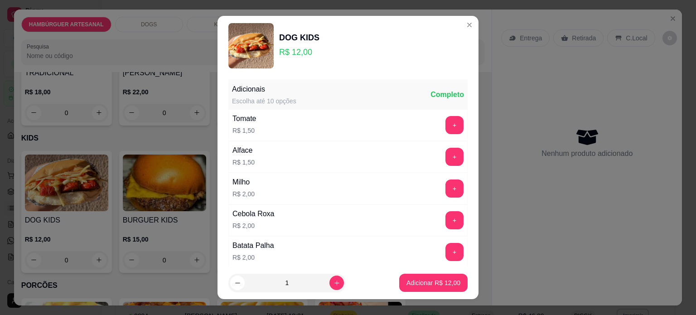
click at [418, 285] on p "Adicionar R$ 12,00" at bounding box center [433, 282] width 54 height 9
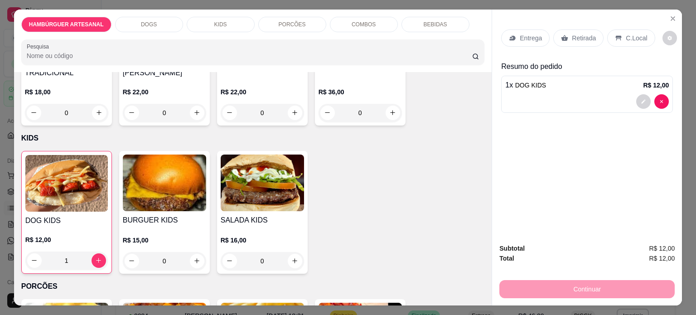
type input "1"
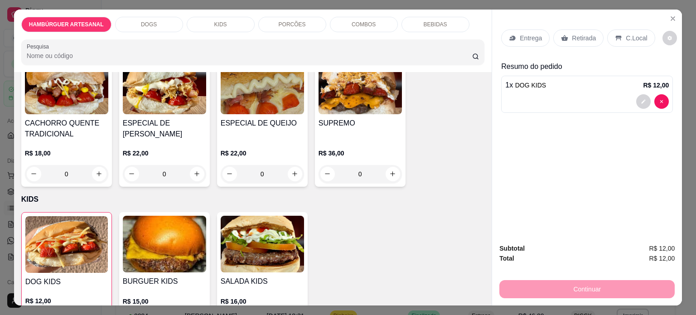
scroll to position [408, 0]
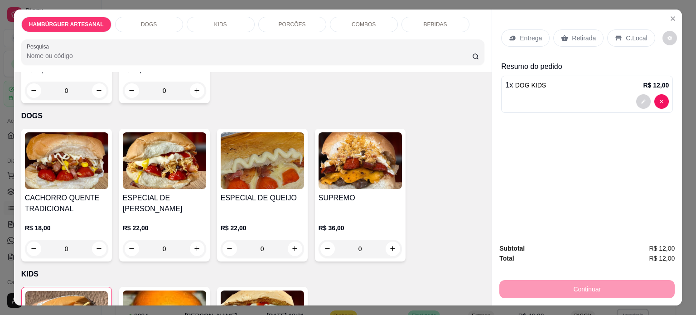
click at [192, 244] on div "0" at bounding box center [164, 249] width 83 height 18
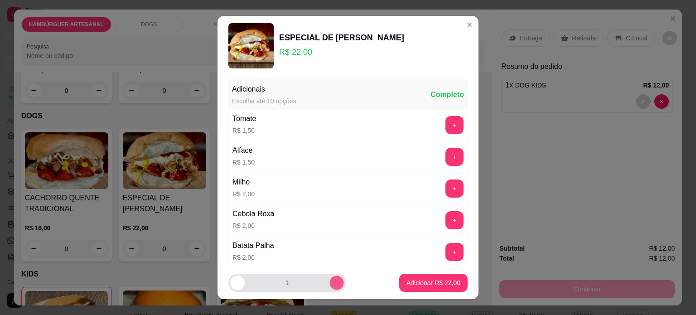
click at [333, 283] on icon "increase-product-quantity" at bounding box center [336, 282] width 7 height 7
type input "2"
click at [437, 291] on button "Adicionar R$ 44,00" at bounding box center [433, 283] width 68 height 18
type input "2"
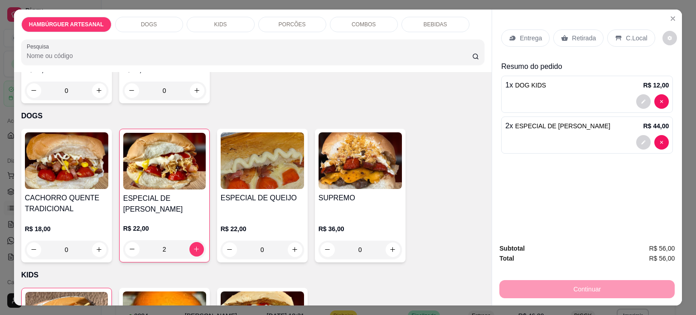
click at [573, 42] on div "Retirada" at bounding box center [578, 37] width 50 height 17
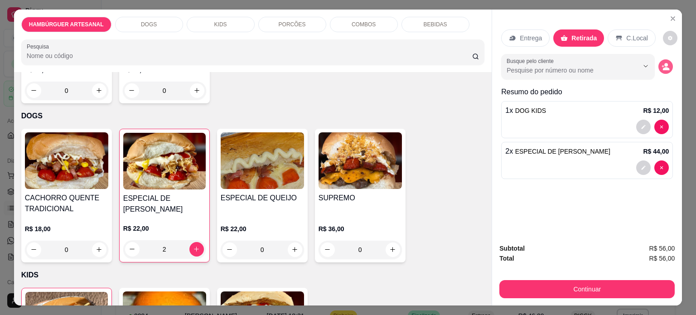
click at [661, 62] on icon "decrease-product-quantity" at bounding box center [665, 66] width 8 height 8
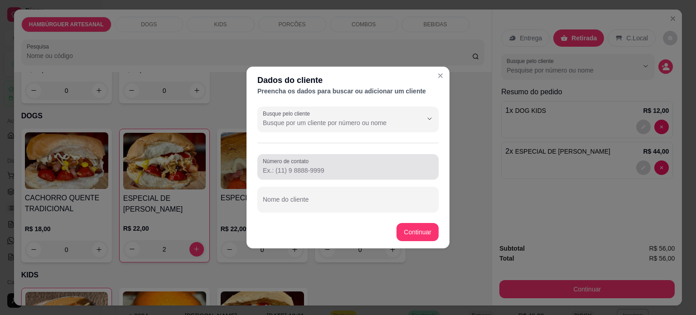
click at [297, 174] on input "Número de contato" at bounding box center [348, 170] width 170 height 9
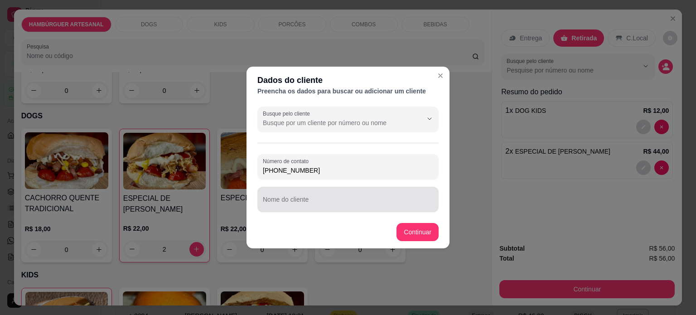
type input "(43) 99998-0131"
click at [312, 208] on div at bounding box center [348, 199] width 170 height 18
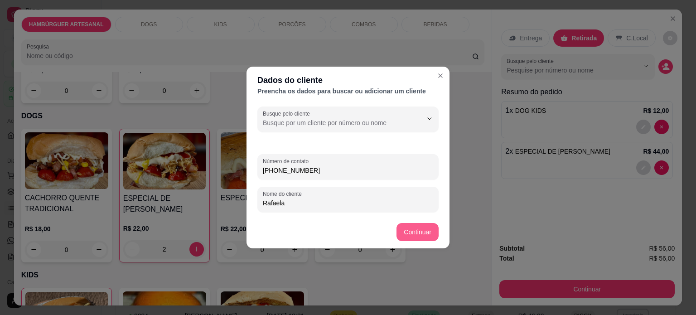
type input "Rafaela"
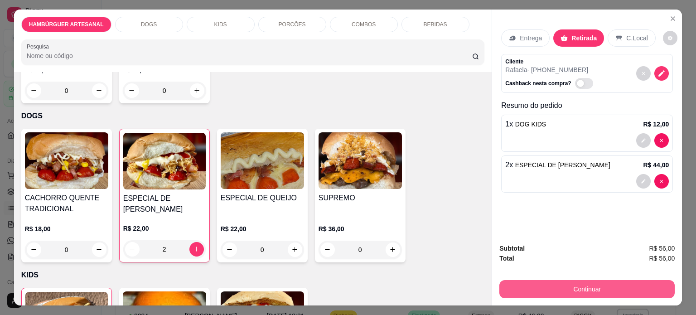
click at [609, 284] on button "Continuar" at bounding box center [586, 289] width 175 height 18
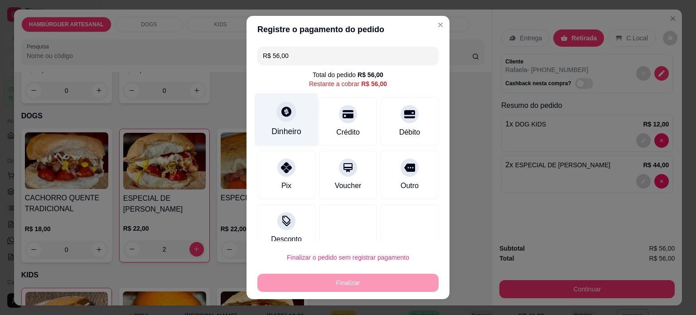
click at [303, 126] on div "Dinheiro" at bounding box center [287, 119] width 64 height 53
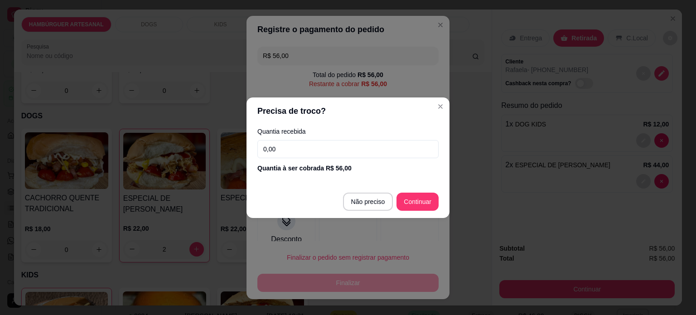
drag, startPoint x: 351, startPoint y: 148, endPoint x: 228, endPoint y: 124, distance: 125.1
click at [228, 124] on div "Precisa de troco? Quantia recebida 0,00 Quantia à ser cobrada R$ 56,00 Não prec…" at bounding box center [348, 157] width 696 height 315
type input "56,00"
type input "R$ 0,00"
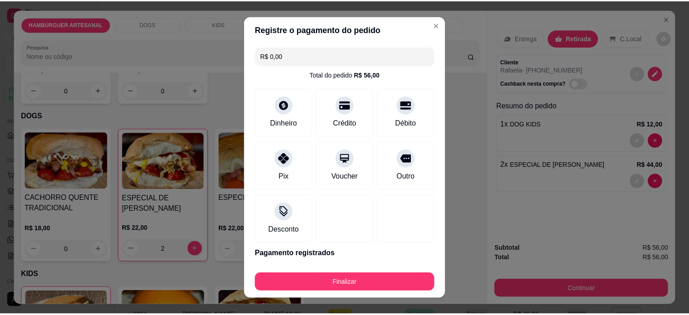
scroll to position [30, 0]
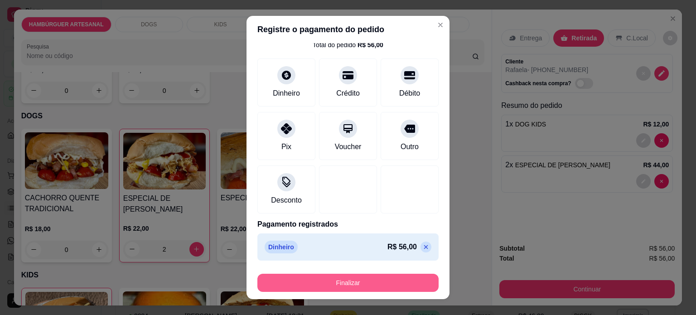
click at [371, 283] on button "Finalizar" at bounding box center [347, 283] width 181 height 18
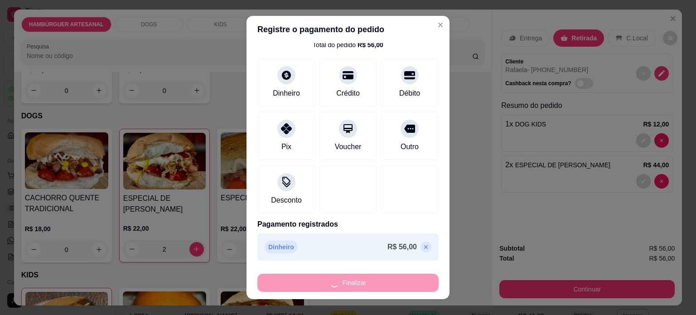
type input "0"
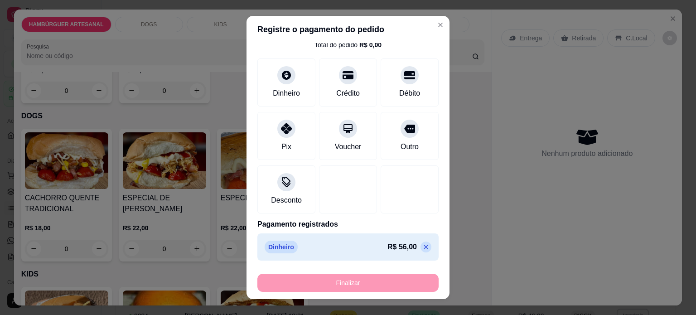
type input "-R$ 56,00"
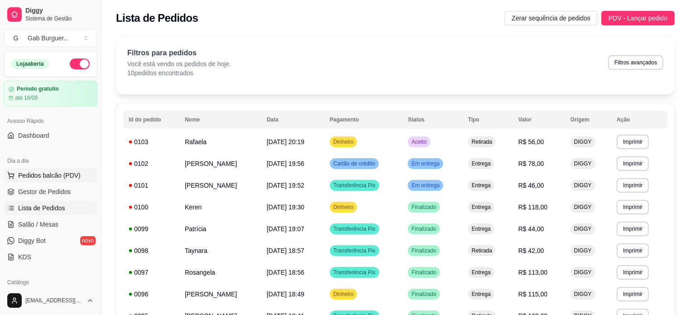
click at [46, 179] on button "Pedidos balcão (PDV)" at bounding box center [51, 175] width 94 height 14
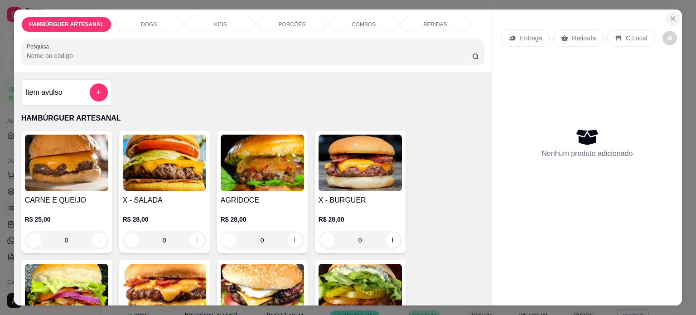
click at [674, 17] on button "Close" at bounding box center [672, 18] width 14 height 14
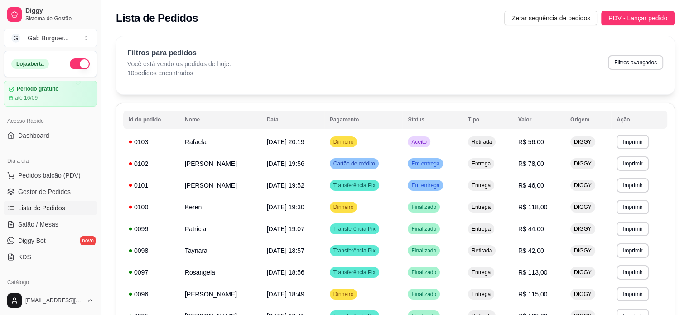
click at [40, 198] on ul "Pedidos balcão (PDV) Gestor de Pedidos Lista de Pedidos Salão / Mesas Diggy Bot…" at bounding box center [51, 216] width 94 height 96
click at [60, 193] on span "Gestor de Pedidos" at bounding box center [44, 191] width 53 height 9
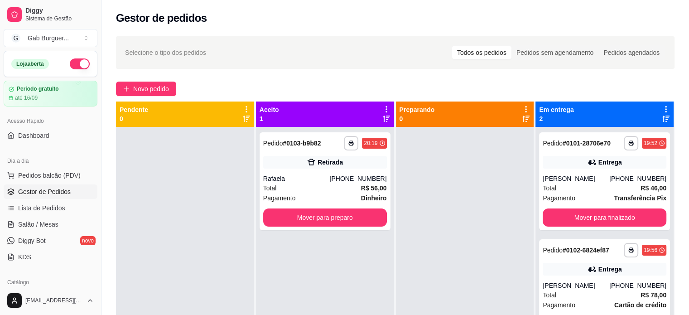
click at [444, 223] on div at bounding box center [465, 284] width 138 height 315
click at [331, 218] on button "Mover para preparo" at bounding box center [325, 217] width 124 height 18
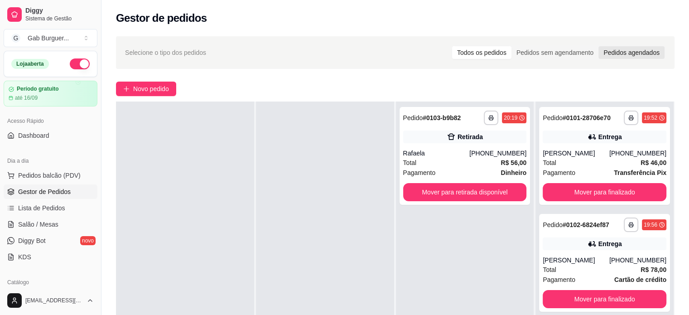
click at [623, 47] on div "Pedidos agendados" at bounding box center [631, 52] width 66 height 13
click at [598, 46] on input "Pedidos agendados" at bounding box center [598, 46] width 0 height 0
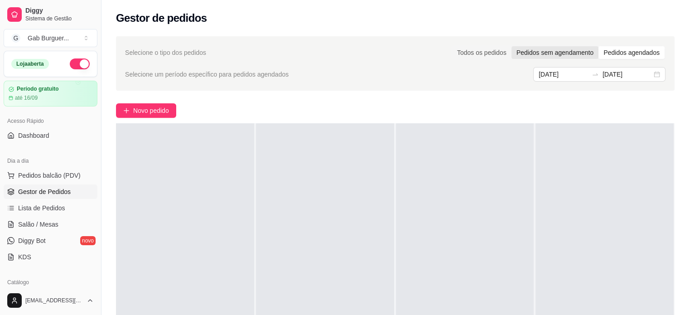
click at [580, 58] on div "Pedidos sem agendamento" at bounding box center [554, 52] width 87 height 13
click at [511, 46] on input "Pedidos sem agendamento" at bounding box center [511, 46] width 0 height 0
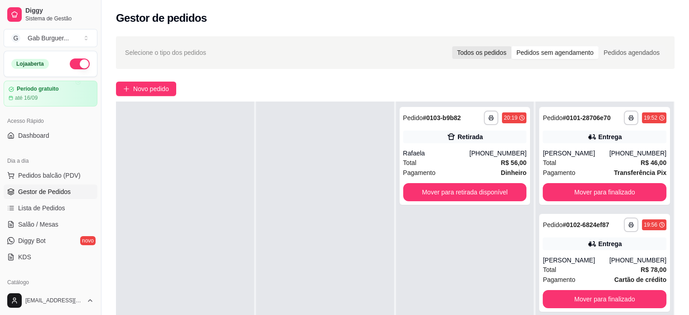
click at [492, 48] on div "Todos os pedidos" at bounding box center [481, 52] width 59 height 13
click at [452, 46] on input "Todos os pedidos" at bounding box center [452, 46] width 0 height 0
click at [618, 52] on div "Pedidos agendados" at bounding box center [631, 52] width 66 height 13
click at [598, 46] on input "Pedidos agendados" at bounding box center [598, 46] width 0 height 0
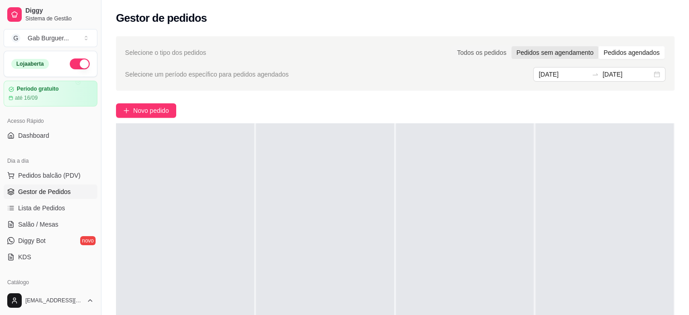
click at [562, 54] on div "Pedidos sem agendamento" at bounding box center [554, 52] width 87 height 13
click at [511, 46] on input "Pedidos sem agendamento" at bounding box center [511, 46] width 0 height 0
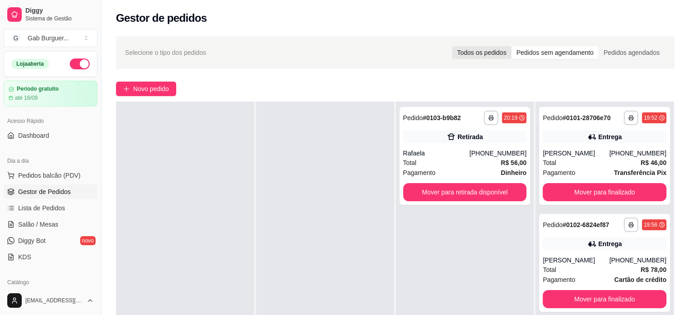
click at [491, 52] on div "Todos os pedidos" at bounding box center [481, 52] width 59 height 13
click at [452, 46] on input "Todos os pedidos" at bounding box center [452, 46] width 0 height 0
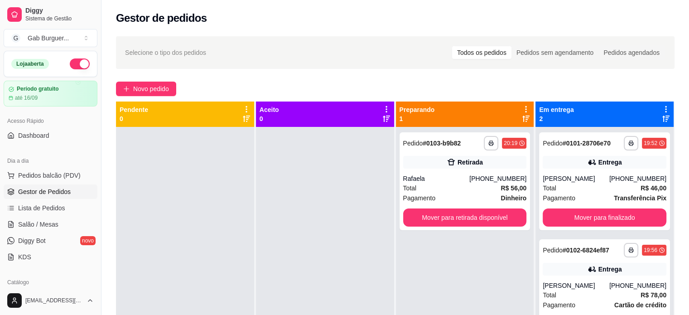
click at [248, 117] on icon at bounding box center [246, 118] width 7 height 7
click at [248, 109] on icon at bounding box center [246, 109] width 8 height 8
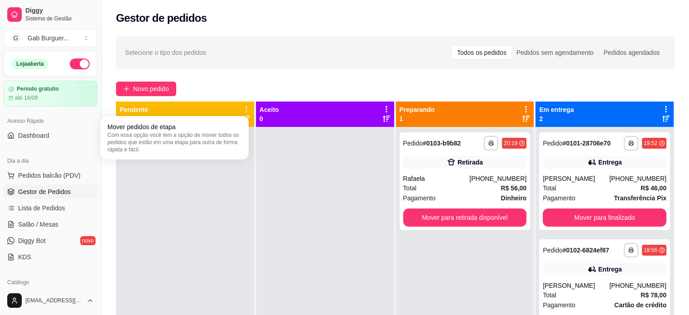
click at [248, 109] on icon at bounding box center [246, 109] width 8 height 8
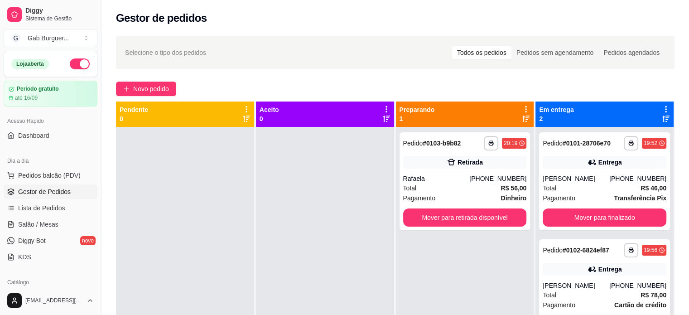
drag, startPoint x: 224, startPoint y: 170, endPoint x: 188, endPoint y: 133, distance: 51.6
click at [188, 133] on div at bounding box center [185, 284] width 138 height 315
click at [634, 51] on div "Pedidos agendados" at bounding box center [631, 52] width 66 height 13
click at [598, 46] on input "Pedidos agendados" at bounding box center [598, 46] width 0 height 0
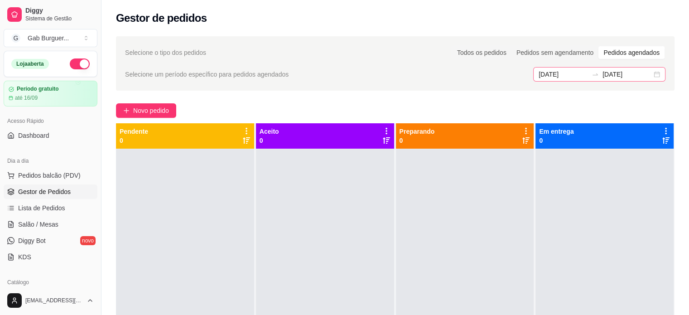
click at [658, 71] on div "01/09/2025 01/09/2025" at bounding box center [599, 74] width 132 height 14
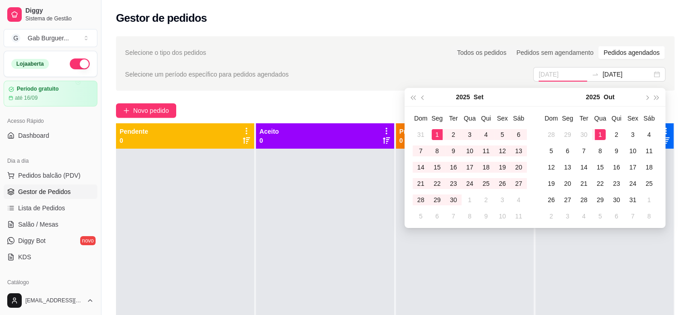
click at [596, 133] on div "1" at bounding box center [600, 134] width 11 height 11
type input "01/09/2025"
type input "01/10/2025"
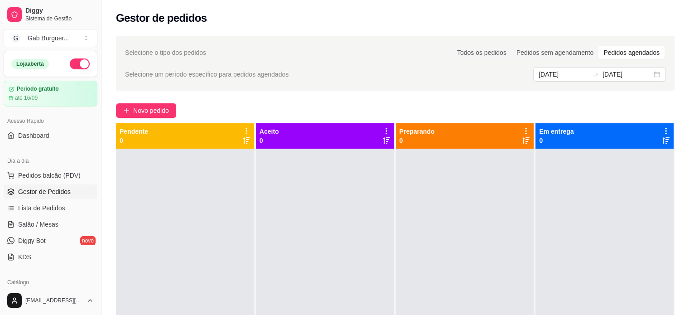
click at [515, 76] on div "Selecione um período específico para pedidos agendados 01/09/2025 01/10/2025" at bounding box center [395, 74] width 540 height 14
click at [569, 54] on div "Pedidos sem agendamento" at bounding box center [554, 52] width 87 height 13
click at [511, 46] on input "Pedidos sem agendamento" at bounding box center [511, 46] width 0 height 0
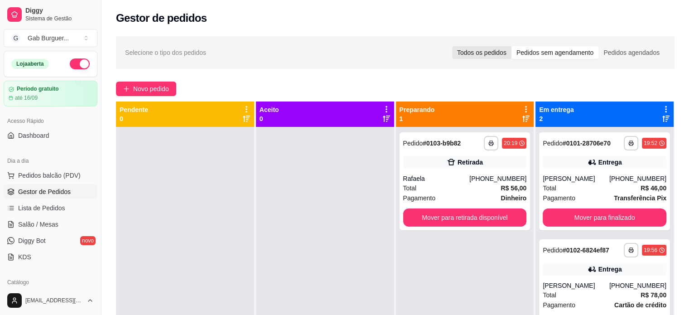
click at [493, 56] on div "Todos os pedidos" at bounding box center [481, 52] width 59 height 13
click at [452, 46] on input "Todos os pedidos" at bounding box center [452, 46] width 0 height 0
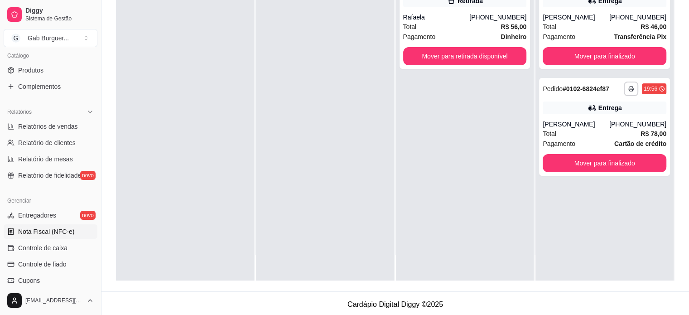
scroll to position [336, 0]
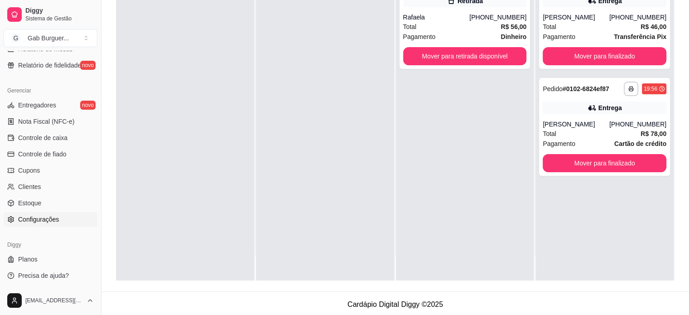
click at [57, 221] on span "Configurações" at bounding box center [38, 219] width 41 height 9
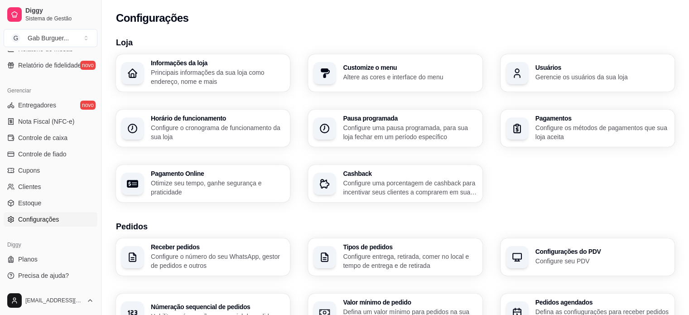
click at [196, 77] on p "Principais informações da sua loja como endereço, nome e mais" at bounding box center [218, 77] width 134 height 18
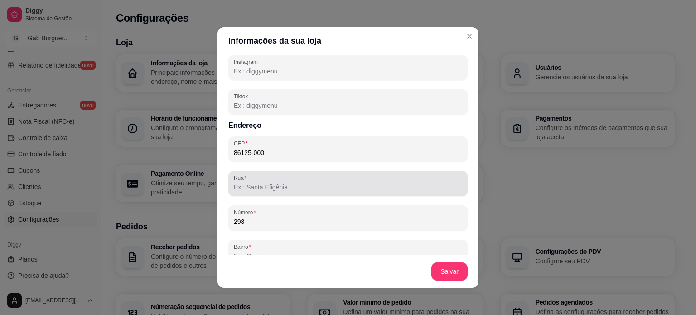
scroll to position [453, 0]
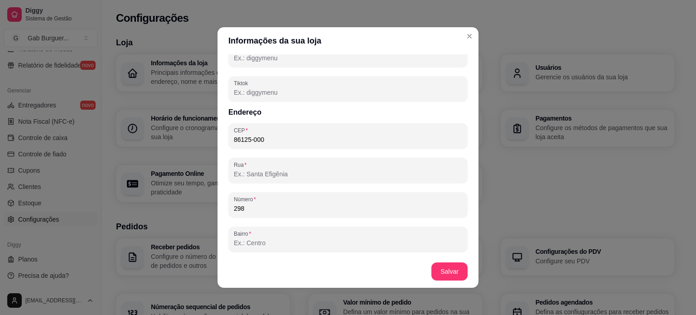
click at [322, 175] on input "Rua" at bounding box center [348, 173] width 228 height 9
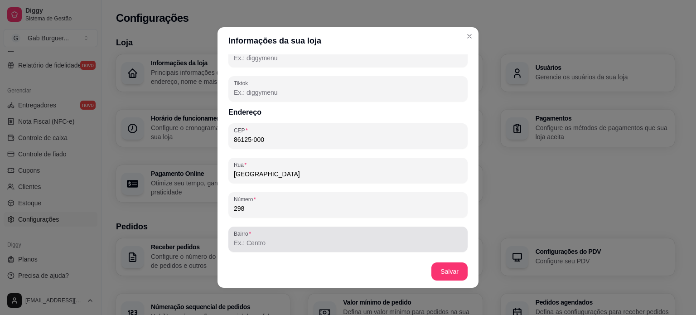
type input "Rua Martini Siena"
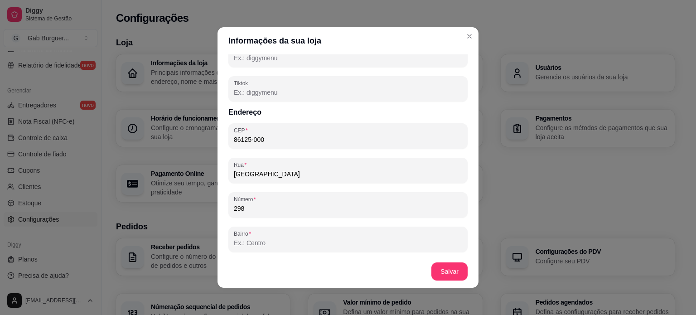
click at [264, 245] on input "Bairro" at bounding box center [348, 242] width 228 height 9
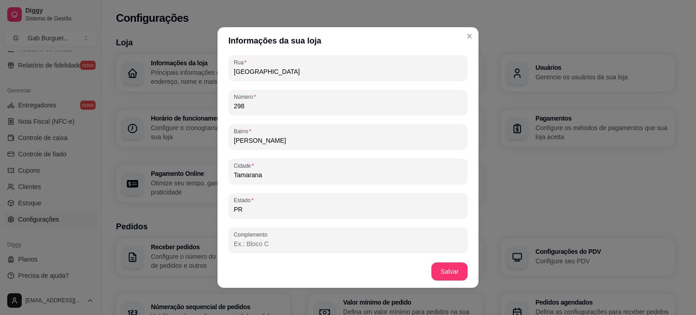
scroll to position [556, 0]
type input "Cristo Rei"
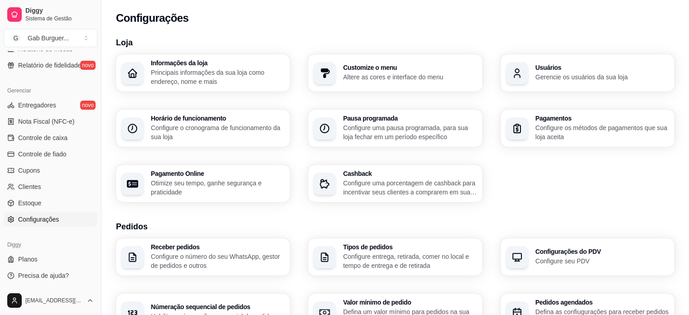
click at [199, 86] on div "Informações da loja Principais informações da sua loja como endereço, nome e ma…" at bounding box center [203, 72] width 174 height 37
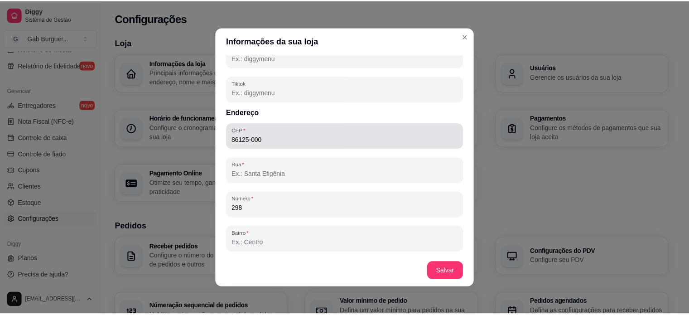
scroll to position [498, 0]
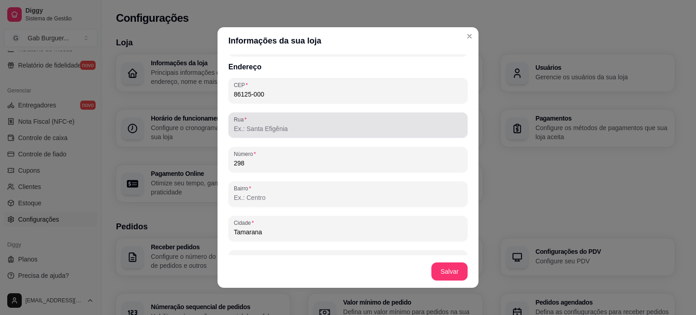
click at [317, 133] on div at bounding box center [348, 125] width 228 height 18
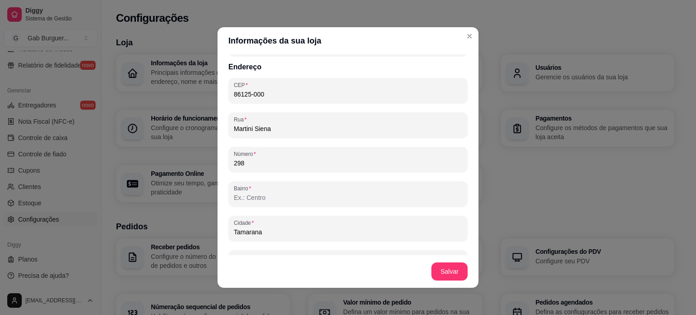
type input "Martini Siena"
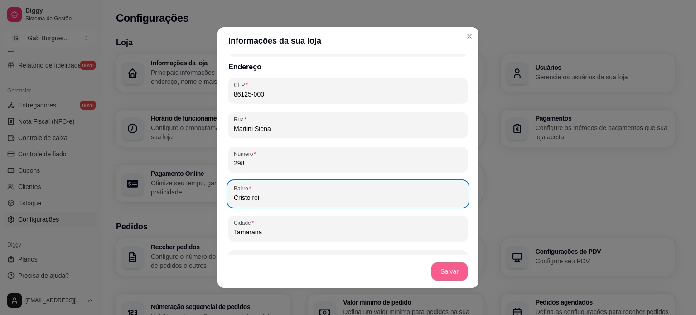
type input "Cristo rei"
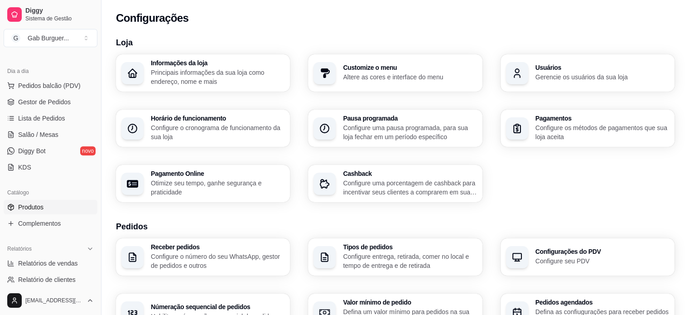
scroll to position [65, 0]
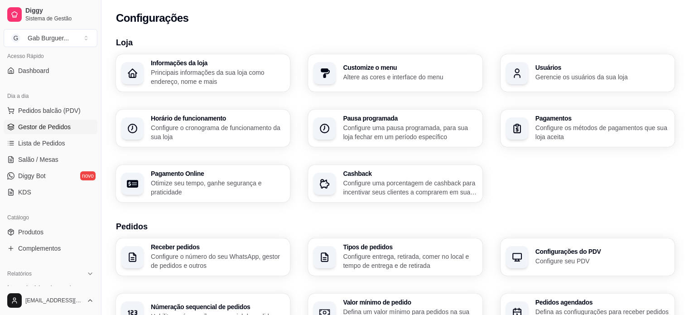
click at [62, 129] on span "Gestor de Pedidos" at bounding box center [44, 126] width 53 height 9
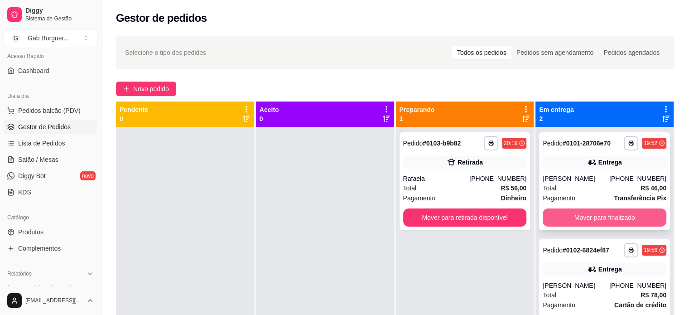
scroll to position [25, 0]
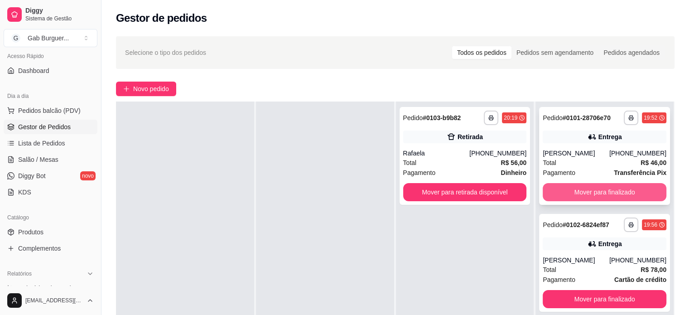
click at [579, 192] on button "Mover para finalizado" at bounding box center [605, 192] width 124 height 18
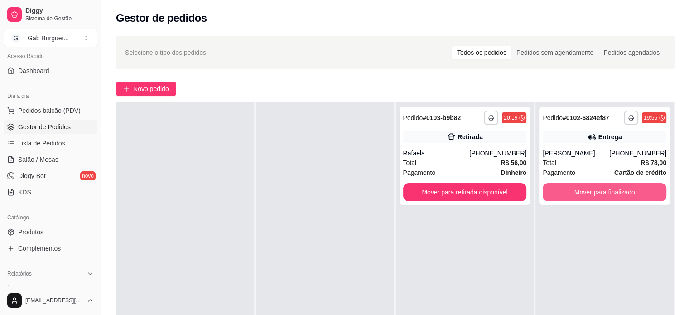
click at [579, 192] on button "Mover para finalizado" at bounding box center [605, 192] width 124 height 18
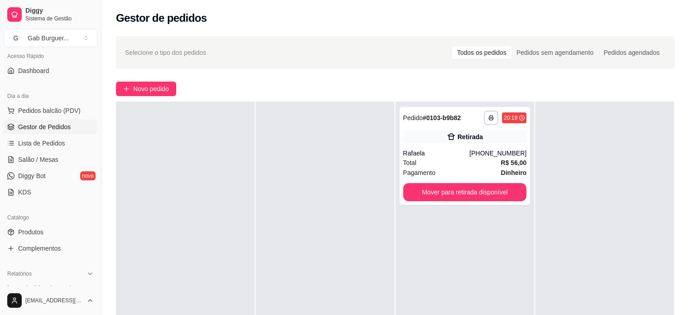
click at [370, 186] on div at bounding box center [325, 258] width 138 height 315
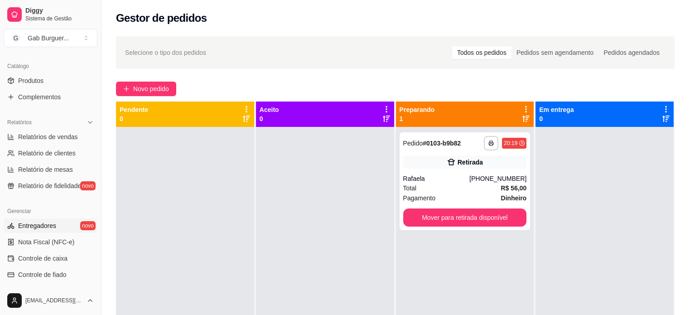
scroll to position [201, 0]
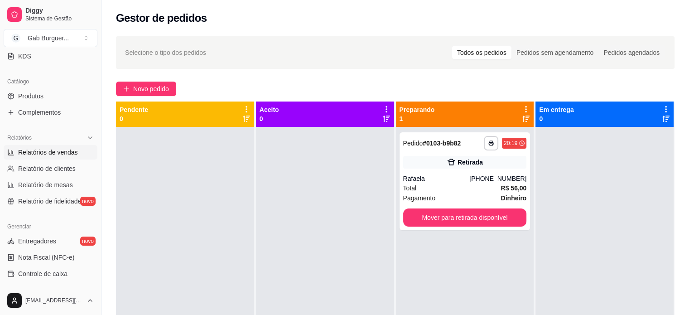
click at [52, 151] on span "Relatórios de vendas" at bounding box center [48, 152] width 60 height 9
select select "ALL"
select select "0"
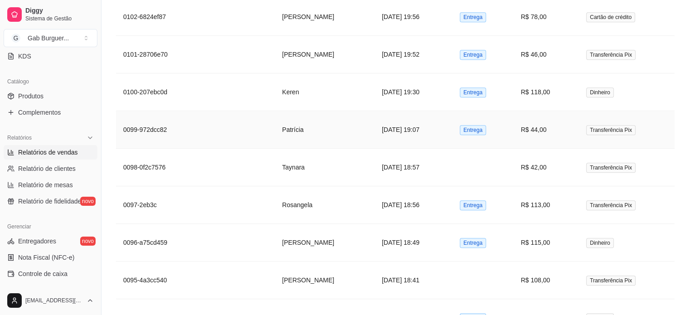
scroll to position [453, 0]
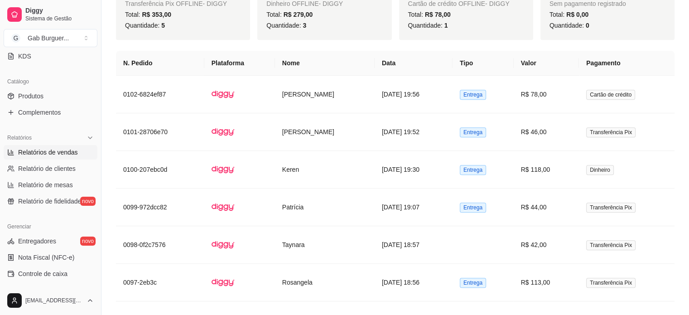
click at [170, 65] on th "N. Pedido" at bounding box center [160, 63] width 88 height 25
click at [137, 67] on th "N. Pedido" at bounding box center [160, 63] width 88 height 25
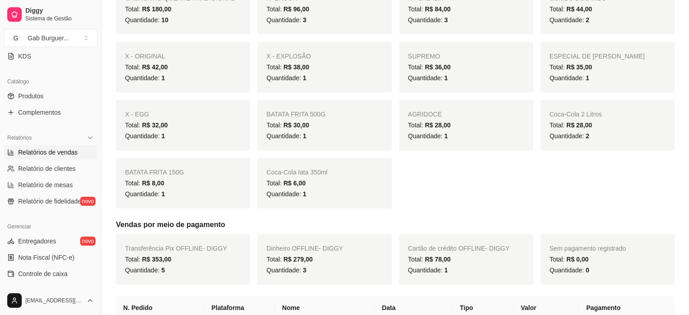
scroll to position [254, 0]
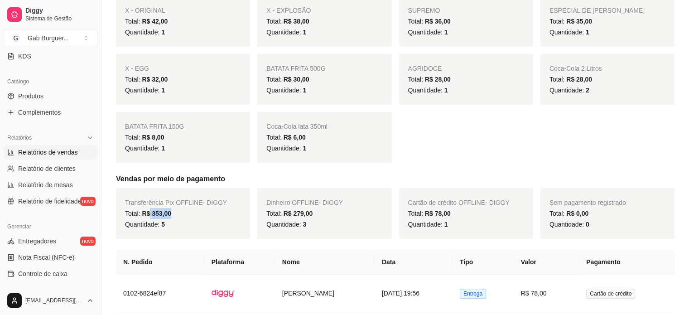
drag, startPoint x: 149, startPoint y: 215, endPoint x: 179, endPoint y: 211, distance: 30.1
click at [179, 211] on div "Total: R$ 353,00" at bounding box center [183, 213] width 116 height 11
click at [337, 215] on div "Total: R$ 279,00" at bounding box center [324, 213] width 116 height 11
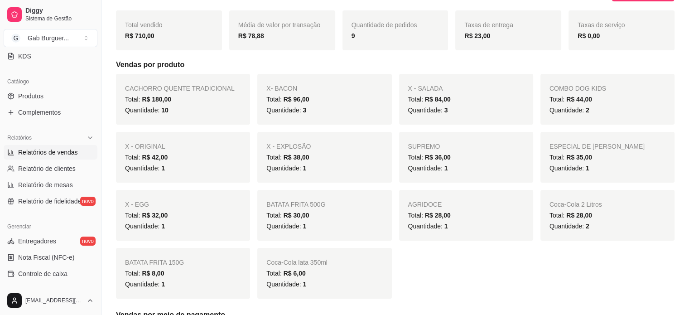
scroll to position [0, 0]
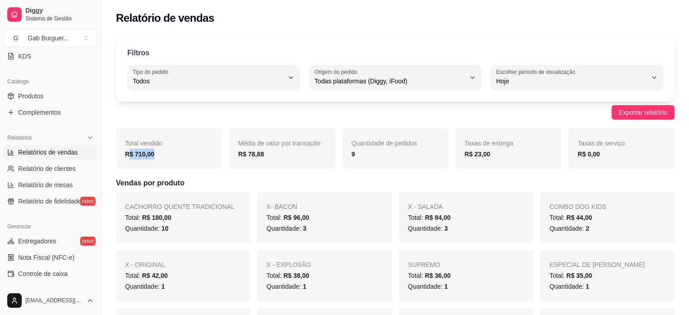
click at [130, 155] on div "R$ 710,00" at bounding box center [169, 154] width 88 height 11
click at [157, 157] on div "R$ 710,00" at bounding box center [169, 154] width 88 height 11
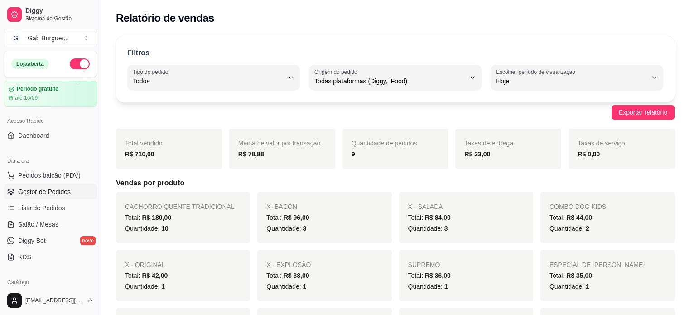
click at [58, 193] on span "Gestor de Pedidos" at bounding box center [44, 191] width 53 height 9
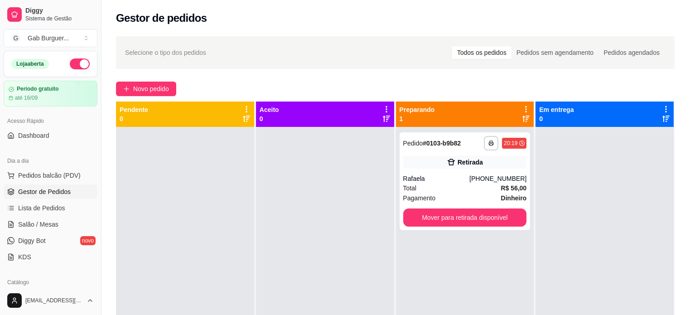
click at [327, 218] on div at bounding box center [325, 284] width 138 height 315
click at [273, 179] on div at bounding box center [325, 284] width 138 height 315
click at [432, 209] on button "Mover para retirada disponível" at bounding box center [465, 218] width 120 height 18
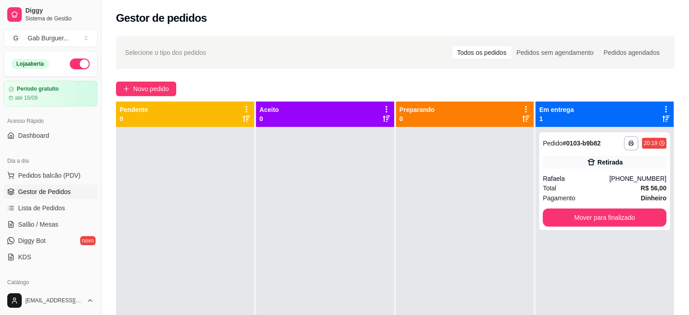
click at [419, 161] on div at bounding box center [465, 284] width 138 height 315
click at [288, 77] on div "**********" at bounding box center [394, 229] width 587 height 396
click at [331, 75] on div "**********" at bounding box center [394, 229] width 587 height 396
click at [328, 86] on div "Novo pedido" at bounding box center [395, 89] width 558 height 14
click at [643, 221] on button "Mover para finalizado" at bounding box center [604, 218] width 120 height 18
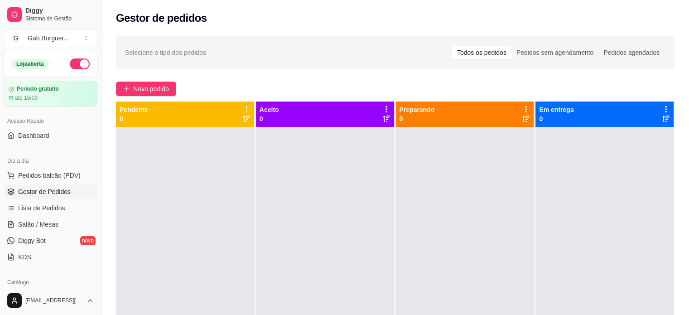
click at [333, 85] on div "Novo pedido" at bounding box center [395, 89] width 558 height 14
drag, startPoint x: 356, startPoint y: 186, endPoint x: 365, endPoint y: 211, distance: 26.6
click at [365, 211] on div "Aceito 0" at bounding box center [325, 271] width 139 height 340
click at [353, 82] on div "Novo pedido" at bounding box center [395, 89] width 558 height 14
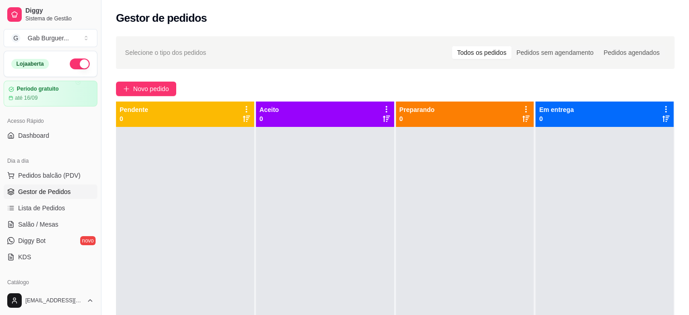
click at [288, 101] on div "Aceito 0" at bounding box center [325, 113] width 138 height 25
click at [288, 86] on div "Novo pedido" at bounding box center [395, 89] width 558 height 14
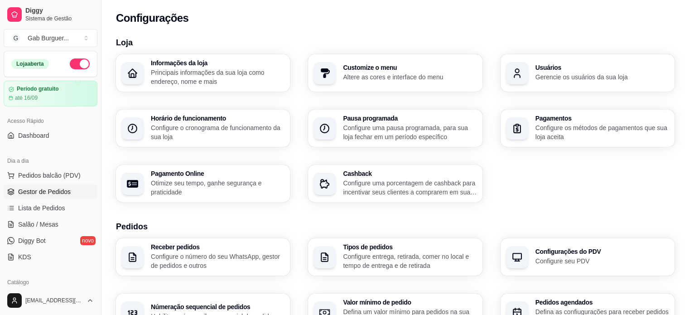
click at [69, 188] on link "Gestor de Pedidos" at bounding box center [51, 191] width 94 height 14
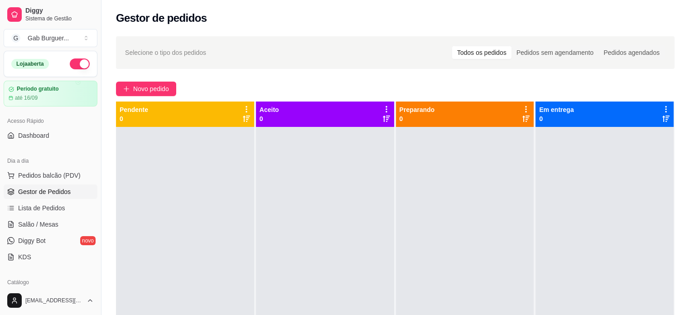
click at [309, 25] on div "Gestor de pedidos" at bounding box center [395, 18] width 558 height 14
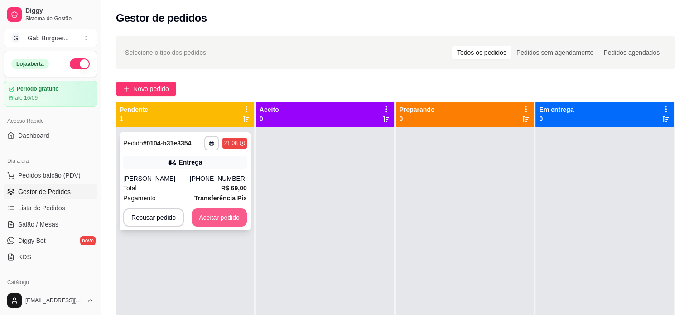
click at [205, 214] on button "Aceitar pedido" at bounding box center [219, 217] width 55 height 18
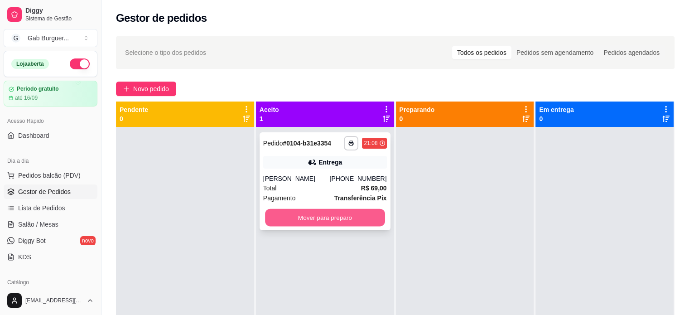
click at [322, 219] on button "Mover para preparo" at bounding box center [325, 218] width 120 height 18
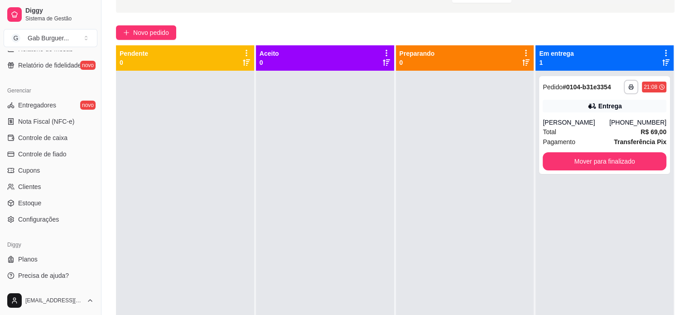
scroll to position [138, 0]
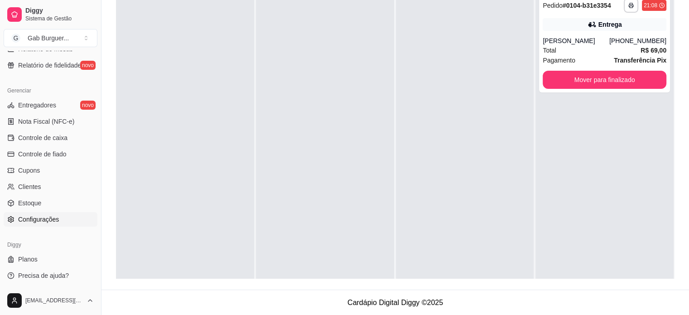
click at [50, 219] on span "Configurações" at bounding box center [38, 219] width 41 height 9
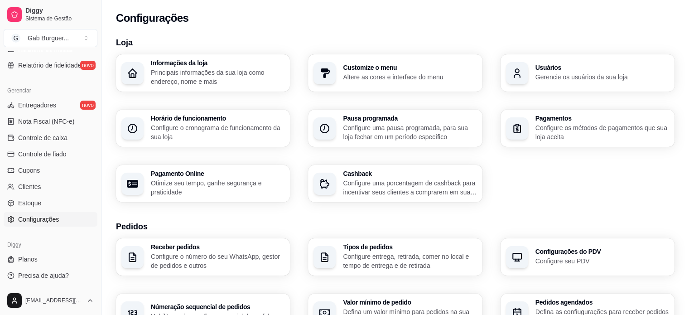
click at [205, 128] on p "Configure o cronograma de funcionamento da sua loja" at bounding box center [218, 132] width 134 height 18
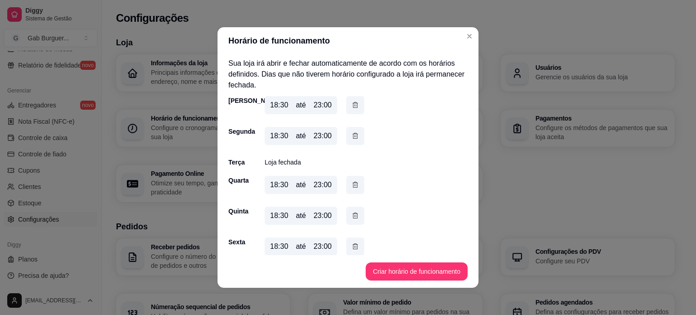
scroll to position [38, 0]
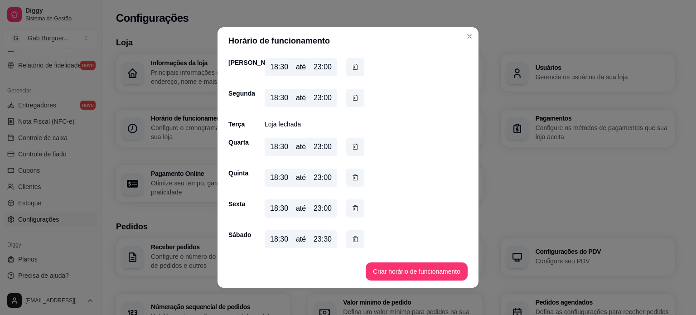
click at [317, 211] on div "23:00" at bounding box center [322, 208] width 18 height 11
click at [325, 207] on div "23:00" at bounding box center [322, 208] width 18 height 11
click at [322, 209] on div "23:00" at bounding box center [322, 208] width 18 height 11
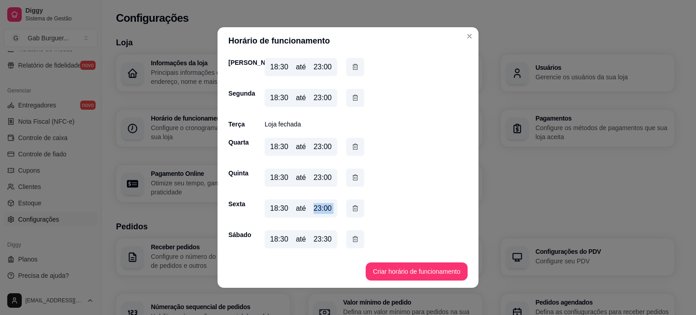
click at [322, 209] on div "23:00" at bounding box center [322, 208] width 18 height 11
click at [323, 238] on div "23:30" at bounding box center [322, 239] width 18 height 11
click at [351, 211] on icon "button" at bounding box center [354, 208] width 7 height 10
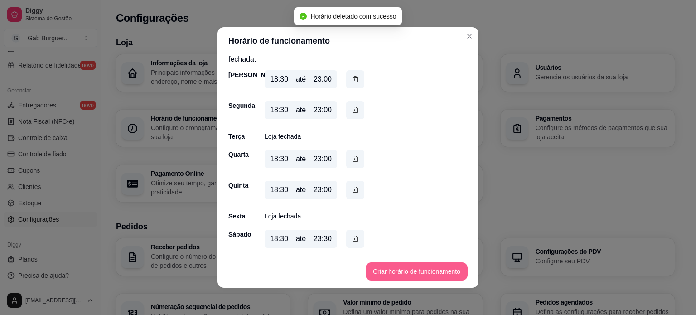
scroll to position [25, 0]
click at [395, 271] on button "Criar horário de funcionamento" at bounding box center [416, 272] width 99 height 18
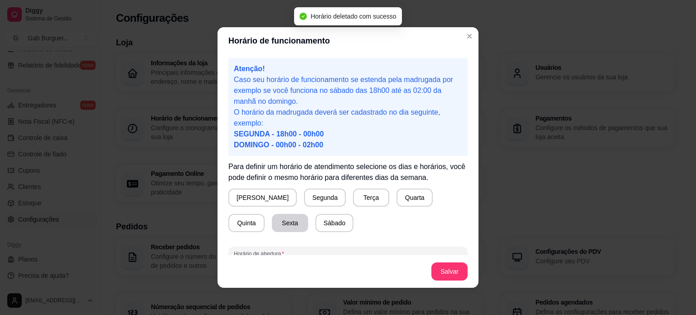
click at [272, 224] on button "Sexta" at bounding box center [290, 223] width 36 height 18
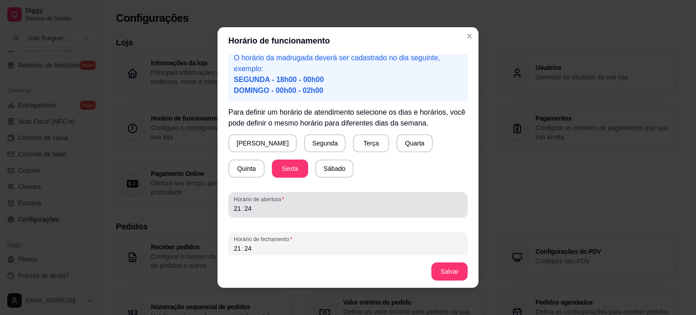
scroll to position [60, 0]
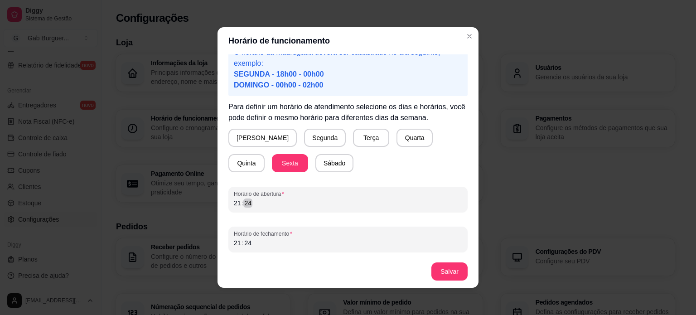
click at [149, 183] on div "Horário de funcionamento Atenção! Caso seu horário de funcionamento se estenda …" at bounding box center [348, 157] width 696 height 315
click at [241, 245] on div ":" at bounding box center [243, 242] width 4 height 9
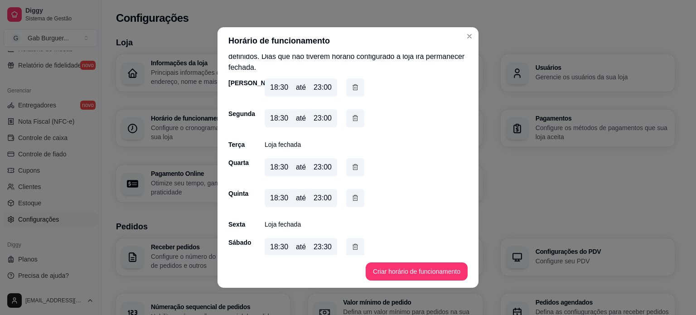
scroll to position [25, 0]
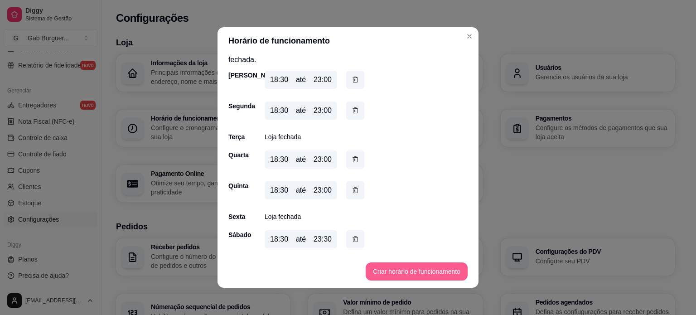
click at [398, 269] on button "Criar horário de funcionamento" at bounding box center [416, 271] width 102 height 18
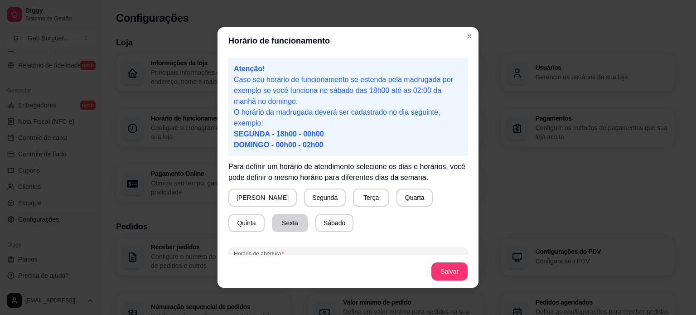
click at [272, 223] on button "Sexta" at bounding box center [290, 223] width 36 height 18
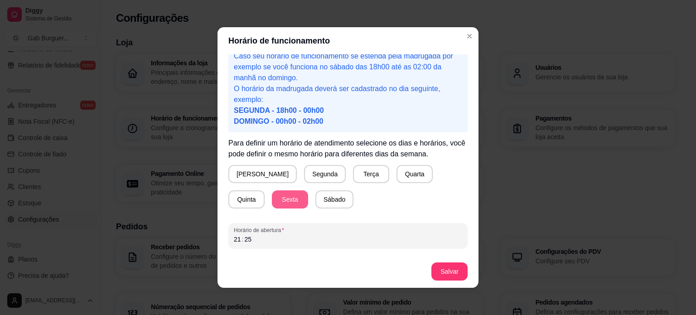
scroll to position [60, 0]
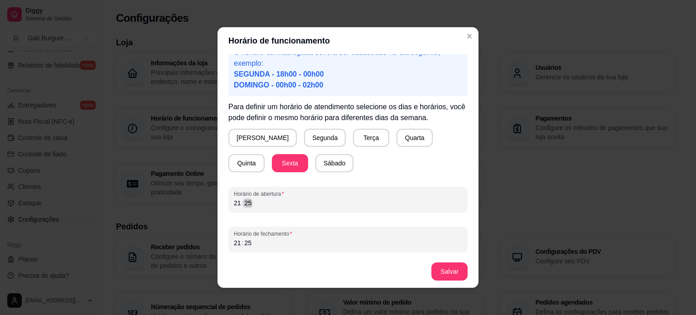
click at [234, 207] on div "21 : 25" at bounding box center [348, 202] width 228 height 11
click at [234, 248] on div "Horário de fechamento 21 : 25" at bounding box center [347, 238] width 239 height 25
click at [455, 275] on button "Salvar" at bounding box center [449, 272] width 35 height 18
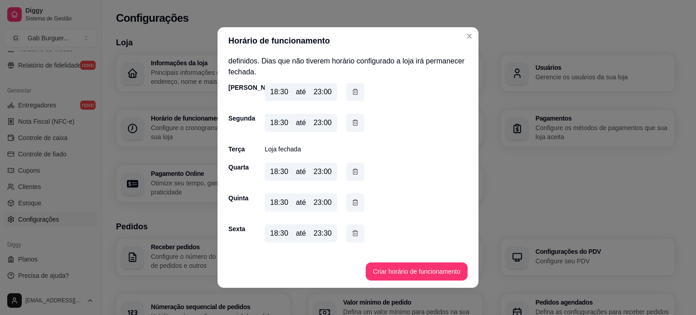
scroll to position [0, 0]
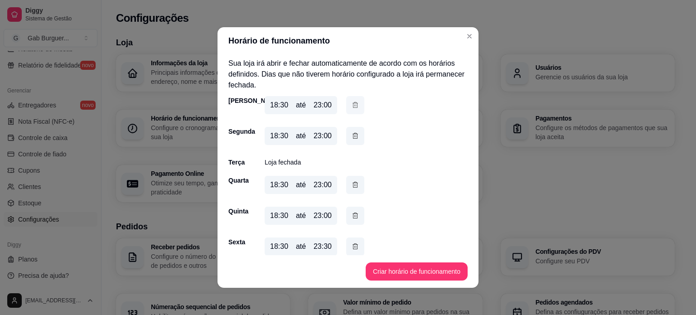
click at [346, 106] on button "button" at bounding box center [355, 105] width 18 height 18
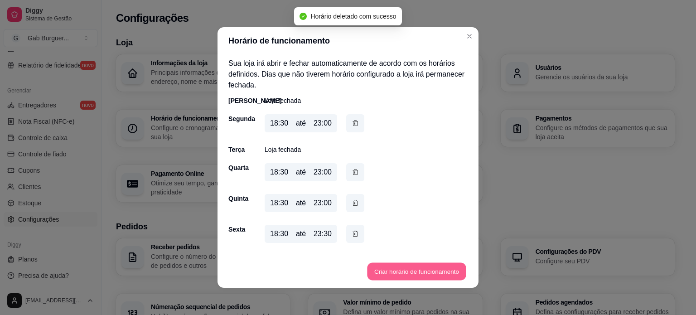
click at [389, 265] on button "Criar horário de funcionamento" at bounding box center [416, 272] width 99 height 18
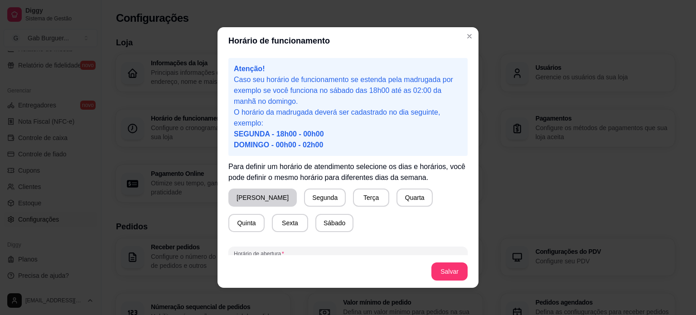
click at [257, 198] on button "[PERSON_NAME]" at bounding box center [262, 197] width 68 height 18
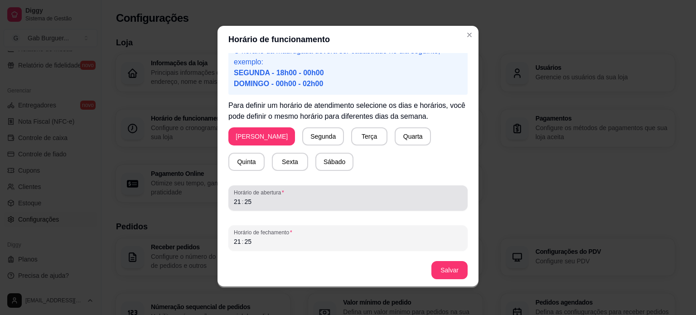
scroll to position [2, 0]
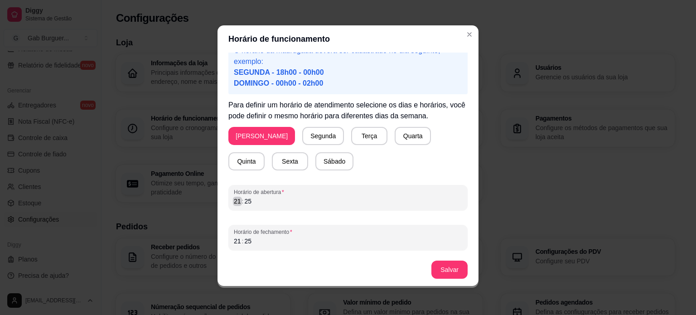
click at [235, 202] on div "21" at bounding box center [237, 201] width 9 height 9
click at [233, 244] on div "21" at bounding box center [237, 240] width 9 height 9
click at [443, 272] on button "Salvar" at bounding box center [449, 269] width 36 height 18
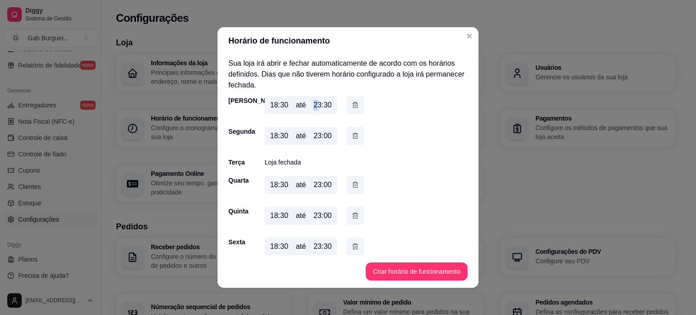
drag, startPoint x: 308, startPoint y: 105, endPoint x: 316, endPoint y: 105, distance: 7.7
click at [316, 105] on div "18:30 até 23:30" at bounding box center [300, 105] width 72 height 18
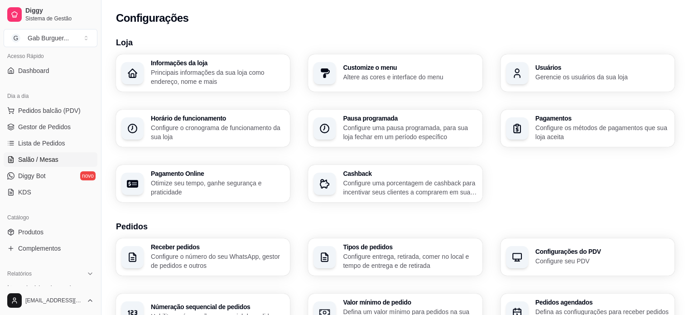
scroll to position [201, 0]
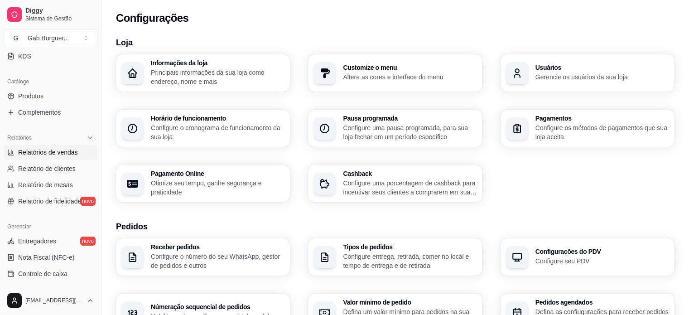
click at [53, 146] on link "Relatórios de vendas" at bounding box center [51, 152] width 94 height 14
select select "ALL"
select select "0"
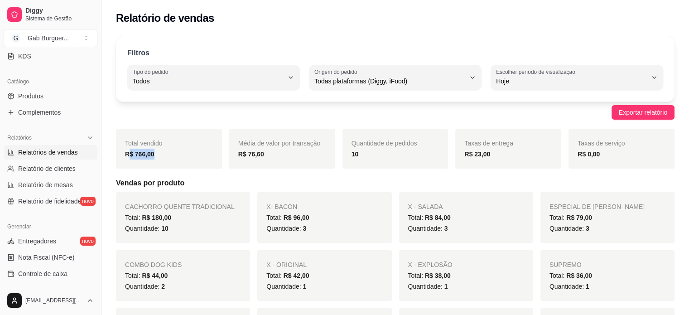
drag, startPoint x: 155, startPoint y: 161, endPoint x: 130, endPoint y: 162, distance: 24.9
click at [130, 162] on div "Total vendido R$ 766,00" at bounding box center [169, 149] width 106 height 40
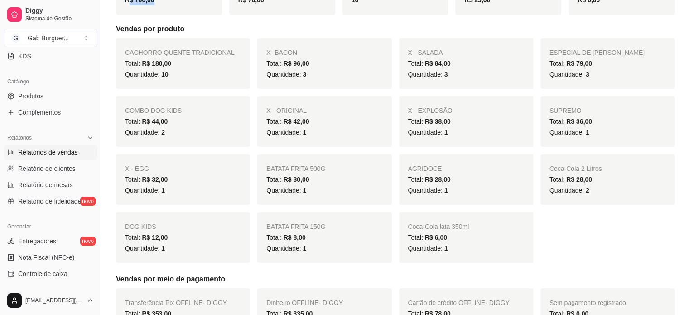
scroll to position [91, 0]
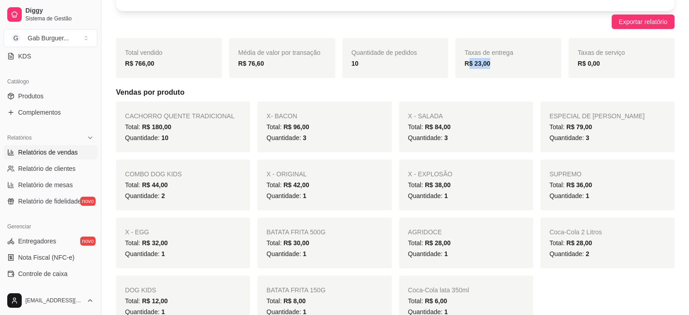
drag, startPoint x: 500, startPoint y: 63, endPoint x: 467, endPoint y: 62, distance: 32.2
click at [467, 62] on div "R$ 23,00" at bounding box center [508, 63] width 88 height 11
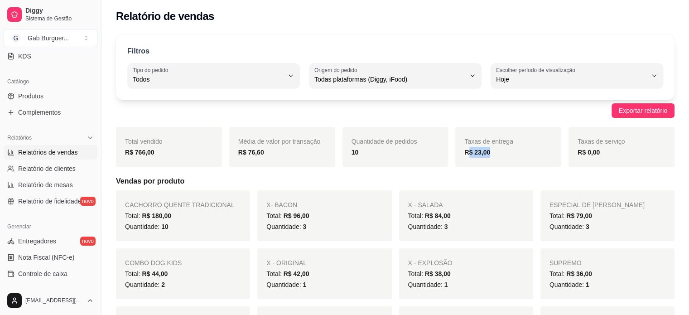
scroll to position [0, 0]
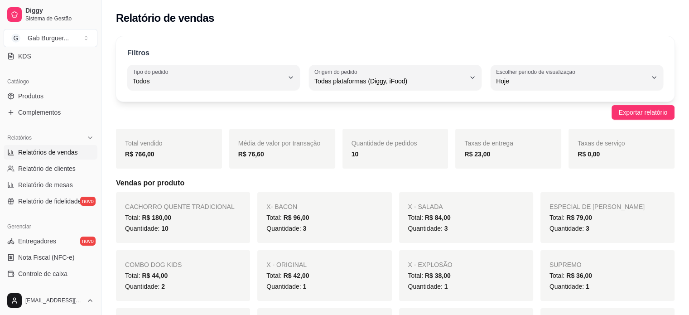
click at [401, 143] on span "Quantidade de pedidos" at bounding box center [384, 142] width 66 height 7
click at [50, 164] on span "Relatório de clientes" at bounding box center [47, 168] width 58 height 9
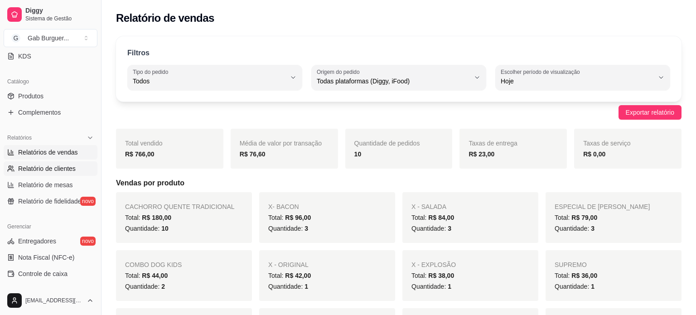
select select "30"
select select "HIGHEST_TOTAL_SPENT_WITH_ORDERS"
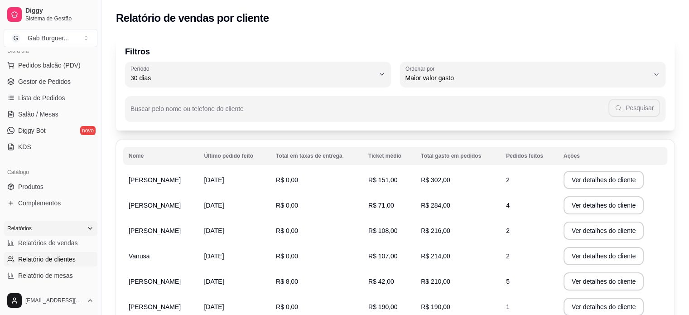
scroll to position [65, 0]
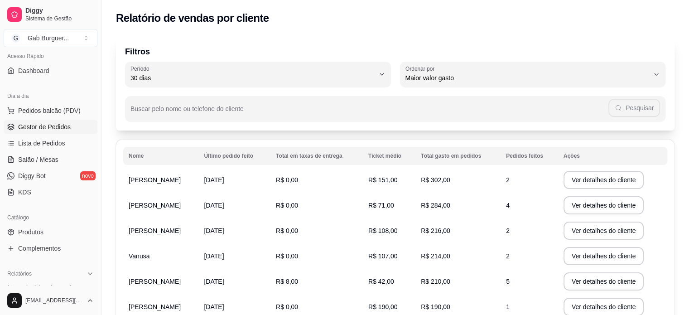
click at [54, 126] on span "Gestor de Pedidos" at bounding box center [44, 126] width 53 height 9
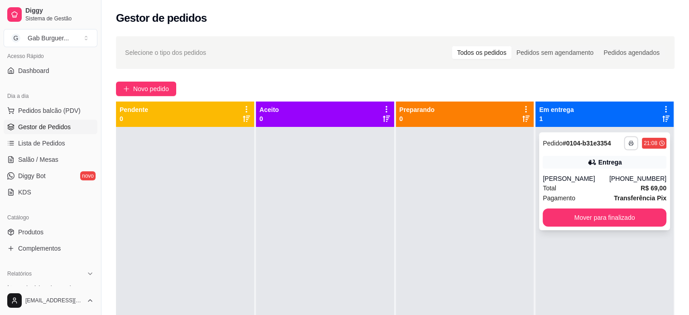
click at [628, 144] on icon "button" at bounding box center [630, 142] width 5 height 5
click at [607, 175] on button "TOMATE MDK-080" at bounding box center [600, 175] width 66 height 14
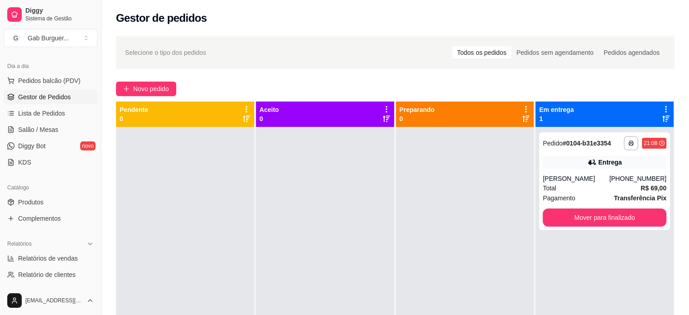
scroll to position [110, 0]
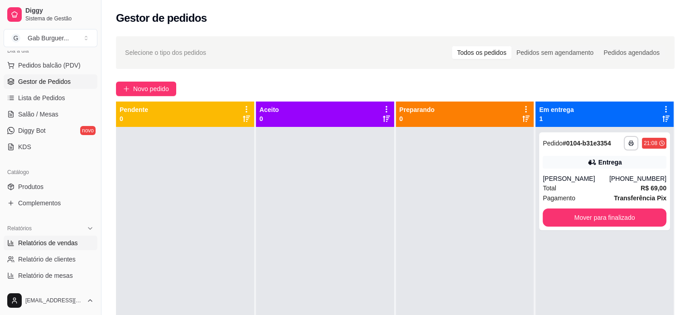
click at [46, 247] on link "Relatórios de vendas" at bounding box center [51, 242] width 94 height 14
select select "ALL"
select select "0"
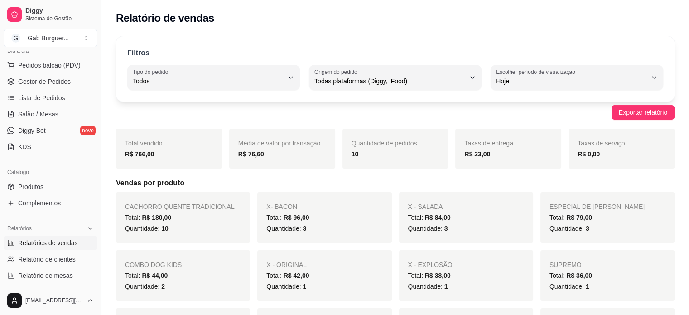
click at [479, 166] on div "Taxas de entrega R$ 23,00" at bounding box center [508, 149] width 106 height 40
drag, startPoint x: 489, startPoint y: 156, endPoint x: 469, endPoint y: 157, distance: 19.9
click at [469, 157] on strong "R$ 23,00" at bounding box center [477, 153] width 26 height 7
click at [496, 159] on div "Taxas de entrega R$ 23,00" at bounding box center [508, 149] width 106 height 40
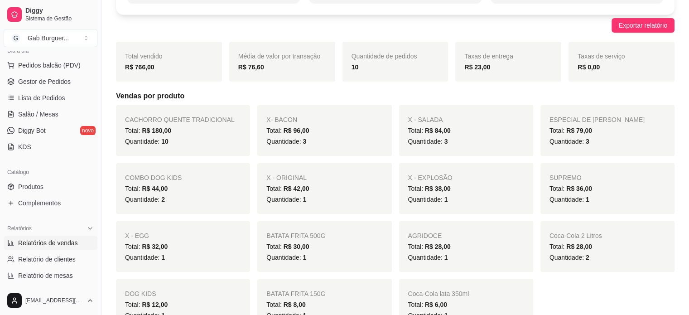
scroll to position [91, 0]
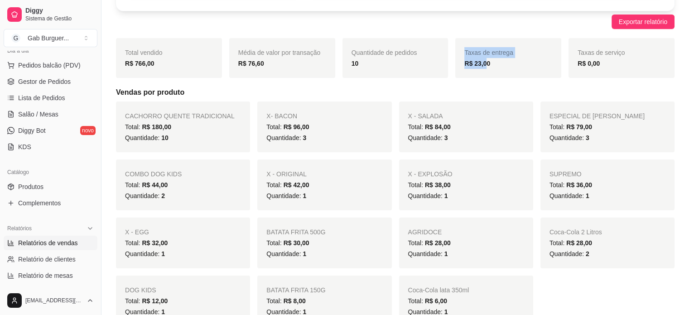
drag, startPoint x: 487, startPoint y: 74, endPoint x: 518, endPoint y: 67, distance: 32.1
click at [446, 68] on div "Total vendido R$ 766,00 Média de valor por transação R$ 76,60 Quantidade de ped…" at bounding box center [395, 58] width 558 height 40
click at [518, 67] on div "R$ 23,00" at bounding box center [508, 63] width 88 height 11
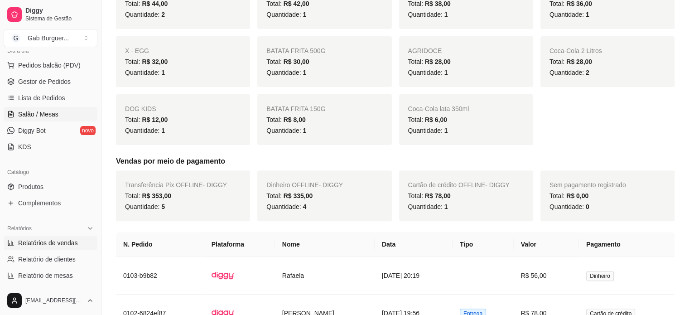
scroll to position [19, 0]
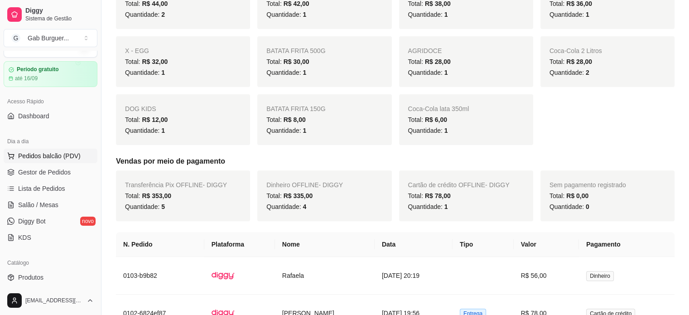
click at [40, 158] on span "Pedidos balcão (PDV)" at bounding box center [49, 155] width 62 height 9
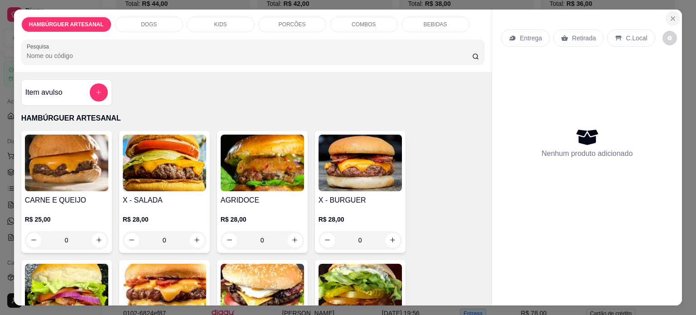
click at [669, 15] on icon "Close" at bounding box center [672, 18] width 7 height 7
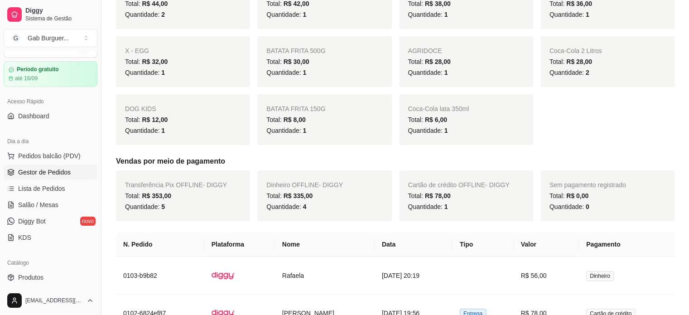
click at [49, 171] on span "Gestor de Pedidos" at bounding box center [44, 172] width 53 height 9
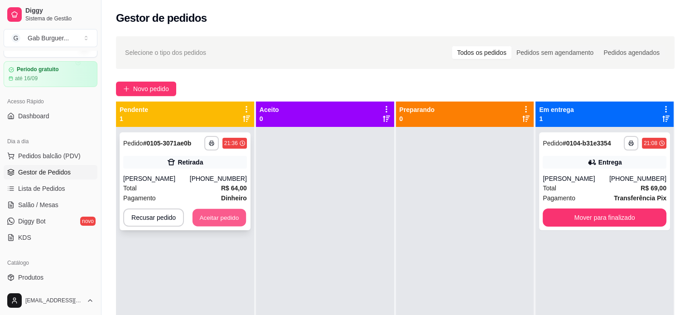
click at [225, 216] on button "Aceitar pedido" at bounding box center [218, 218] width 53 height 18
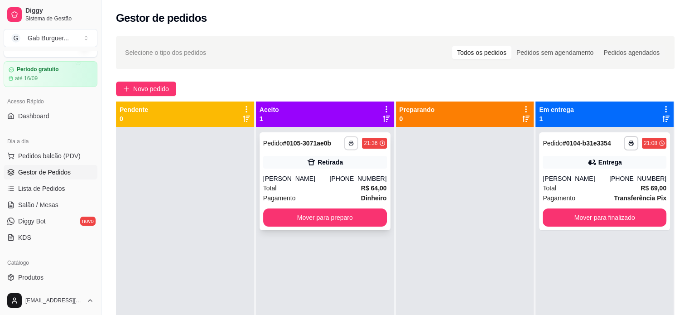
click at [349, 143] on icon "button" at bounding box center [351, 144] width 5 height 2
click at [341, 177] on button "TOMATE MDK-080" at bounding box center [324, 175] width 66 height 14
click at [304, 215] on button "Mover para preparo" at bounding box center [325, 218] width 120 height 18
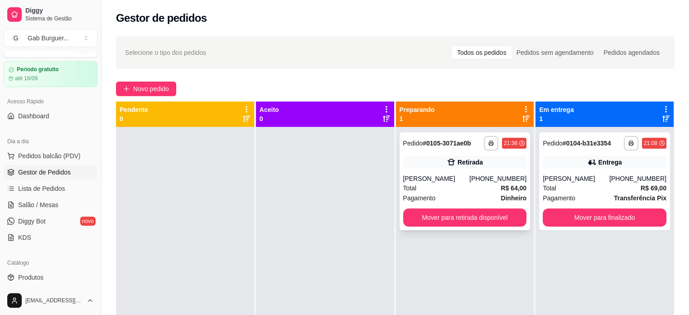
click at [423, 141] on strong "# 0105-3071ae0b" at bounding box center [447, 142] width 48 height 7
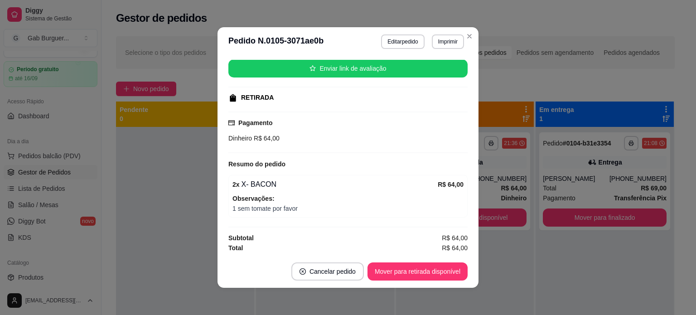
scroll to position [2, 0]
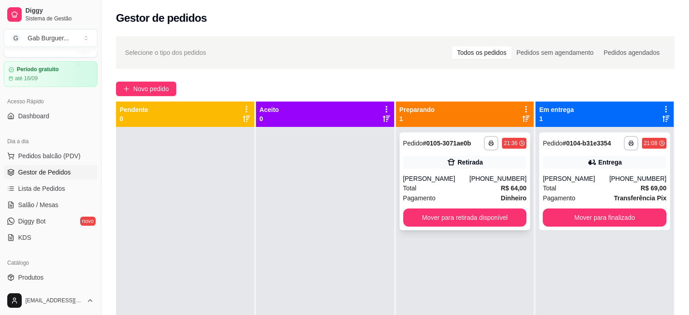
click at [435, 139] on strong "# 0105-3071ae0b" at bounding box center [447, 142] width 48 height 7
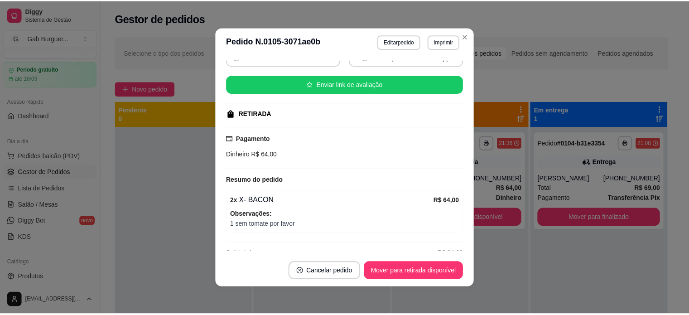
scroll to position [112, 0]
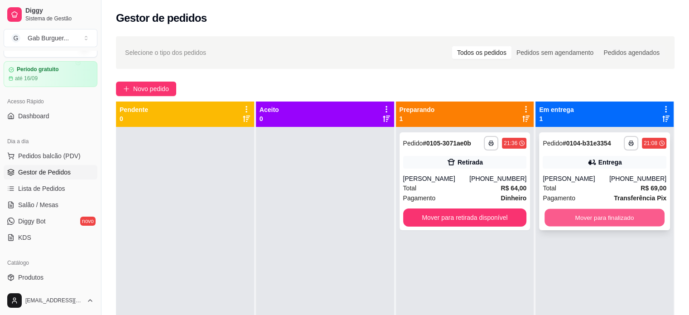
click at [624, 221] on button "Mover para finalizado" at bounding box center [604, 218] width 120 height 18
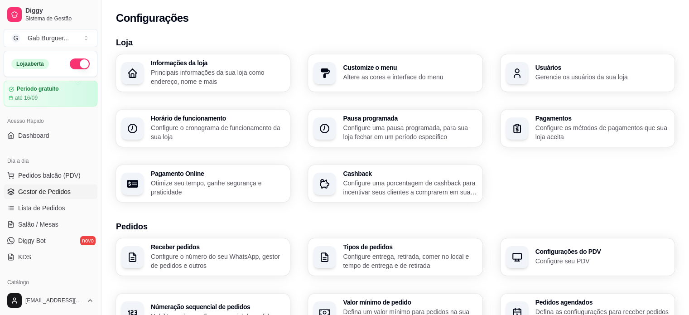
click at [50, 187] on span "Gestor de Pedidos" at bounding box center [44, 191] width 53 height 9
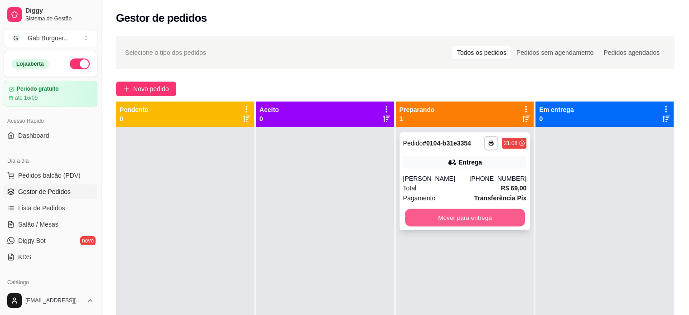
click at [431, 222] on button "Mover para entrega" at bounding box center [465, 218] width 120 height 18
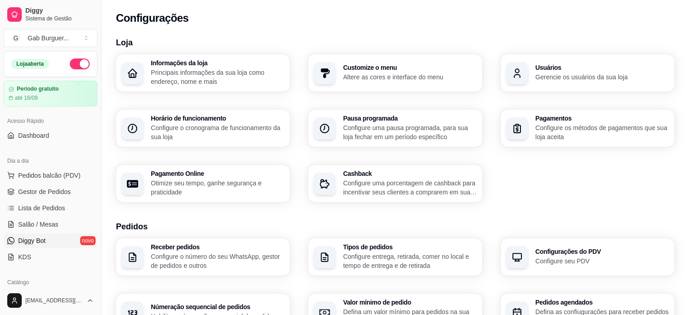
click at [27, 238] on span "Diggy Bot" at bounding box center [32, 240] width 28 height 9
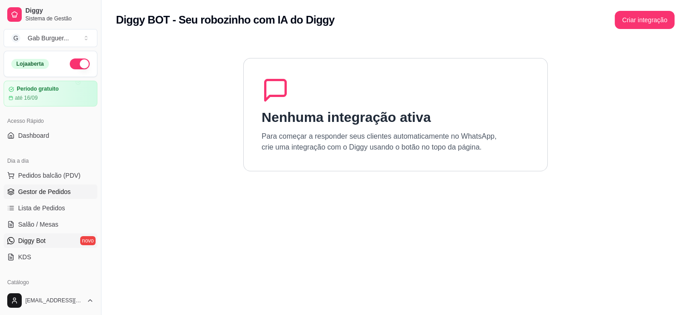
click at [36, 195] on span "Gestor de Pedidos" at bounding box center [44, 191] width 53 height 9
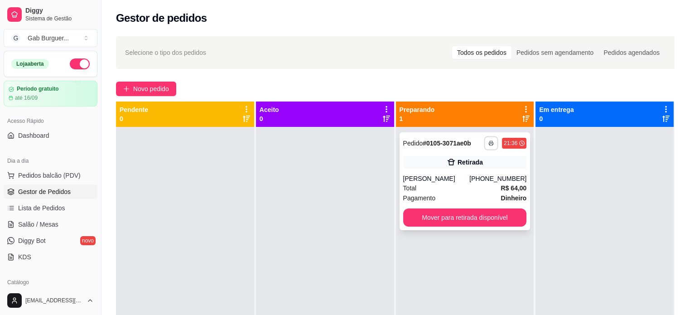
click at [489, 143] on icon "button" at bounding box center [491, 144] width 5 height 2
click at [463, 173] on button "TOMATE MDK-080" at bounding box center [461, 175] width 63 height 14
click at [438, 223] on button "Mover para retirada disponível" at bounding box center [465, 218] width 120 height 18
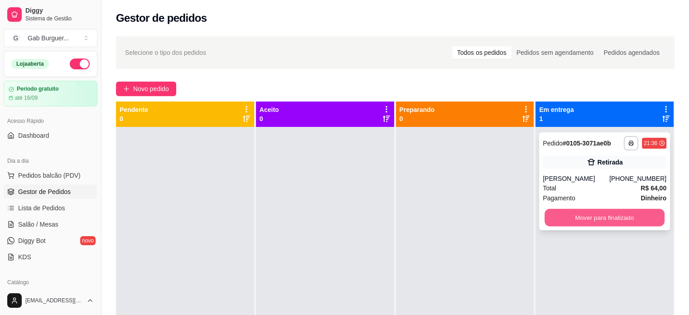
click at [610, 220] on button "Mover para finalizado" at bounding box center [604, 218] width 120 height 18
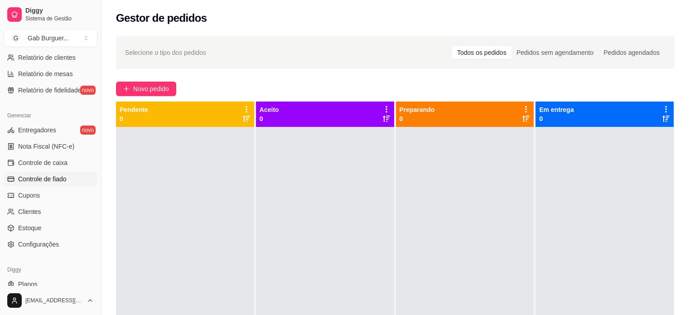
scroll to position [336, 0]
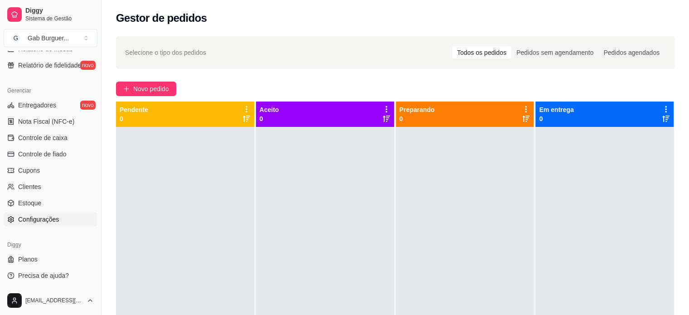
click at [24, 219] on span "Configurações" at bounding box center [38, 219] width 41 height 9
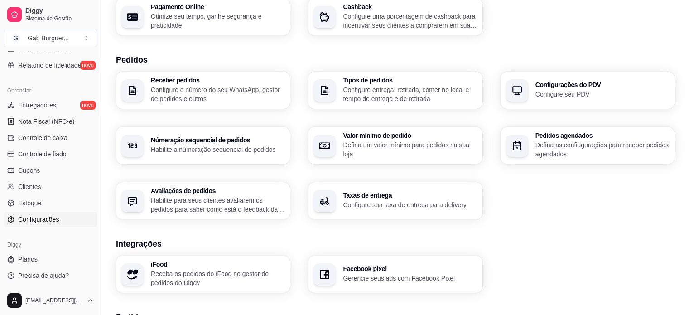
scroll to position [181, 0]
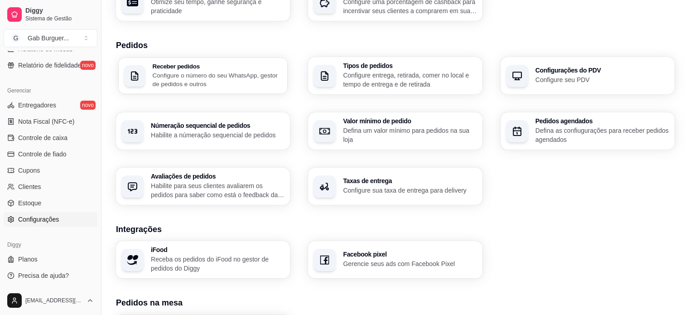
click at [221, 82] on p "Configure o número do seu WhatsApp, gestor de pedidos e outros" at bounding box center [217, 80] width 130 height 18
click at [51, 136] on span "Controle de caixa" at bounding box center [42, 137] width 49 height 9
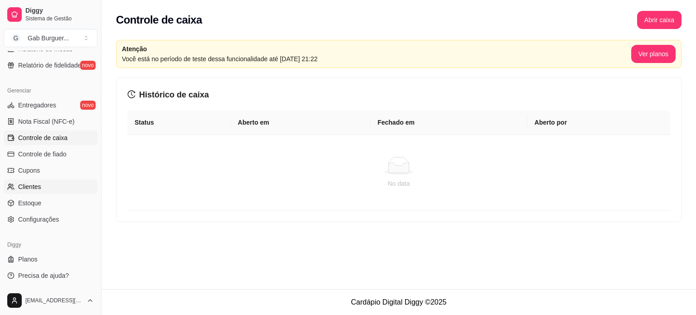
click at [33, 183] on span "Clientes" at bounding box center [29, 186] width 23 height 9
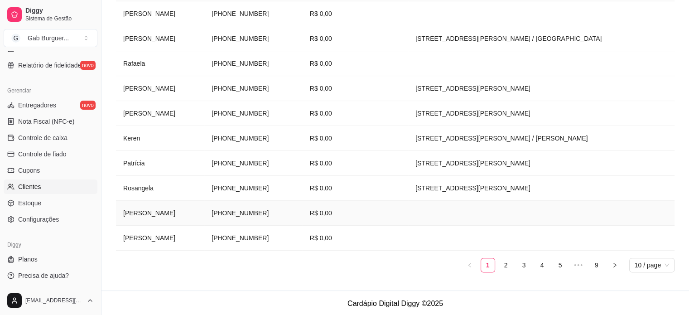
scroll to position [181, 0]
click at [72, 221] on link "Configurações" at bounding box center [51, 219] width 94 height 14
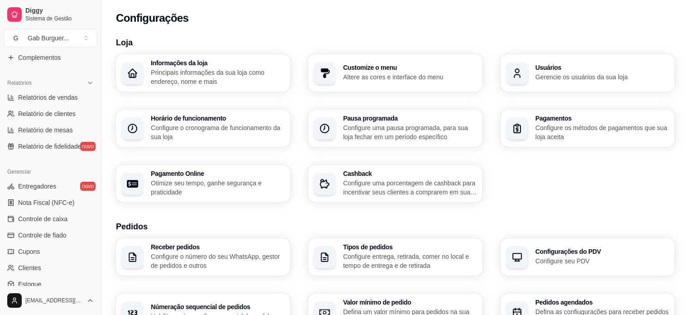
scroll to position [246, 0]
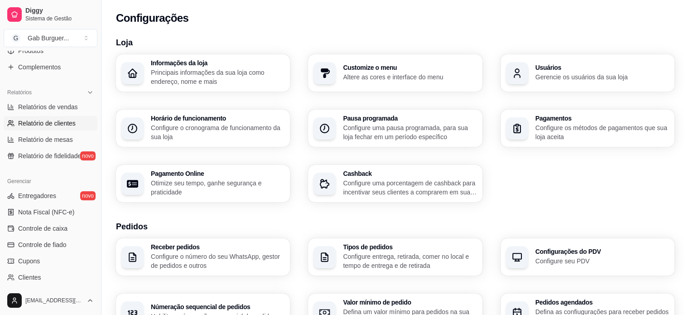
click at [38, 128] on link "Relatório de clientes" at bounding box center [51, 123] width 94 height 14
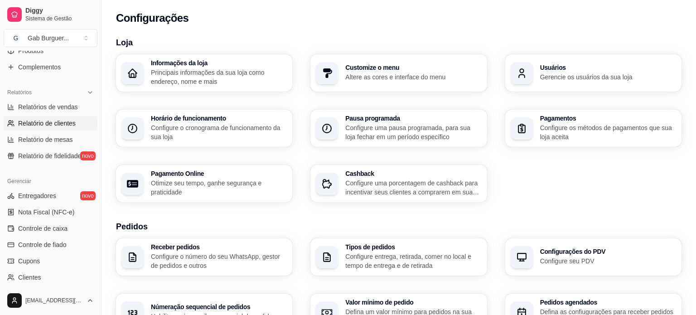
select select "30"
select select "HIGHEST_TOTAL_SPENT_WITH_ORDERS"
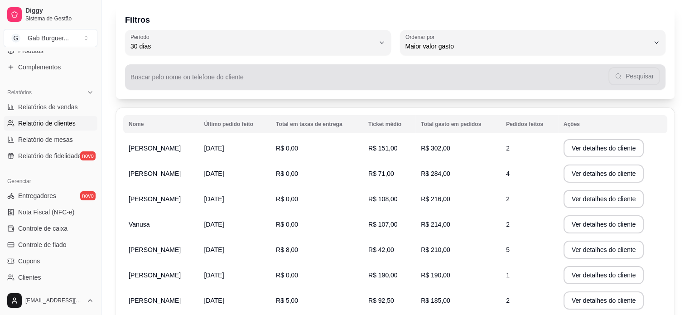
scroll to position [45, 0]
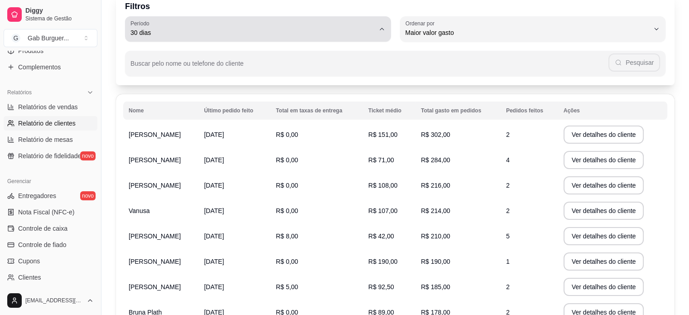
click at [166, 27] on div "30 dias" at bounding box center [252, 29] width 244 height 18
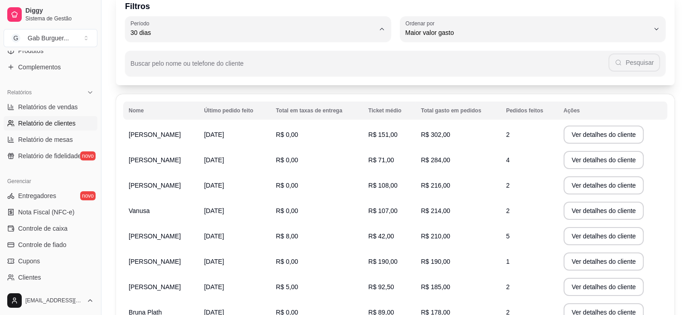
click at [172, 91] on li "7 dias" at bounding box center [258, 84] width 248 height 14
type input "7"
select select "7"
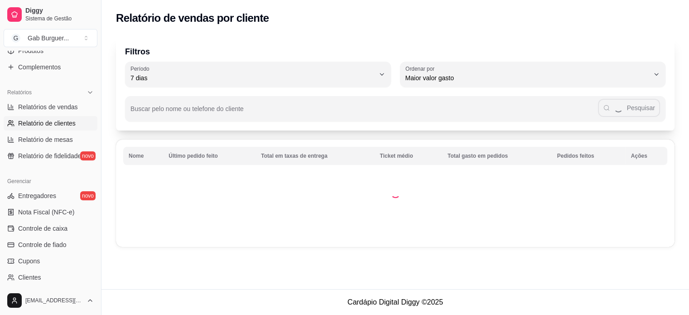
scroll to position [0, 0]
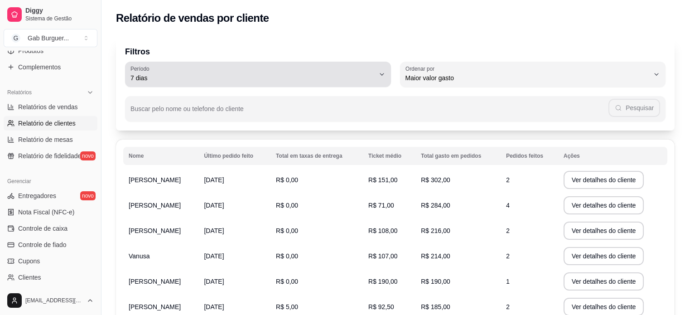
click at [178, 70] on div "7 dias" at bounding box center [252, 74] width 244 height 18
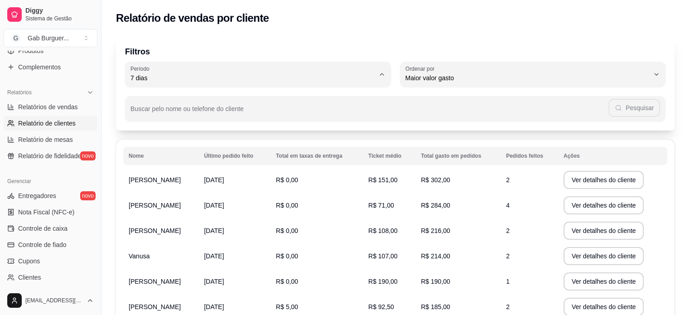
click at [159, 159] on span "30 dias" at bounding box center [253, 158] width 232 height 9
type input "30"
select select "30"
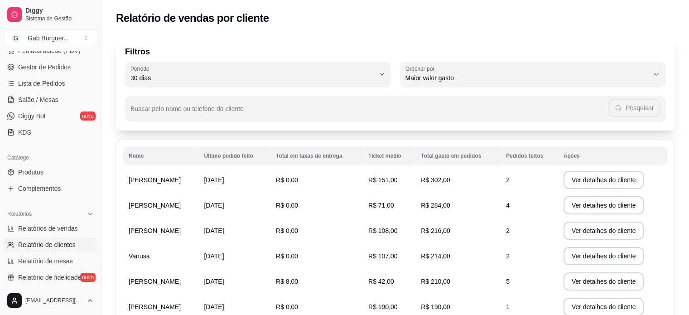
scroll to position [110, 0]
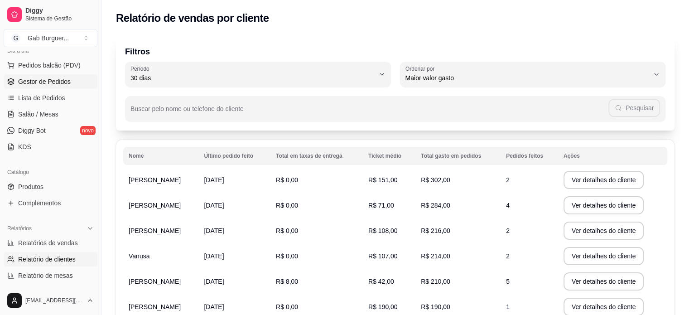
click at [64, 81] on span "Gestor de Pedidos" at bounding box center [44, 81] width 53 height 9
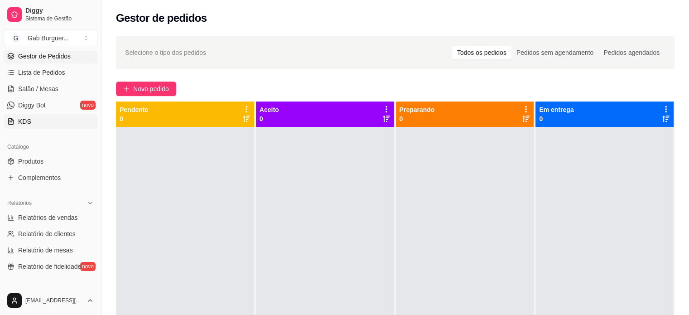
scroll to position [136, 0]
click at [60, 220] on span "Relatórios de vendas" at bounding box center [48, 216] width 60 height 9
select select "ALL"
select select "0"
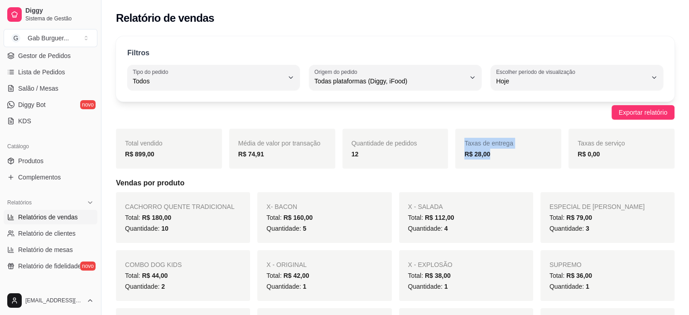
drag, startPoint x: 492, startPoint y: 153, endPoint x: 456, endPoint y: 161, distance: 36.7
click at [434, 156] on div "Total vendido R$ 899,00 Média de valor por transação R$ 74,91 Quantidade de ped…" at bounding box center [395, 149] width 558 height 40
click at [457, 161] on div "Taxas de entrega R$ 28,00" at bounding box center [508, 149] width 106 height 40
drag, startPoint x: 157, startPoint y: 157, endPoint x: 121, endPoint y: 159, distance: 35.8
click at [121, 159] on div "Total vendido R$ 899,00" at bounding box center [169, 149] width 106 height 40
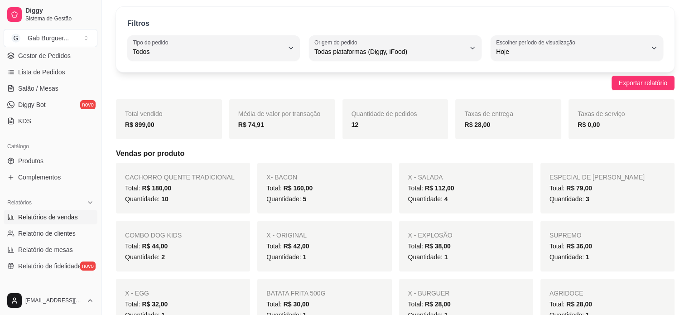
scroll to position [45, 0]
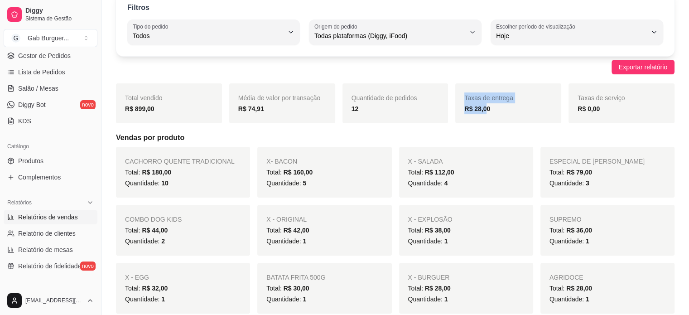
drag, startPoint x: 485, startPoint y: 110, endPoint x: 464, endPoint y: 113, distance: 21.9
click at [437, 113] on div "Total vendido R$ 899,00 Média de valor por transação R$ 74,91 Quantidade de ped…" at bounding box center [395, 103] width 558 height 40
click at [509, 111] on div "R$ 28,00" at bounding box center [508, 108] width 88 height 11
click at [37, 58] on span "Gestor de Pedidos" at bounding box center [44, 55] width 53 height 9
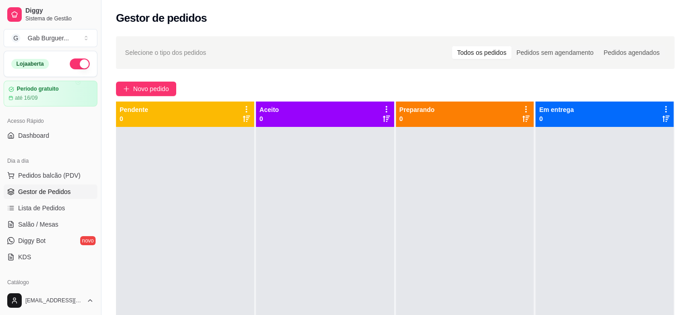
click at [72, 58] on button "button" at bounding box center [80, 63] width 20 height 11
